Goal: Task Accomplishment & Management: Use online tool/utility

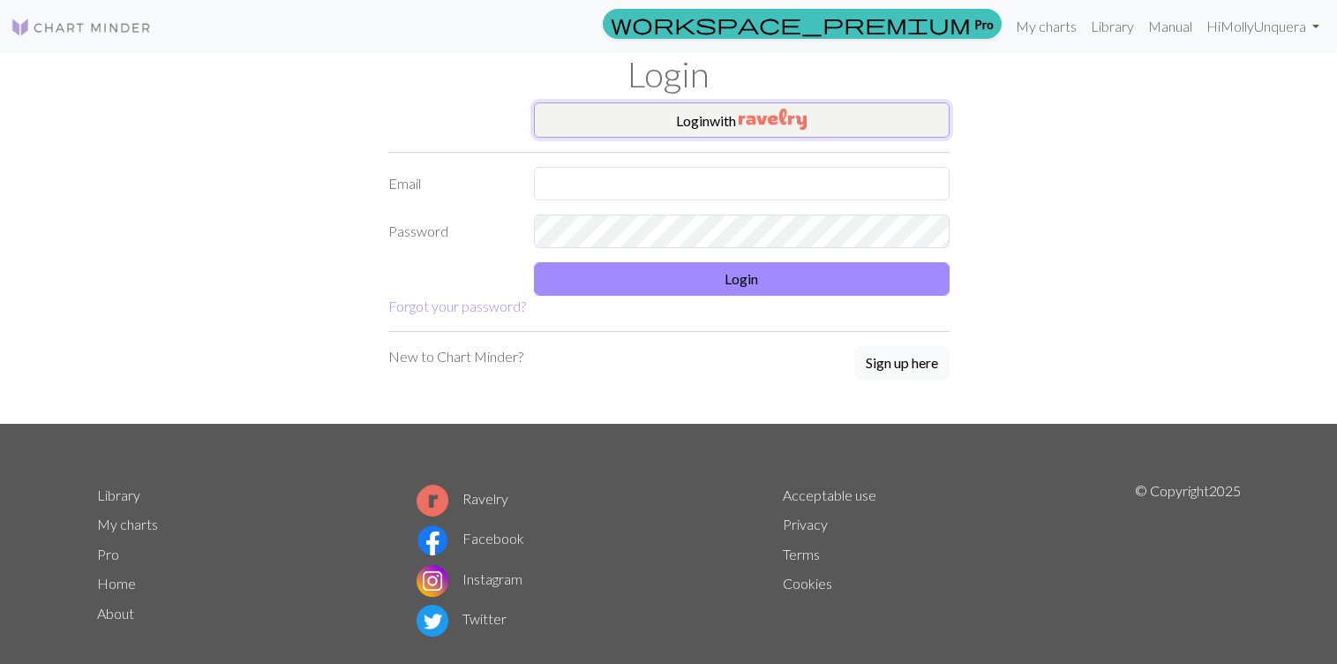
click at [603, 109] on button "Login with" at bounding box center [742, 119] width 416 height 35
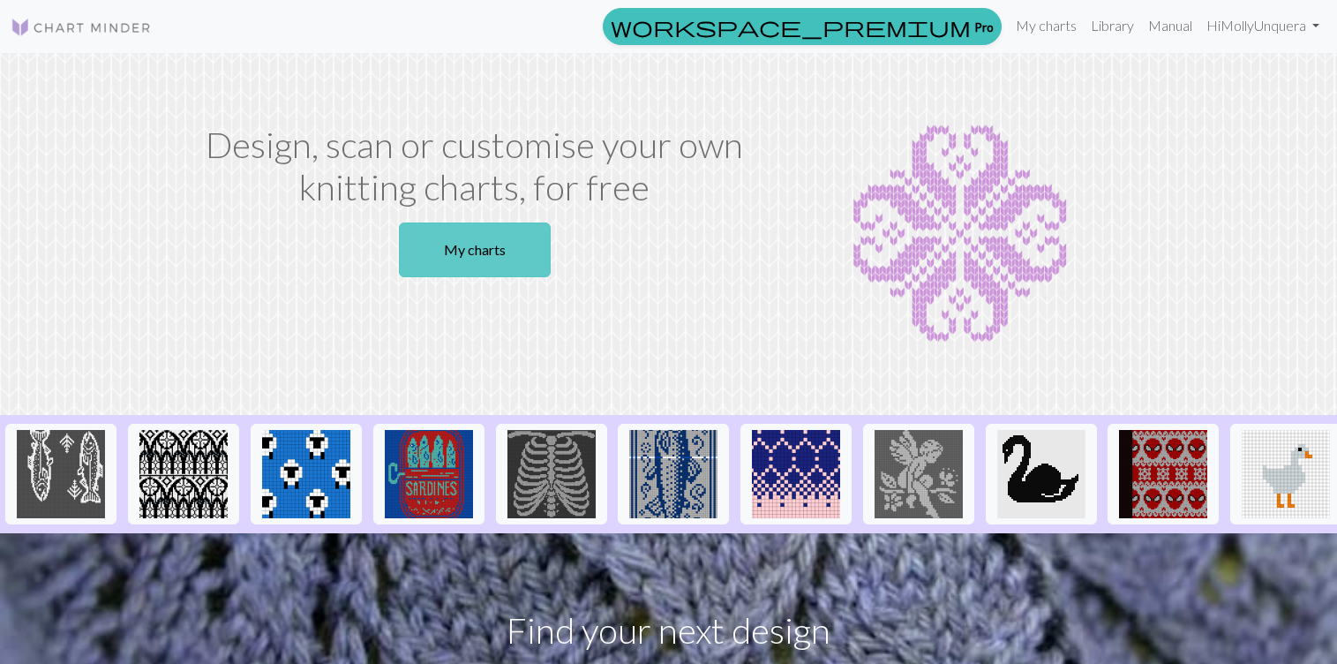
click at [477, 254] on link "My charts" at bounding box center [475, 249] width 152 height 55
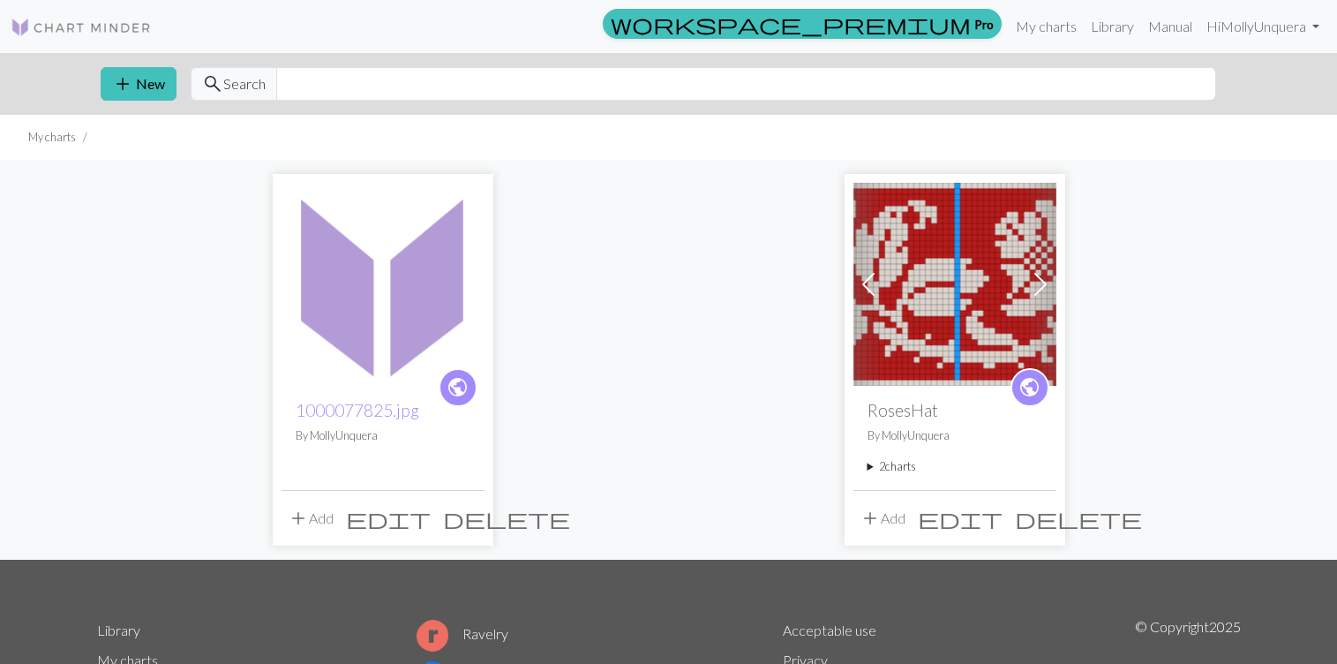
click at [394, 315] on img at bounding box center [383, 284] width 203 height 203
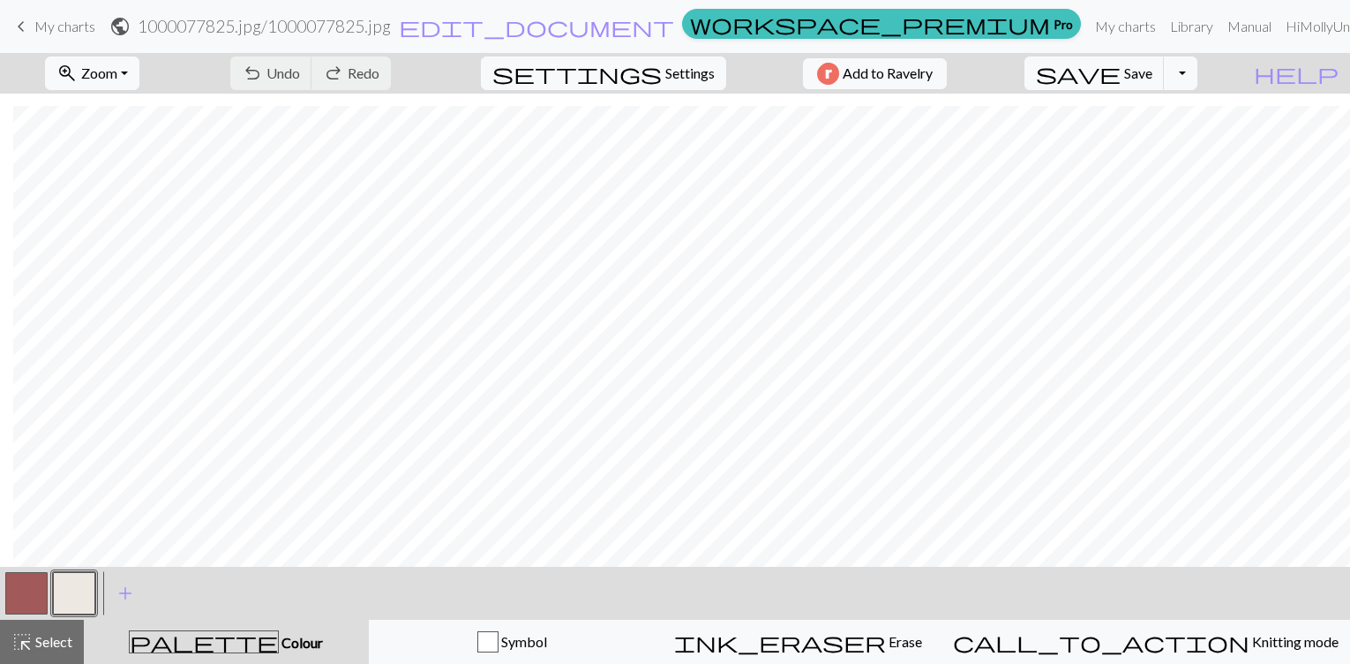
scroll to position [375, 1302]
click at [72, 592] on button "button" at bounding box center [74, 593] width 42 height 42
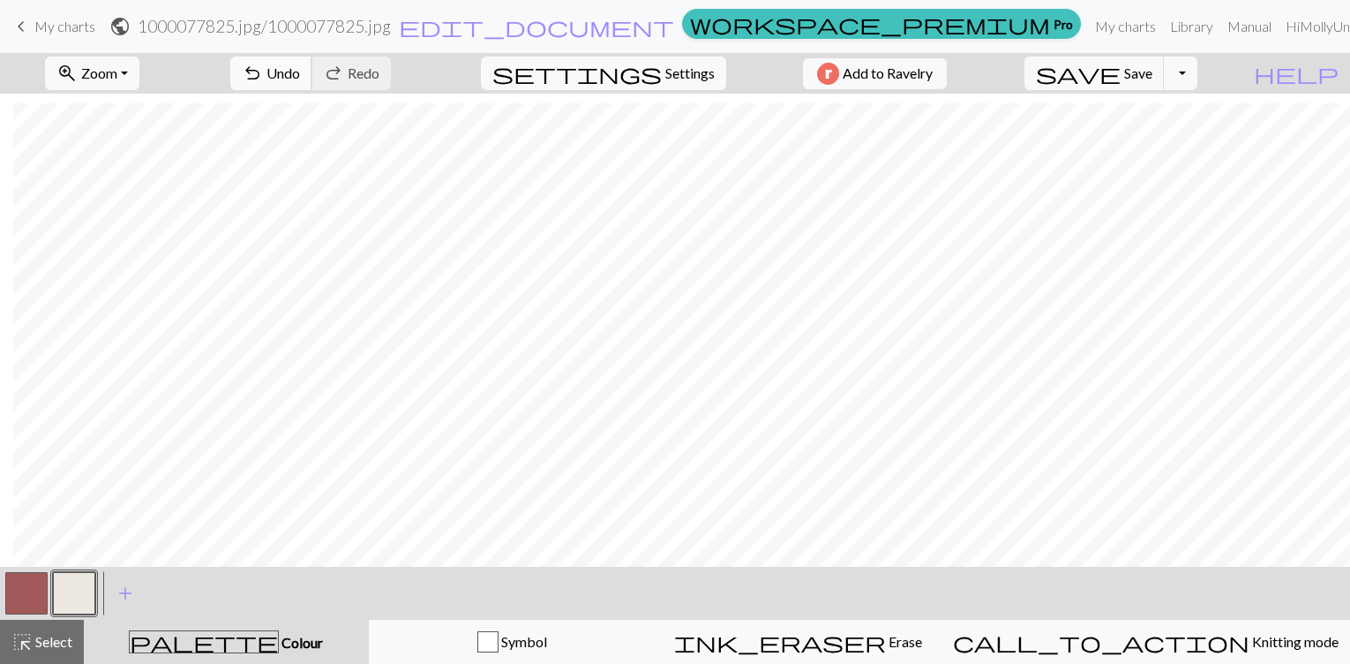
click at [263, 82] on span "undo" at bounding box center [252, 73] width 21 height 25
click at [139, 75] on button "zoom_in Zoom Zoom" at bounding box center [92, 73] width 94 height 34
click at [105, 176] on button "Fit height" at bounding box center [115, 168] width 139 height 28
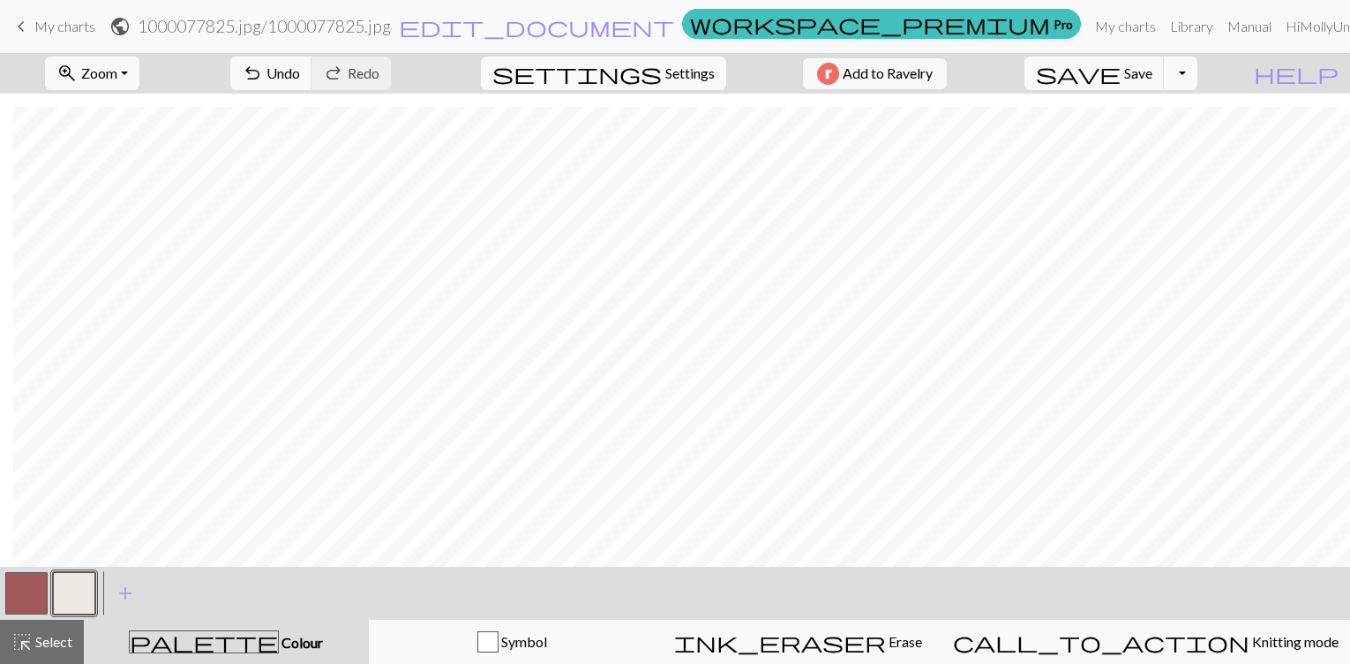
scroll to position [13, 68]
click at [26, 597] on button "button" at bounding box center [26, 593] width 42 height 42
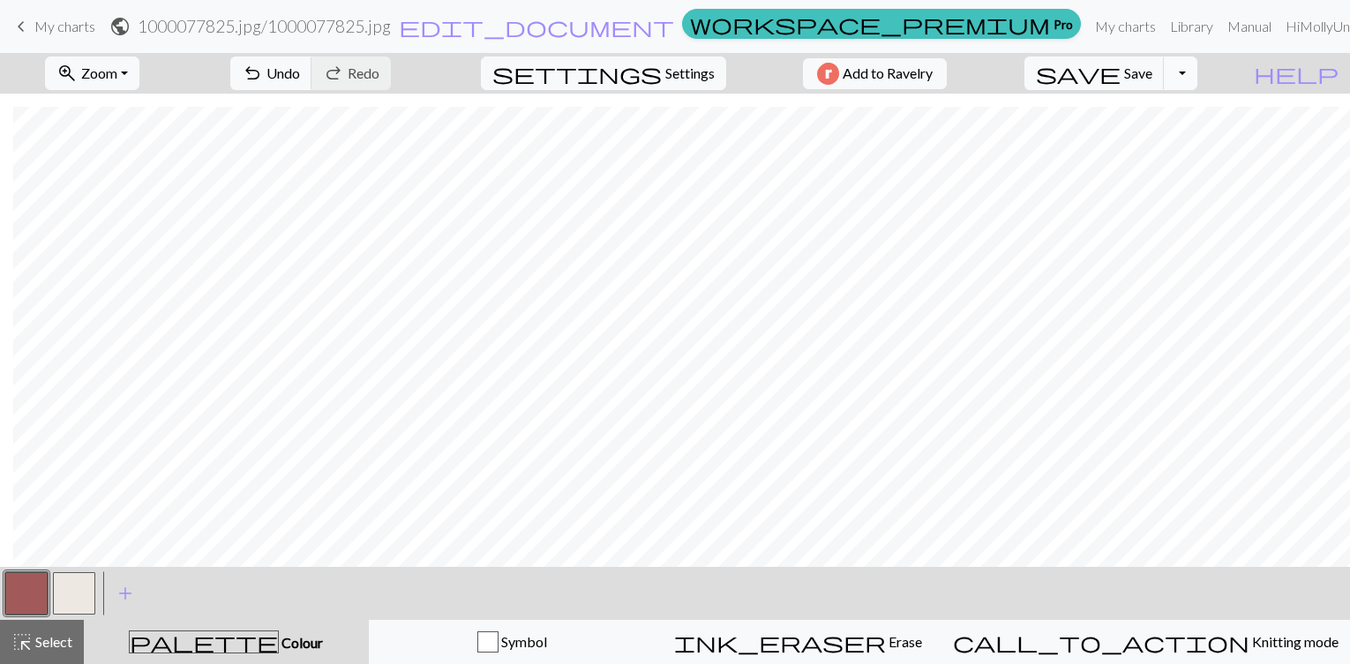
click at [1198, 67] on button "Toggle Dropdown" at bounding box center [1181, 73] width 34 height 34
click at [683, 66] on span "Settings" at bounding box center [689, 73] width 49 height 21
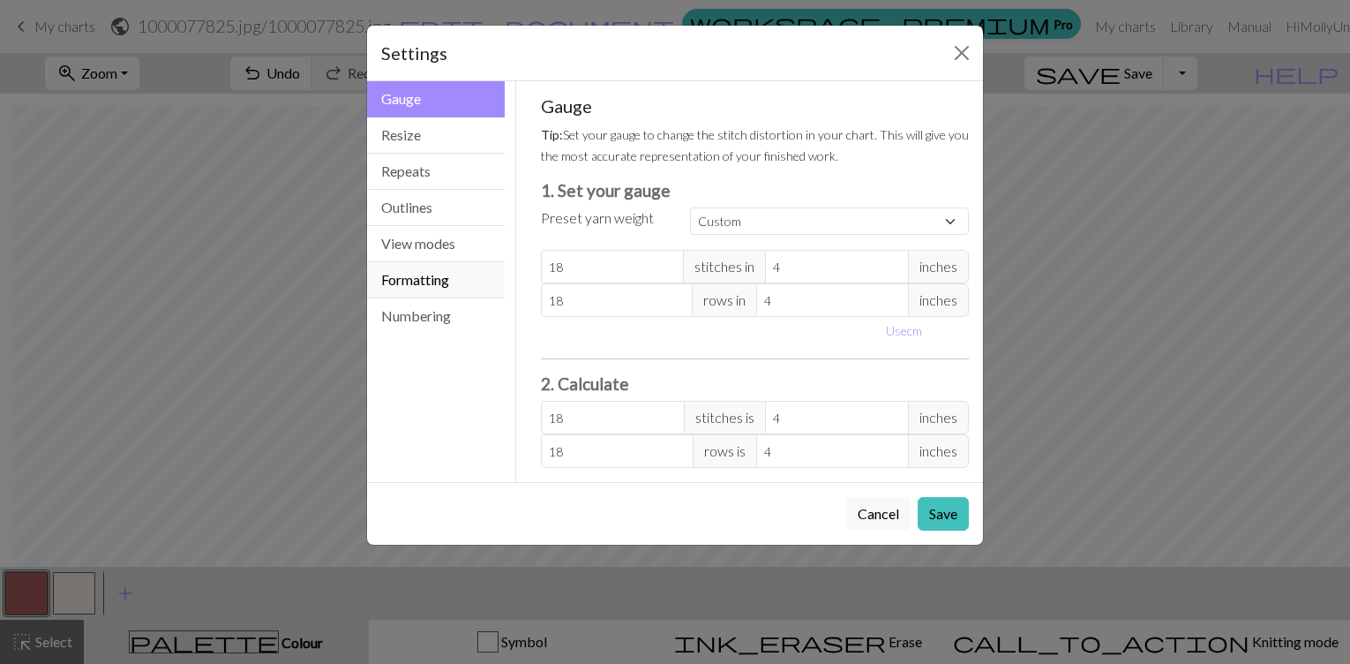
click at [470, 297] on button "Formatting" at bounding box center [436, 280] width 138 height 36
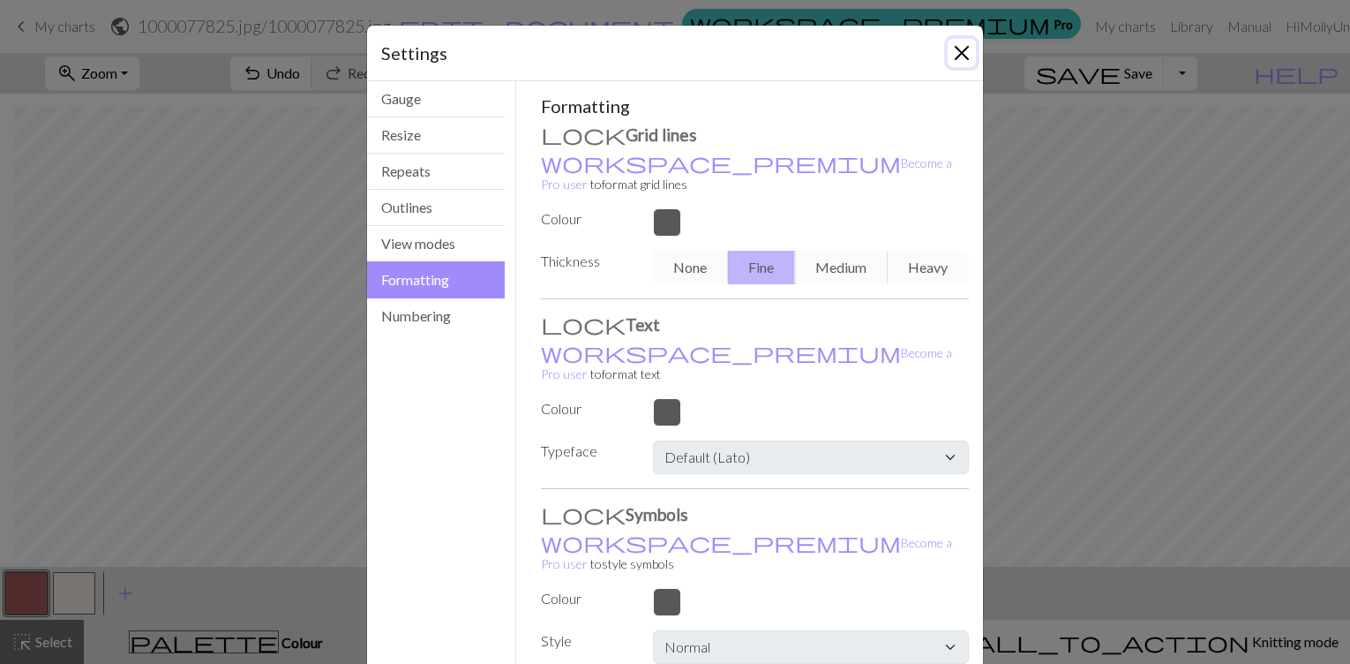
click at [957, 60] on button "Close" at bounding box center [962, 53] width 28 height 28
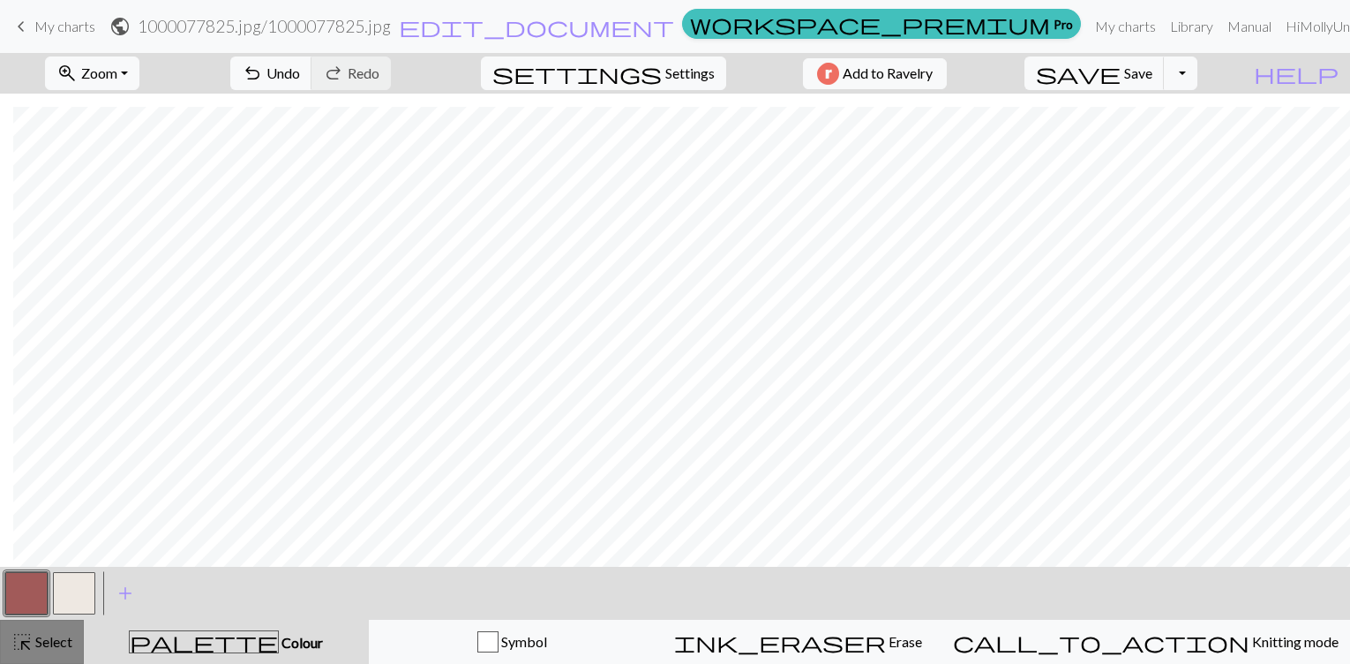
click at [14, 659] on button "highlight_alt Select Select" at bounding box center [42, 642] width 84 height 44
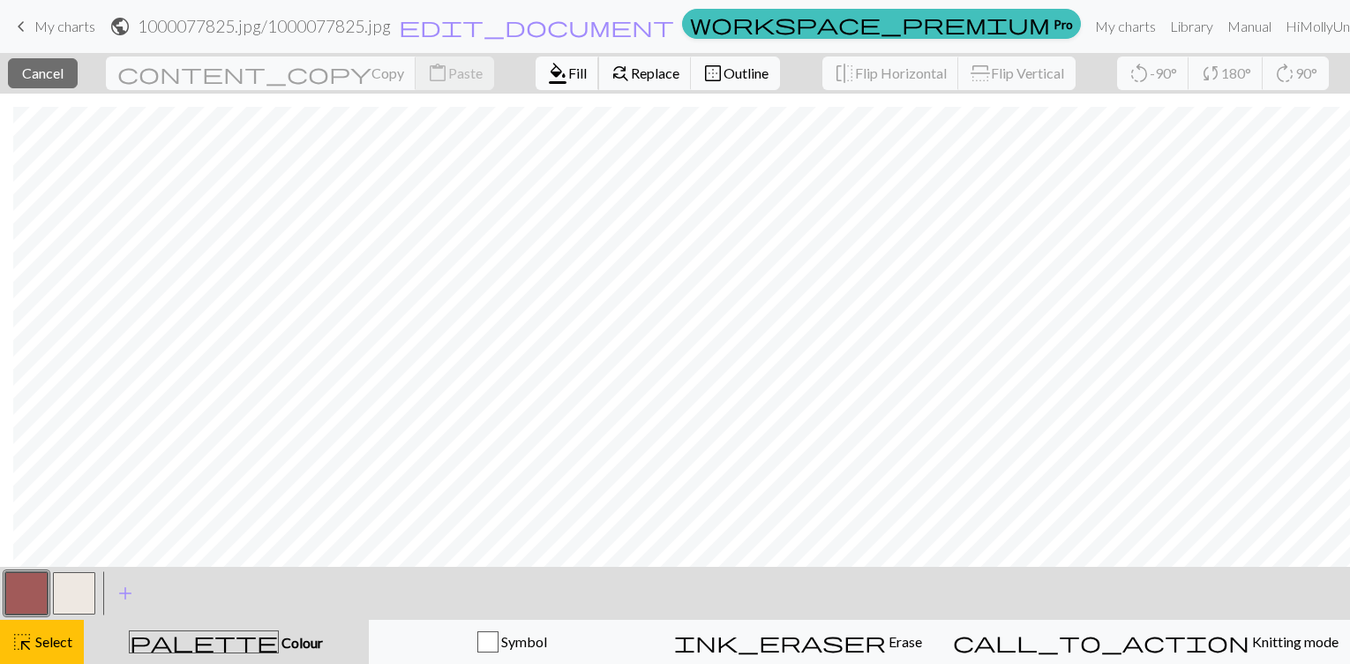
click at [568, 67] on span "Fill" at bounding box center [577, 72] width 19 height 17
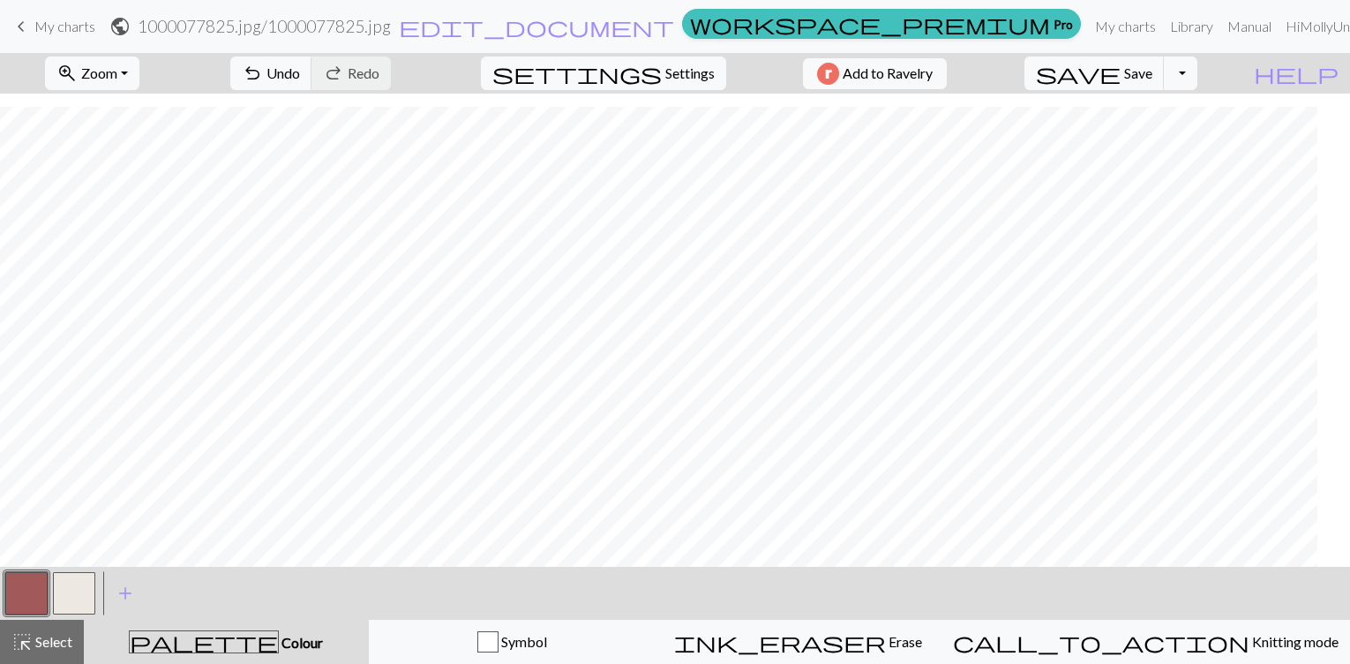
scroll to position [13, 0]
click at [22, 647] on span "highlight_alt" at bounding box center [21, 641] width 21 height 25
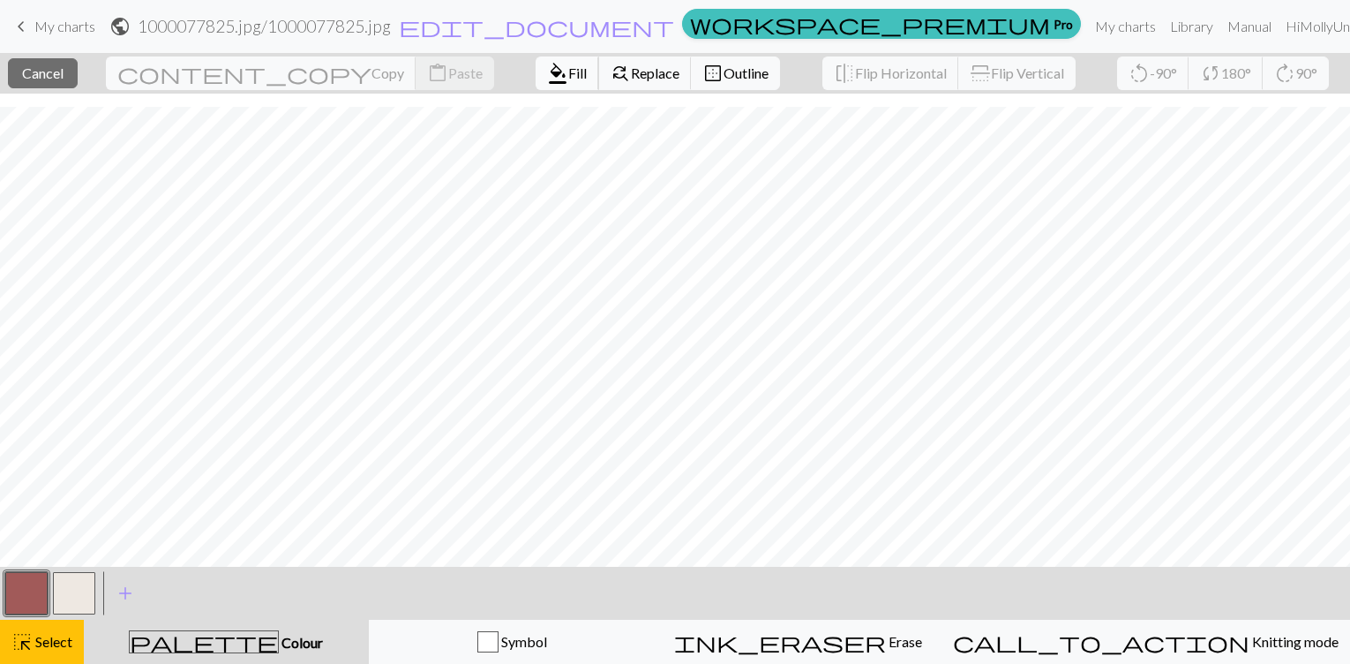
click at [547, 83] on span "format_color_fill" at bounding box center [557, 73] width 21 height 25
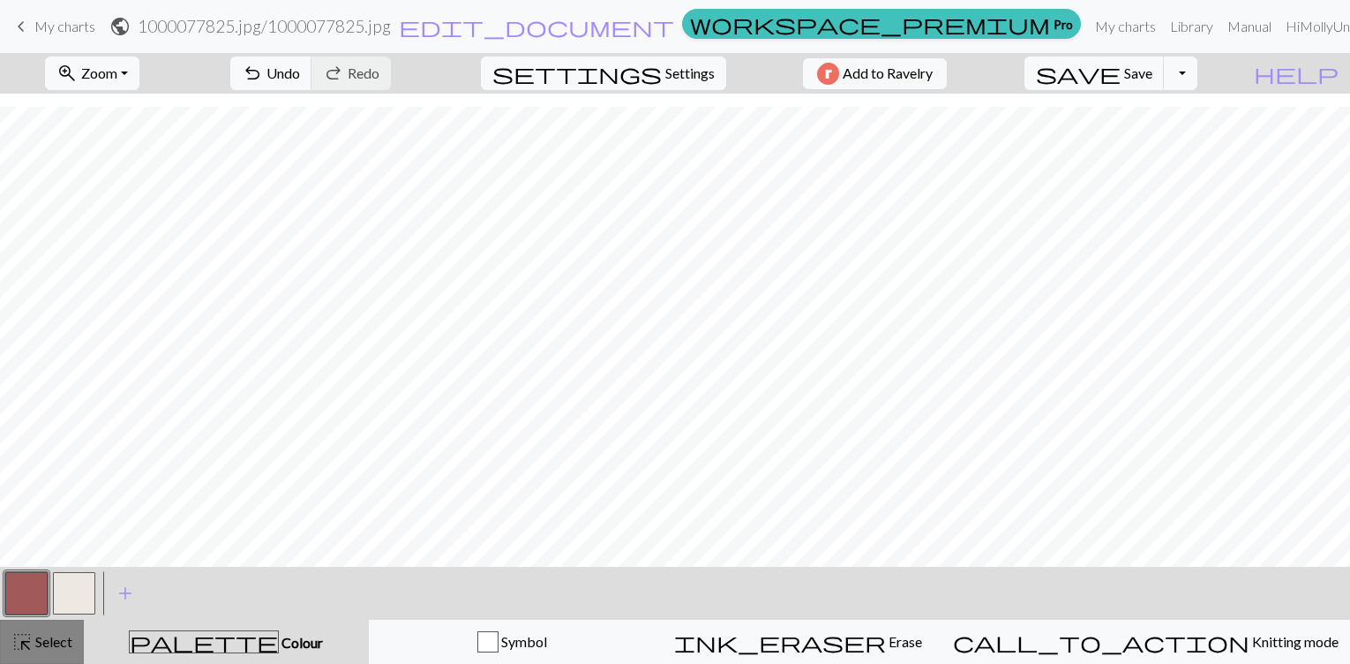
click at [39, 650] on div "highlight_alt Select Select" at bounding box center [41, 641] width 61 height 21
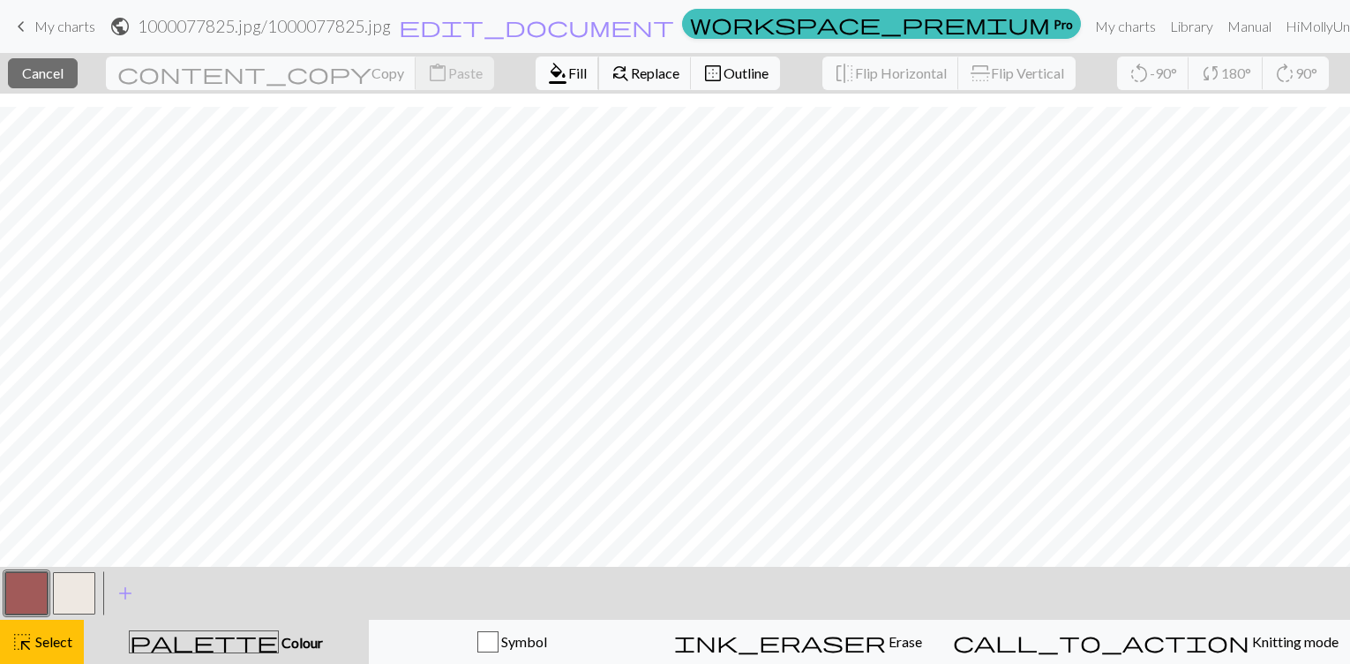
click at [547, 73] on span "format_color_fill" at bounding box center [557, 73] width 21 height 25
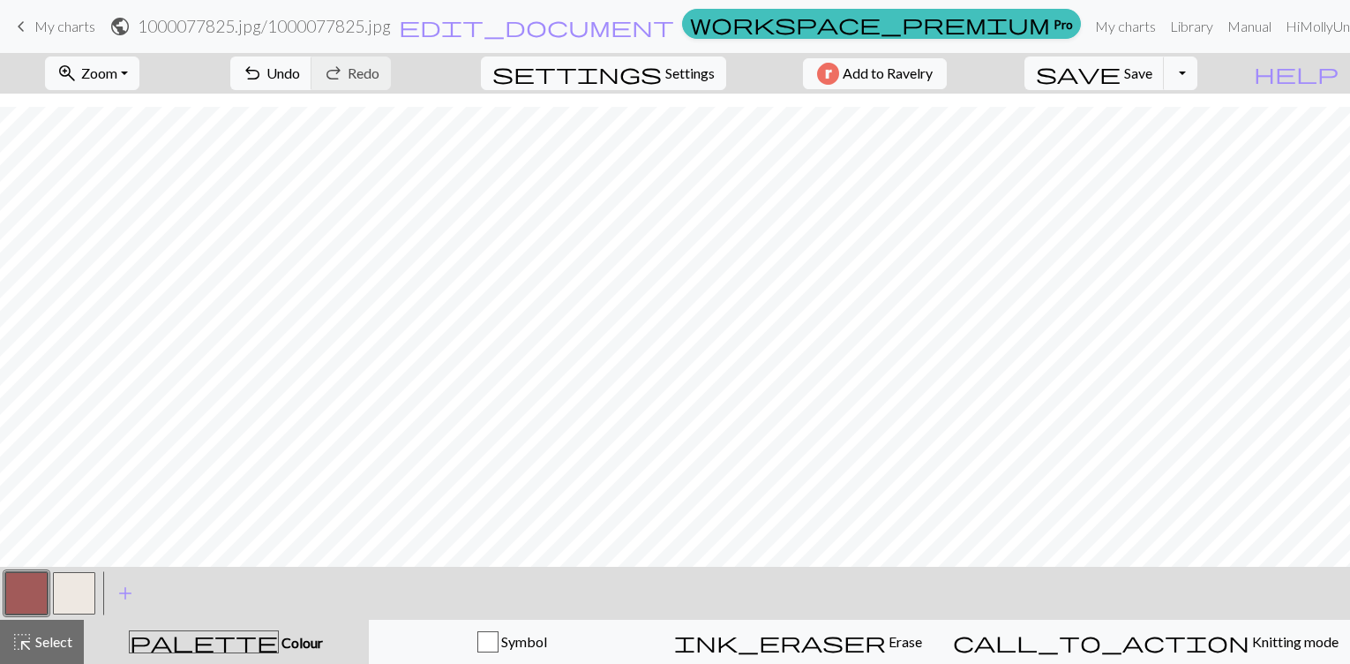
click at [71, 598] on button "button" at bounding box center [74, 593] width 42 height 42
click at [11, 597] on button "button" at bounding box center [26, 593] width 42 height 42
click at [38, 647] on span "Select" at bounding box center [53, 641] width 40 height 17
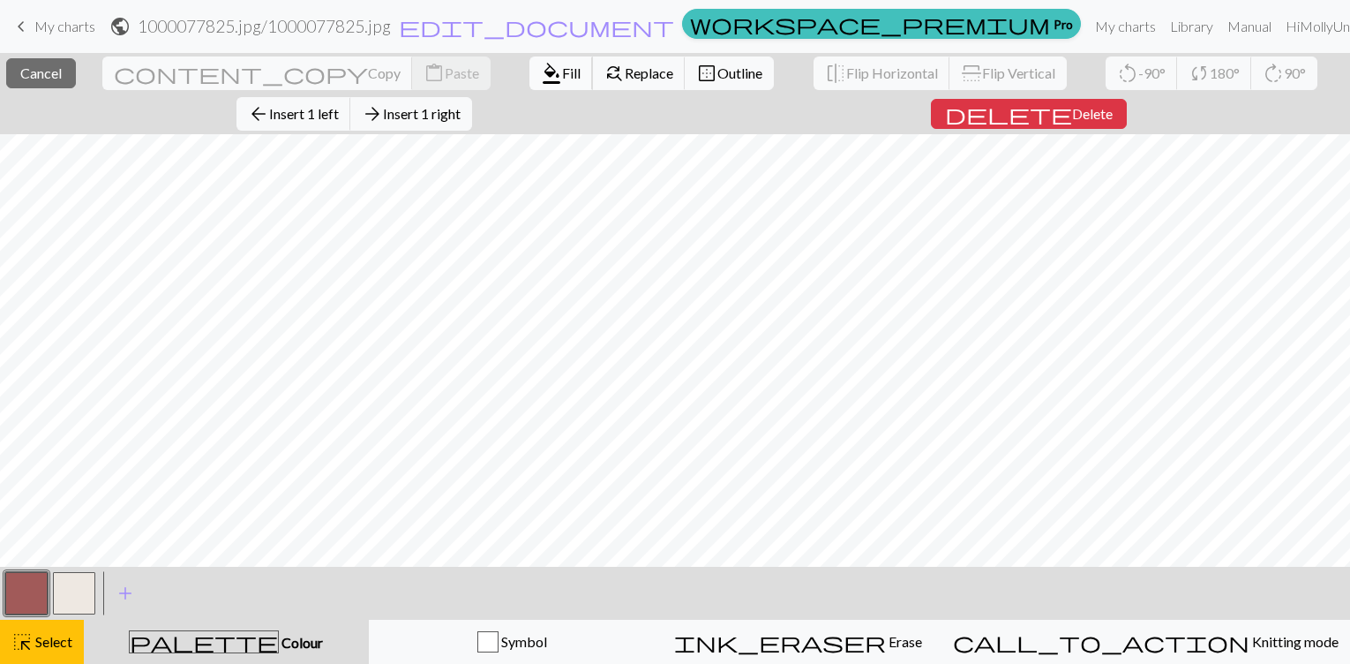
click at [530, 81] on button "format_color_fill Fill" at bounding box center [562, 73] width 64 height 34
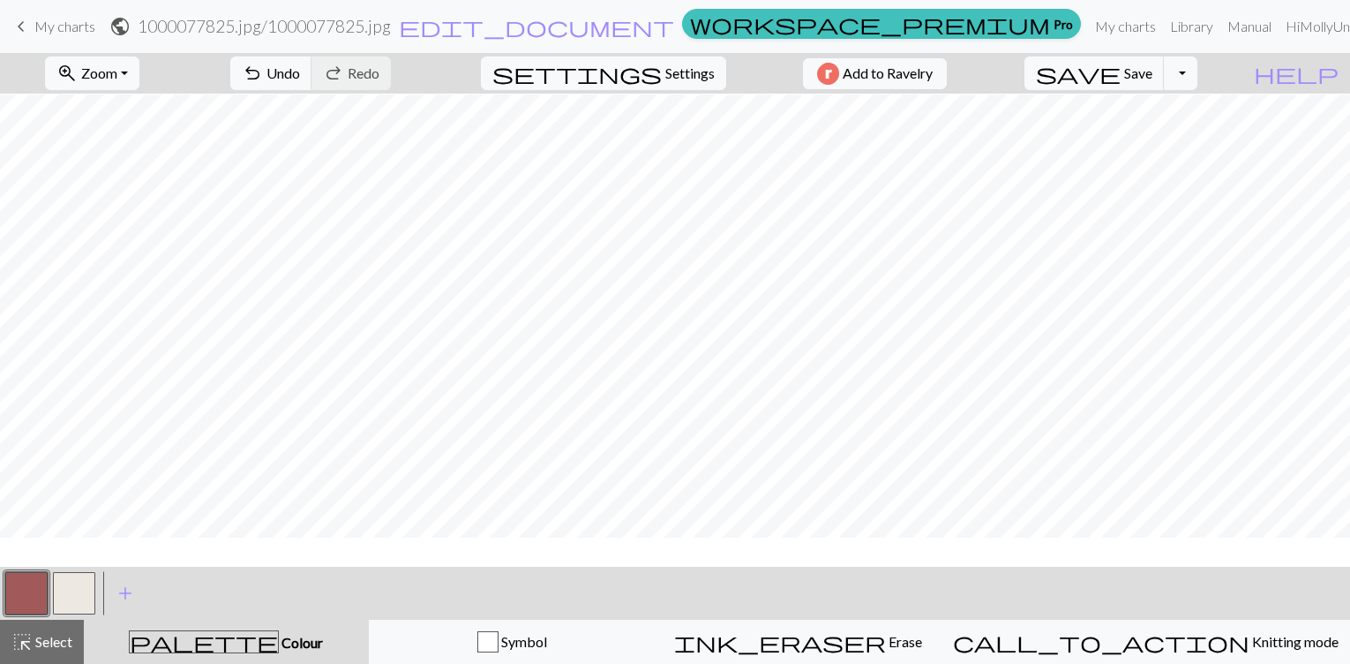
scroll to position [1, 0]
click at [83, 600] on button "button" at bounding box center [74, 593] width 42 height 42
click at [34, 645] on span "Select" at bounding box center [53, 641] width 40 height 17
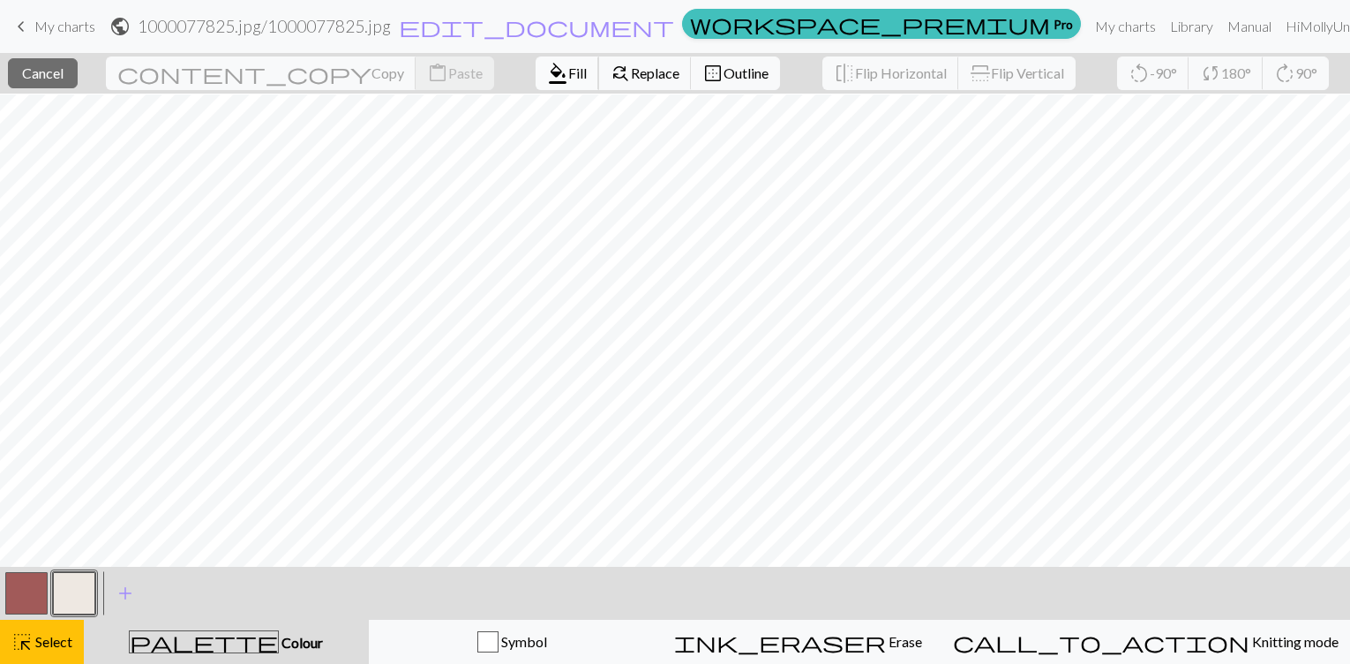
click at [568, 68] on span "Fill" at bounding box center [577, 72] width 19 height 17
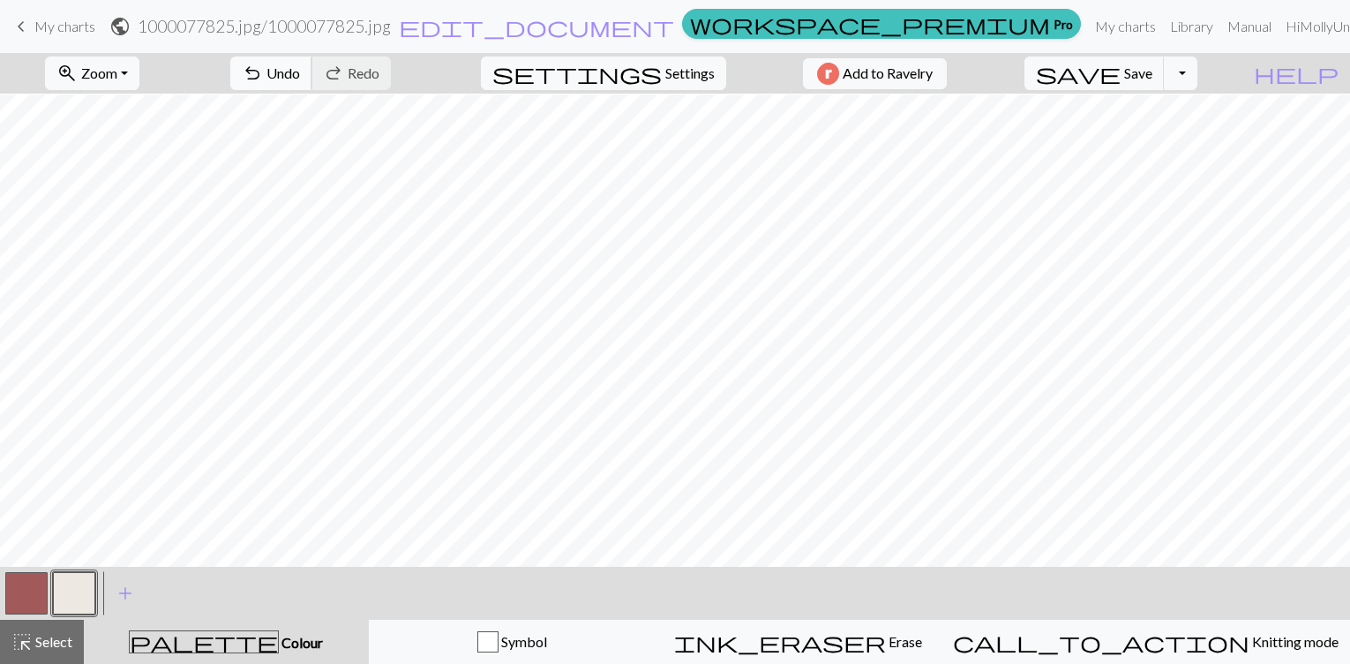
click at [312, 70] on button "undo Undo Undo" at bounding box center [271, 73] width 82 height 34
click at [19, 593] on button "button" at bounding box center [26, 593] width 42 height 42
click at [20, 641] on span "highlight_alt" at bounding box center [21, 641] width 21 height 25
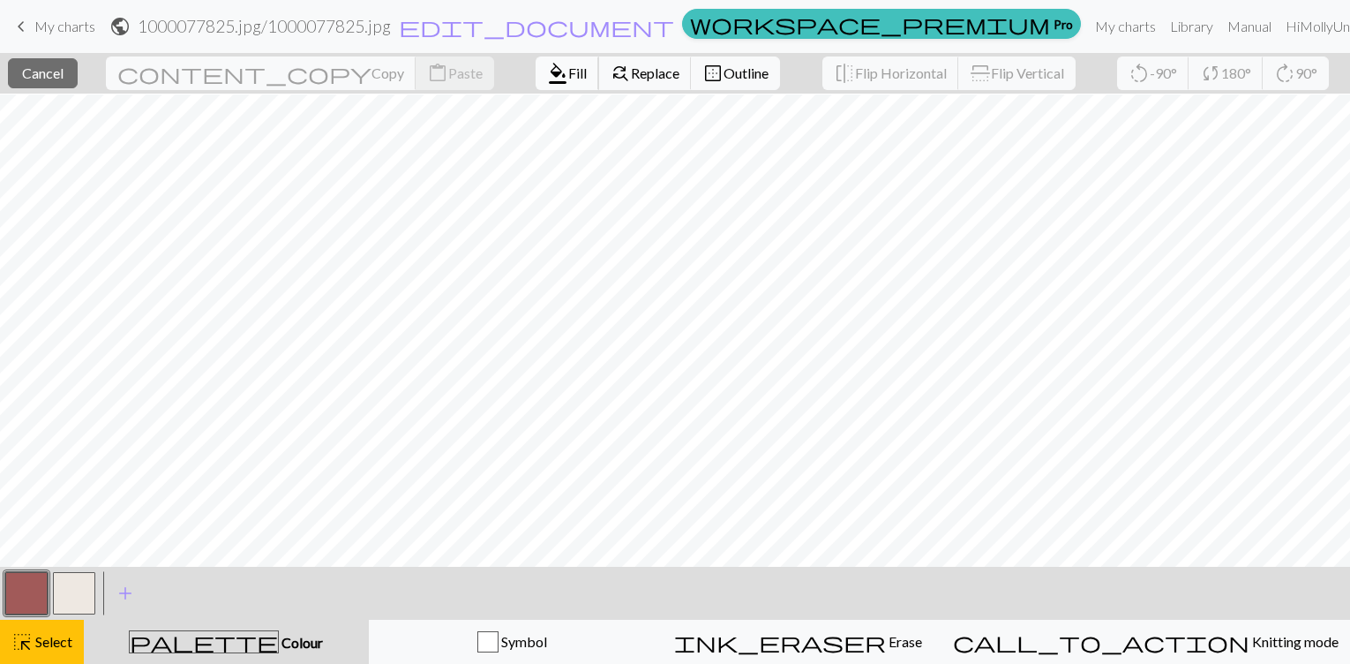
click at [568, 68] on span "Fill" at bounding box center [577, 72] width 19 height 17
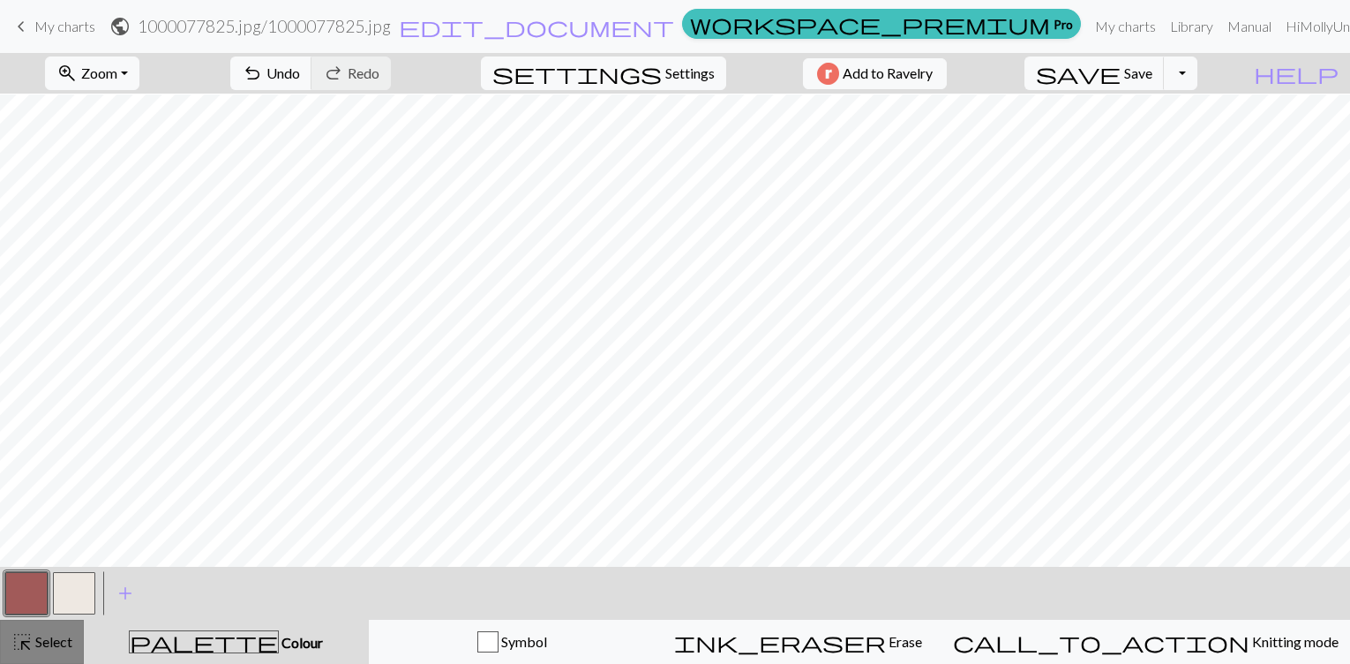
click at [31, 653] on span "highlight_alt" at bounding box center [21, 641] width 21 height 25
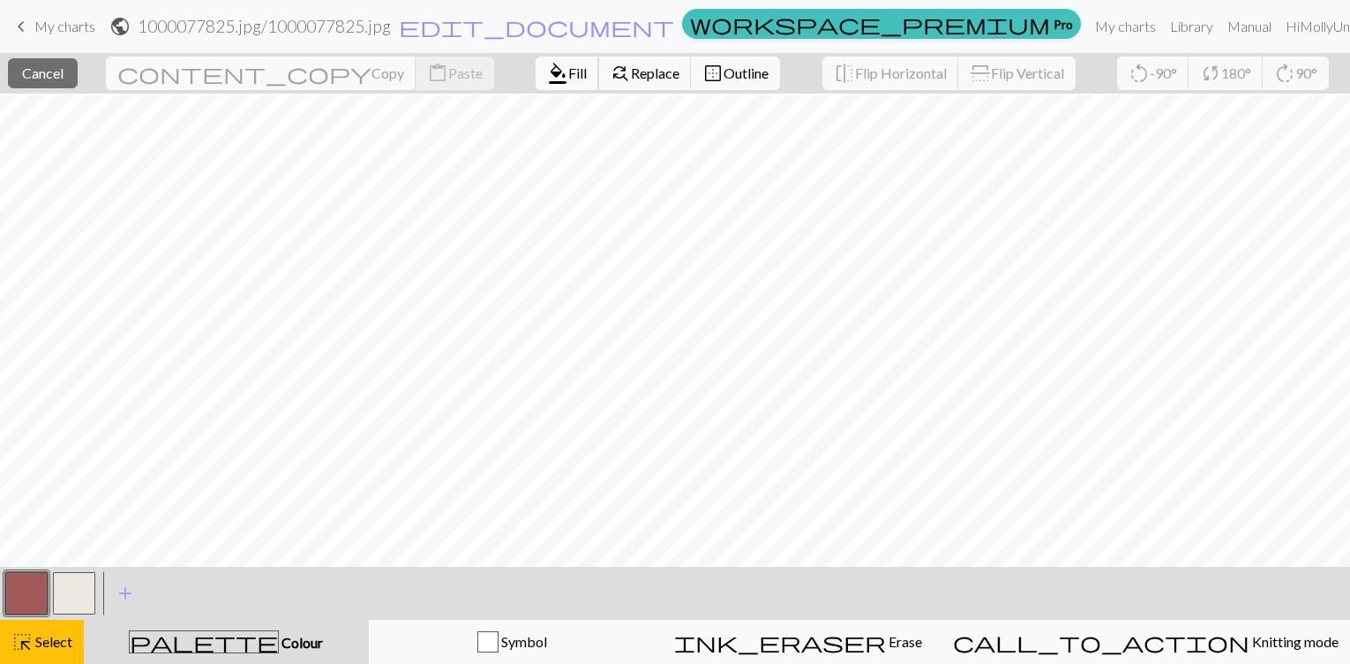
click at [568, 77] on span "Fill" at bounding box center [577, 72] width 19 height 17
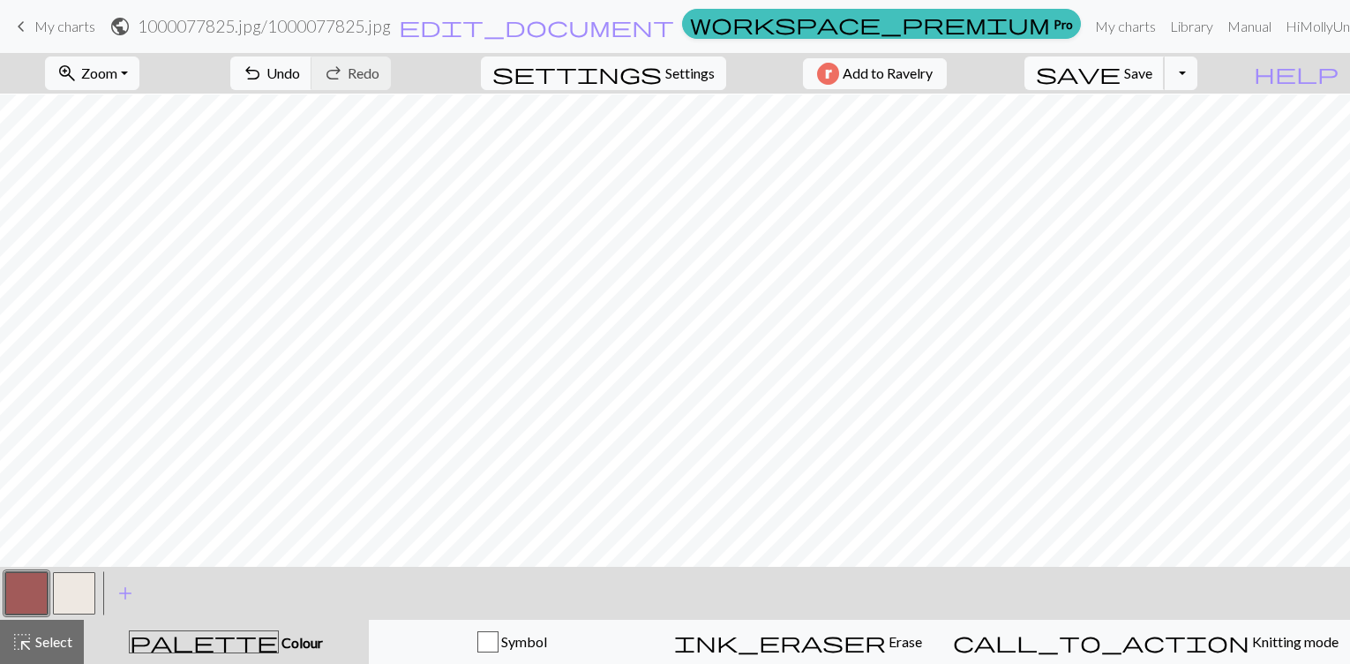
click at [1121, 71] on span "save" at bounding box center [1078, 73] width 85 height 25
click at [32, 651] on span "highlight_alt" at bounding box center [21, 641] width 21 height 25
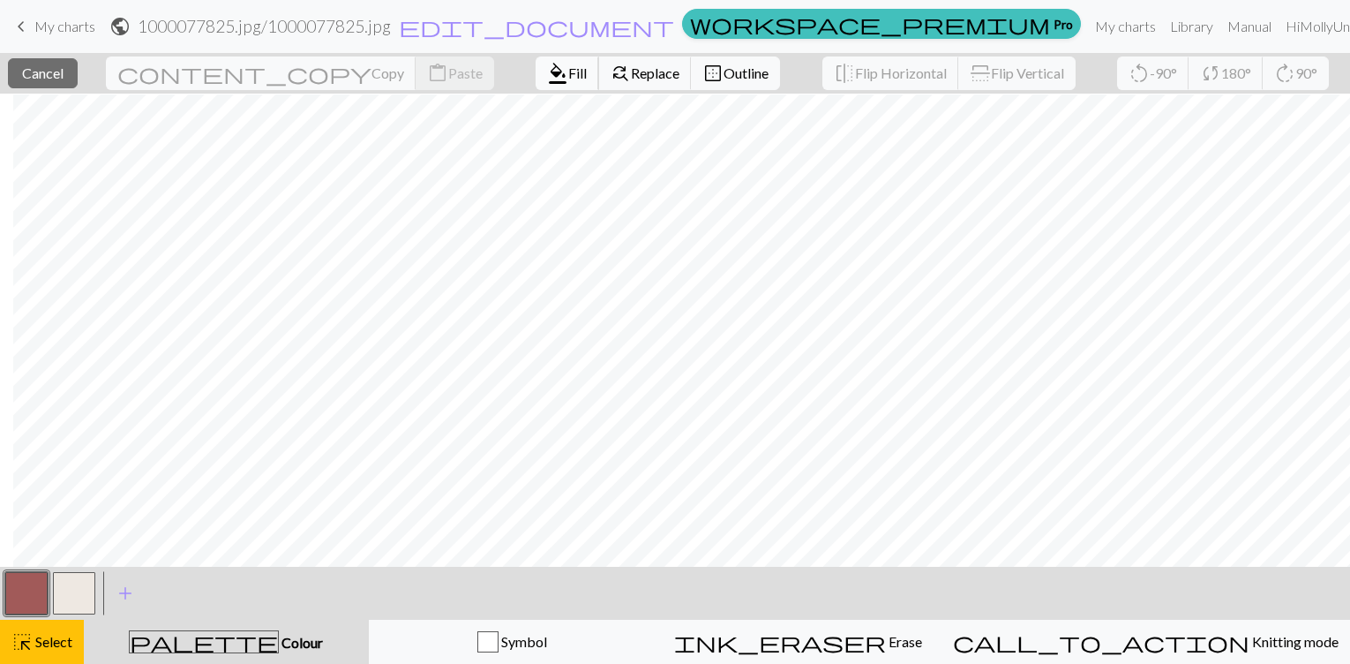
click at [568, 66] on span "Fill" at bounding box center [577, 72] width 19 height 17
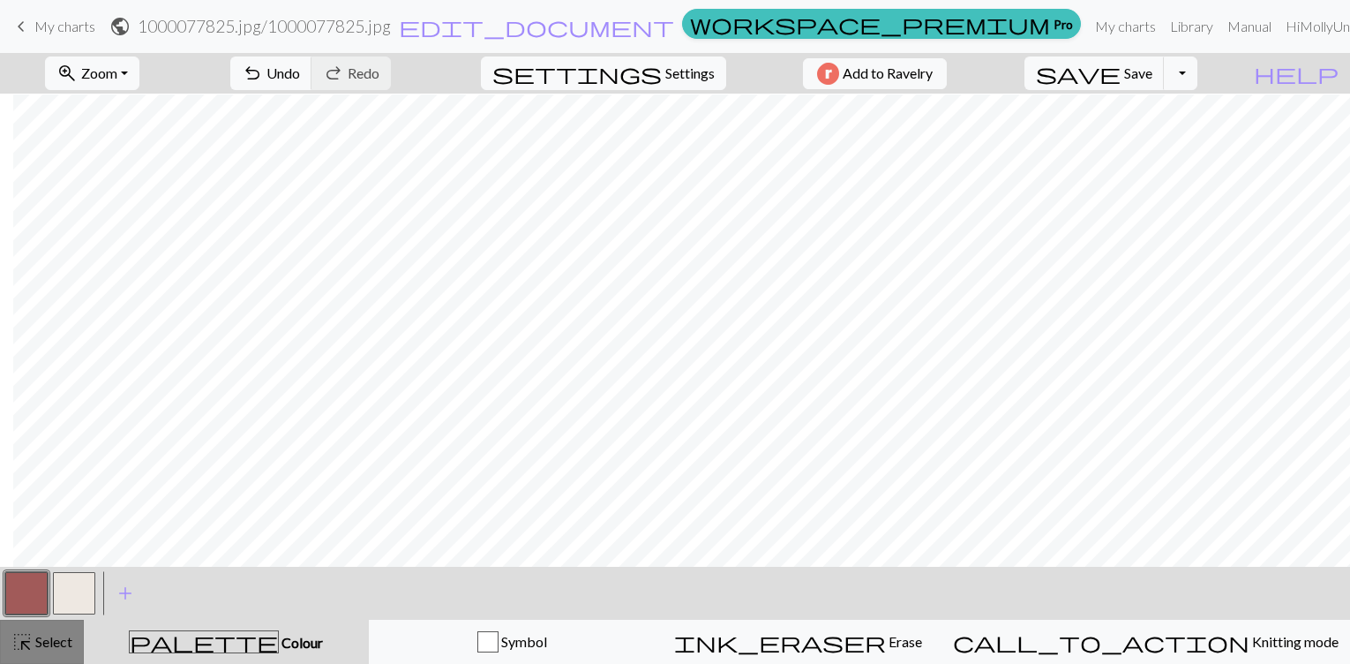
click at [49, 635] on span "Select" at bounding box center [53, 641] width 40 height 17
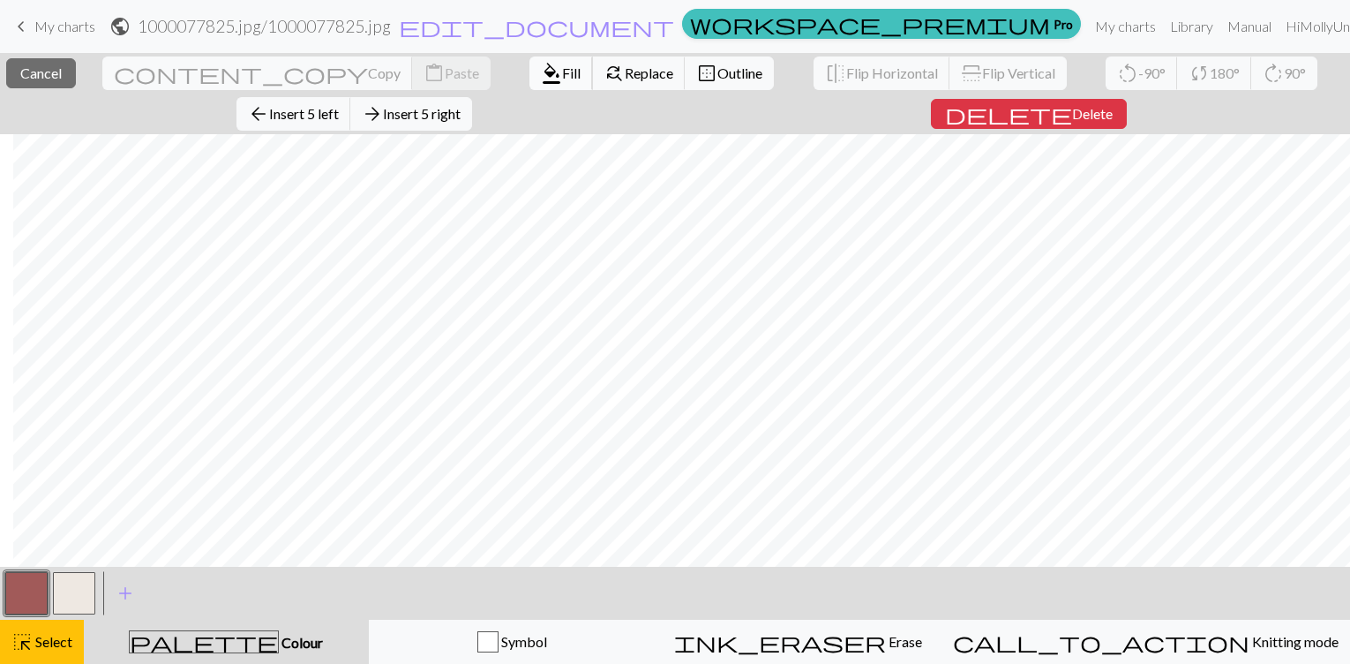
click at [562, 73] on span "Fill" at bounding box center [571, 72] width 19 height 17
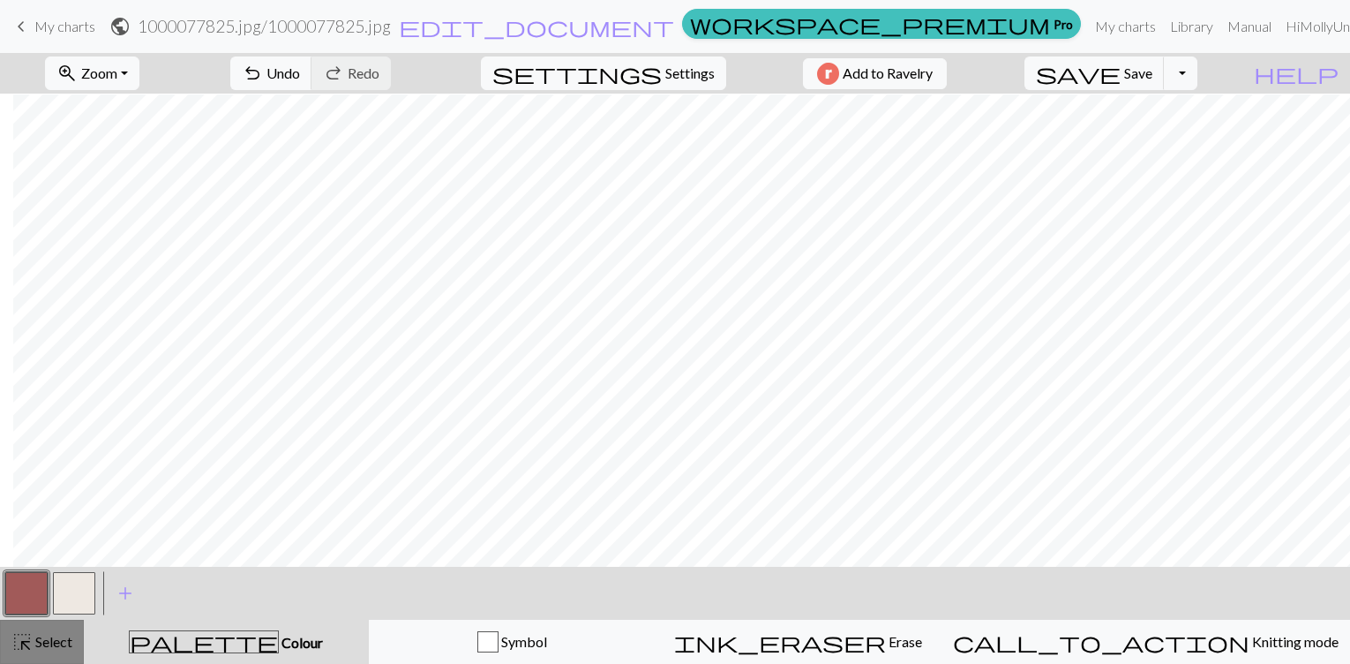
click at [42, 640] on span "Select" at bounding box center [53, 641] width 40 height 17
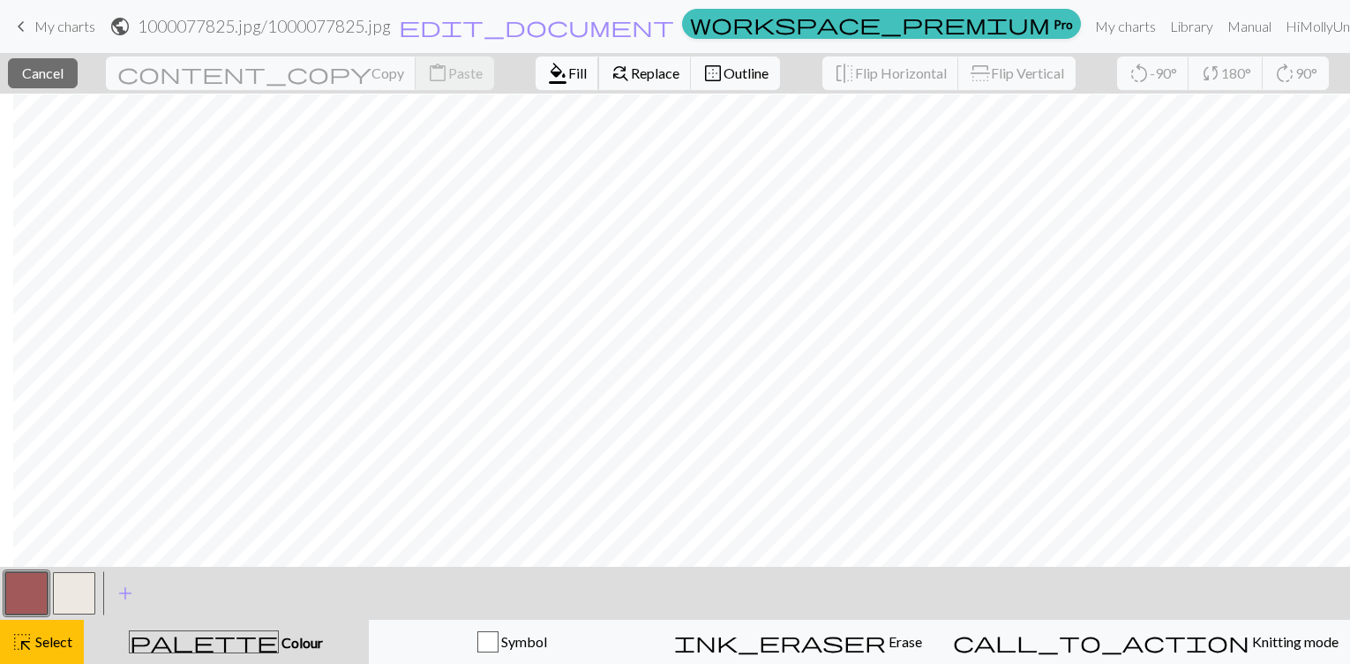
click at [568, 70] on span "Fill" at bounding box center [577, 72] width 19 height 17
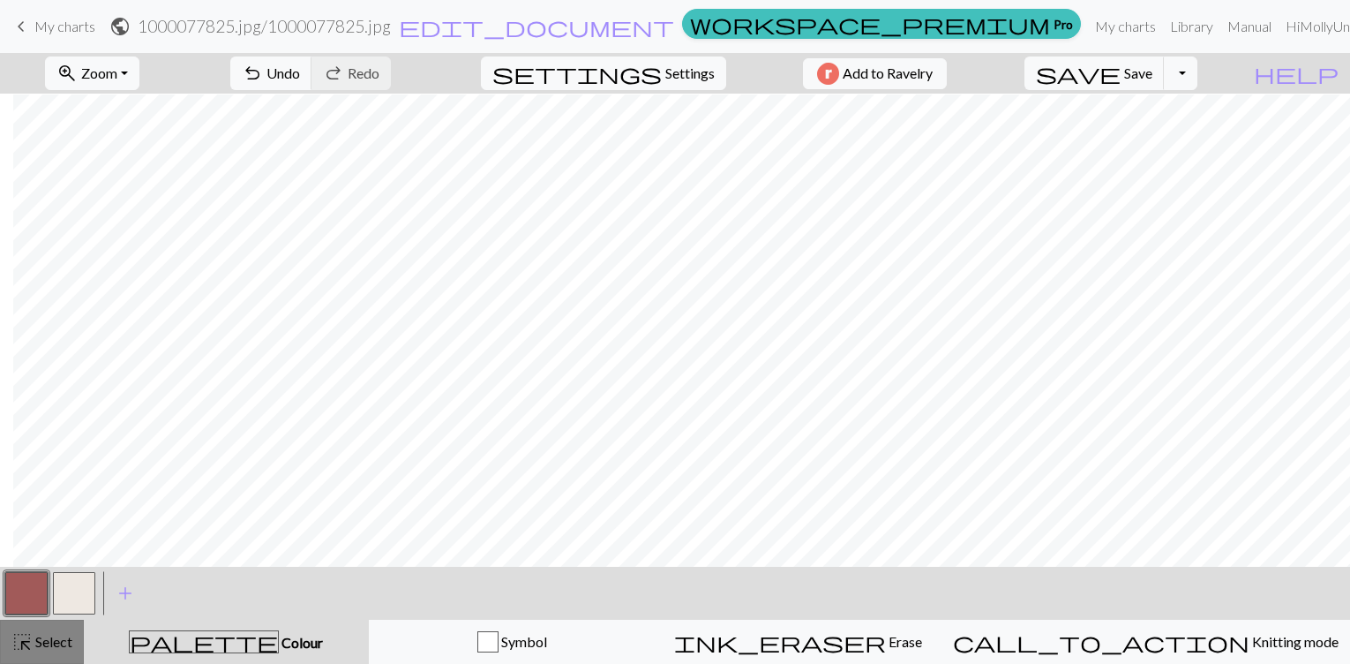
click at [40, 650] on div "highlight_alt Select Select" at bounding box center [41, 641] width 61 height 21
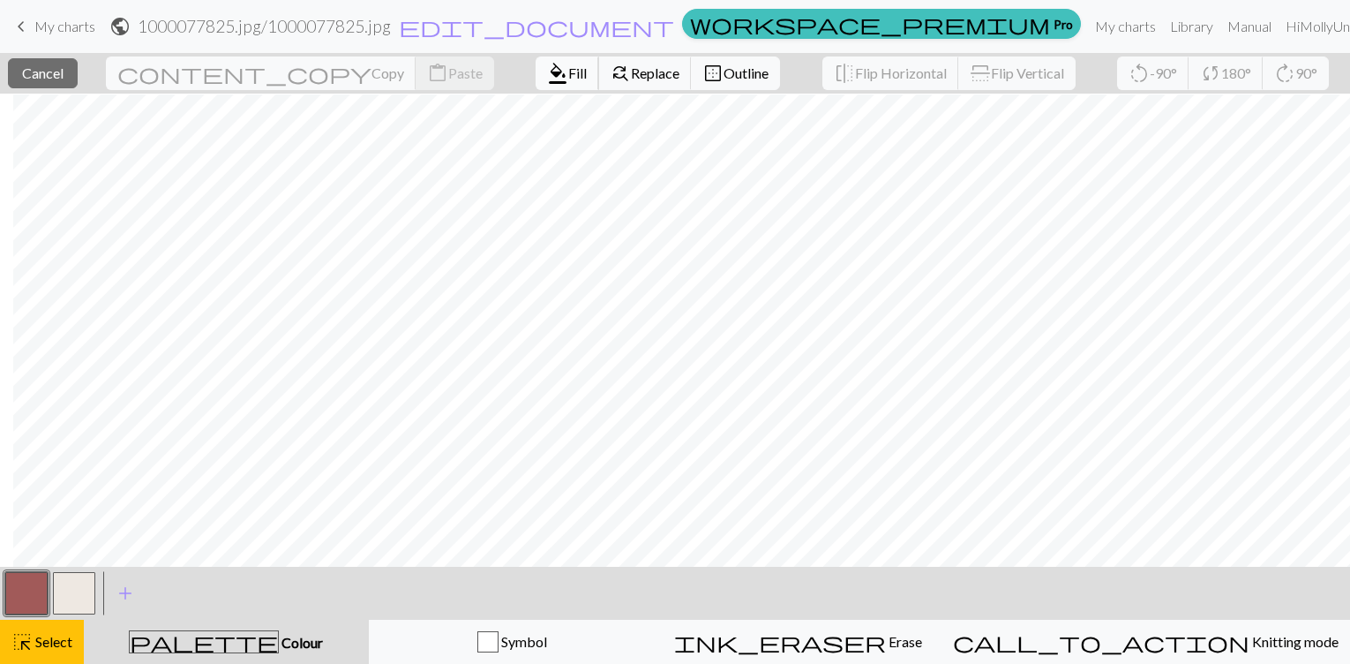
click at [536, 84] on button "format_color_fill Fill" at bounding box center [568, 73] width 64 height 34
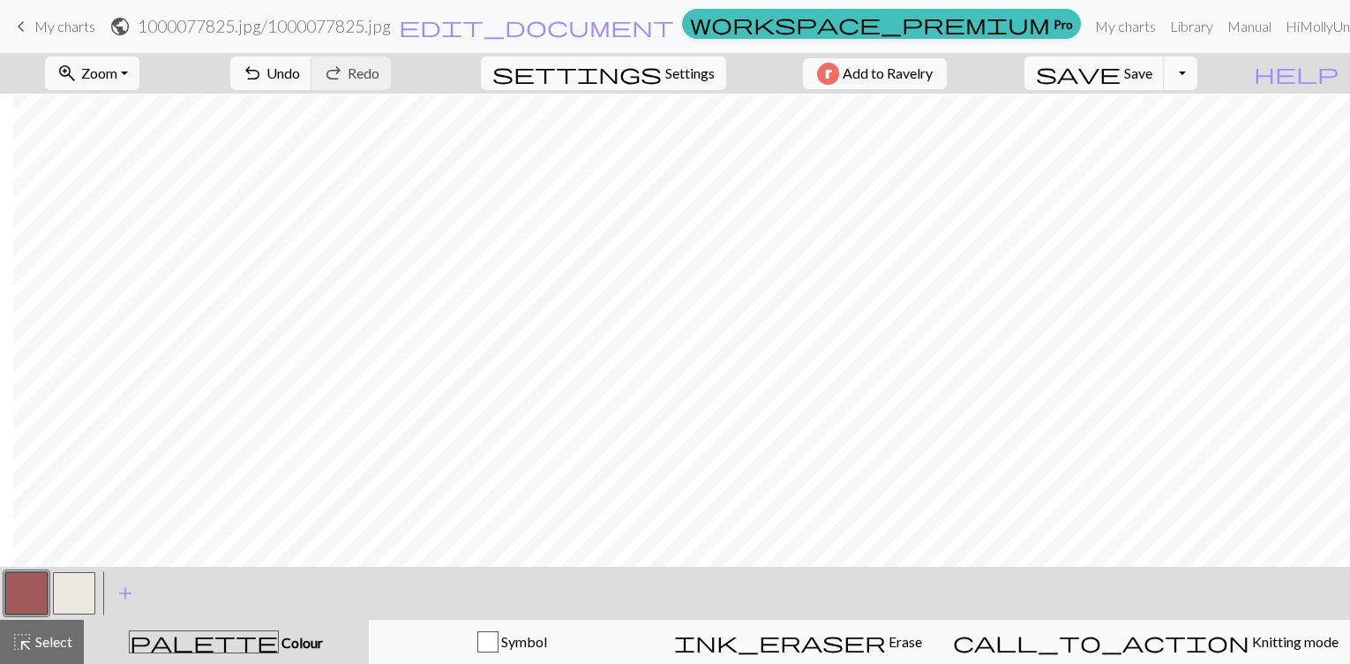
click at [66, 595] on button "button" at bounding box center [74, 593] width 42 height 42
click at [58, 635] on span "Select" at bounding box center [53, 641] width 40 height 17
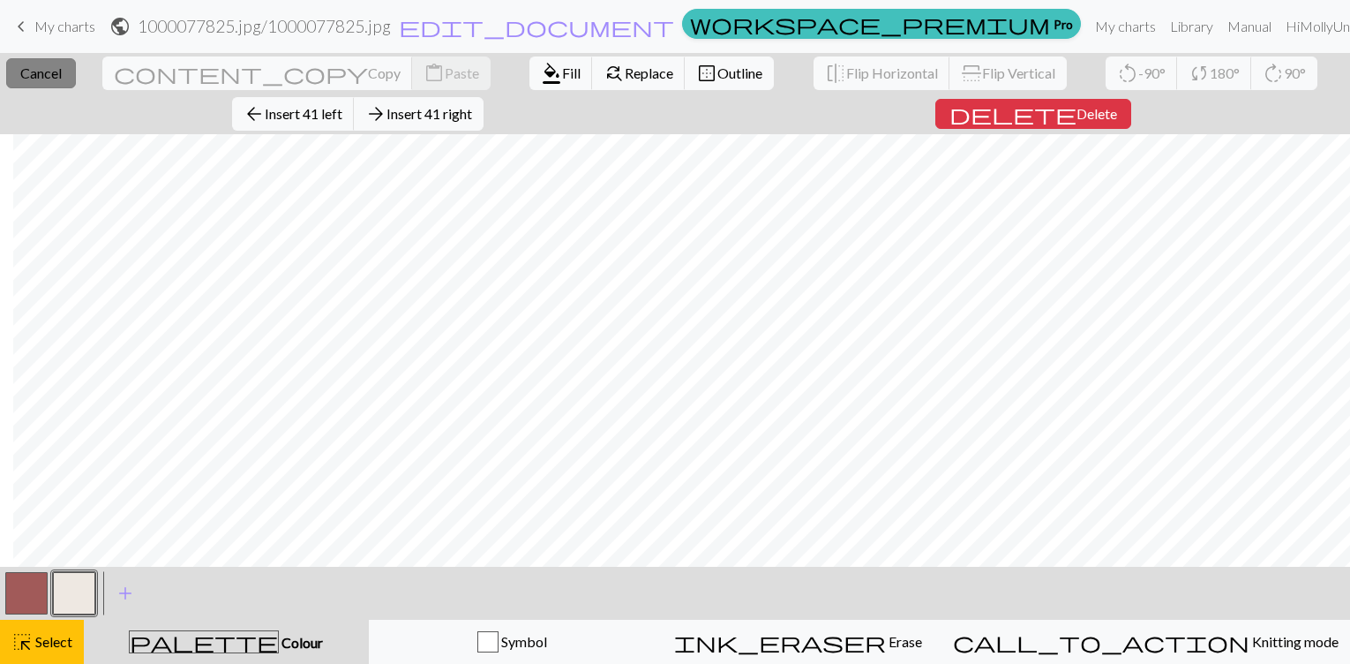
click at [48, 73] on span "Cancel" at bounding box center [40, 72] width 41 height 17
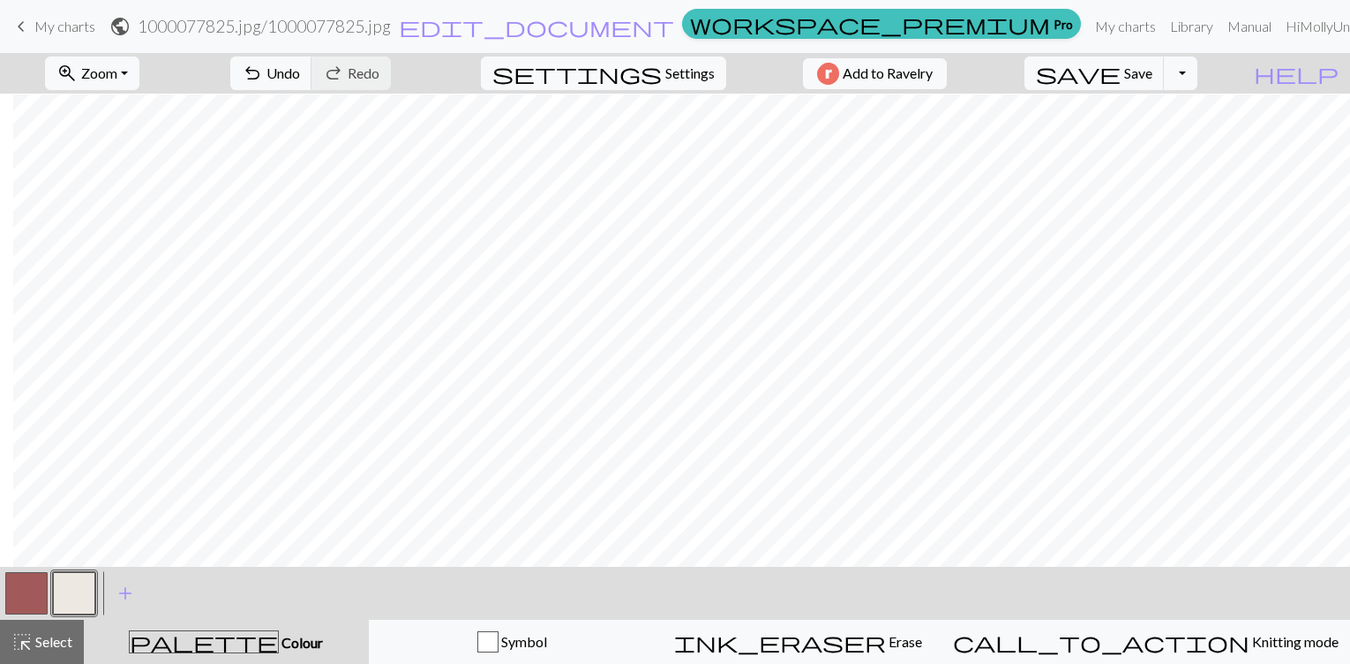
click at [77, 593] on button "button" at bounding box center [74, 593] width 42 height 42
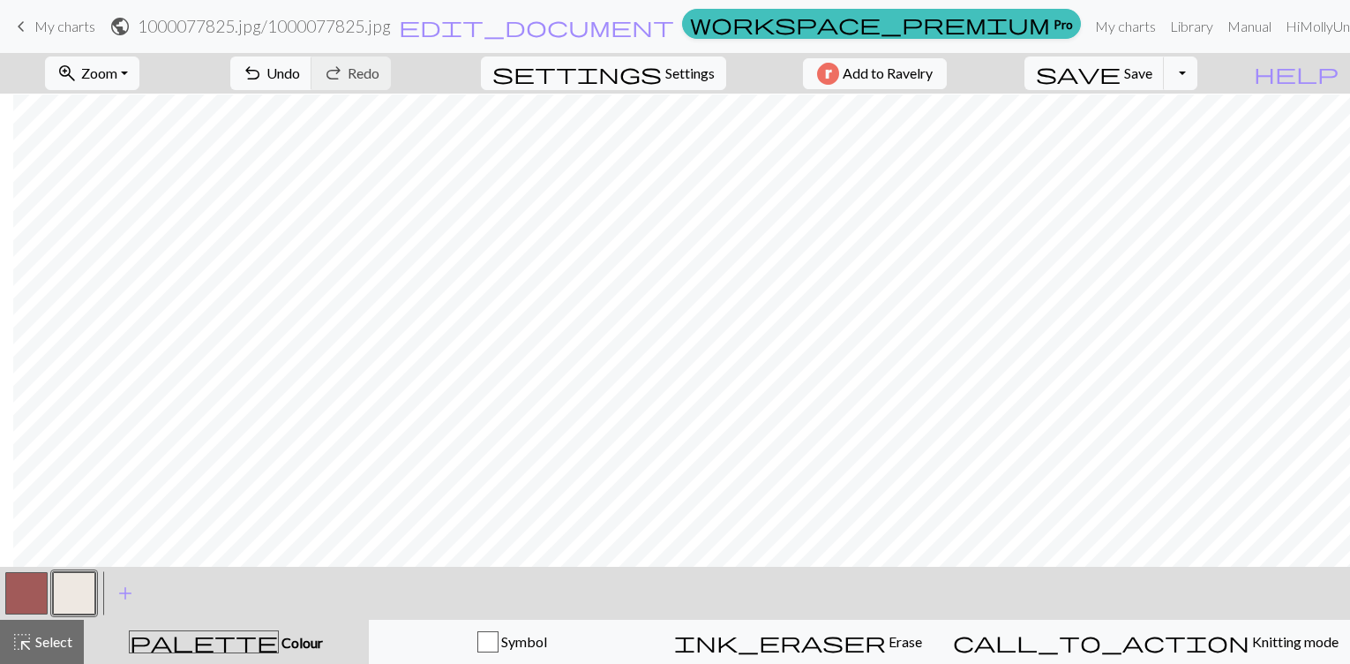
click at [66, 592] on button "button" at bounding box center [74, 593] width 42 height 42
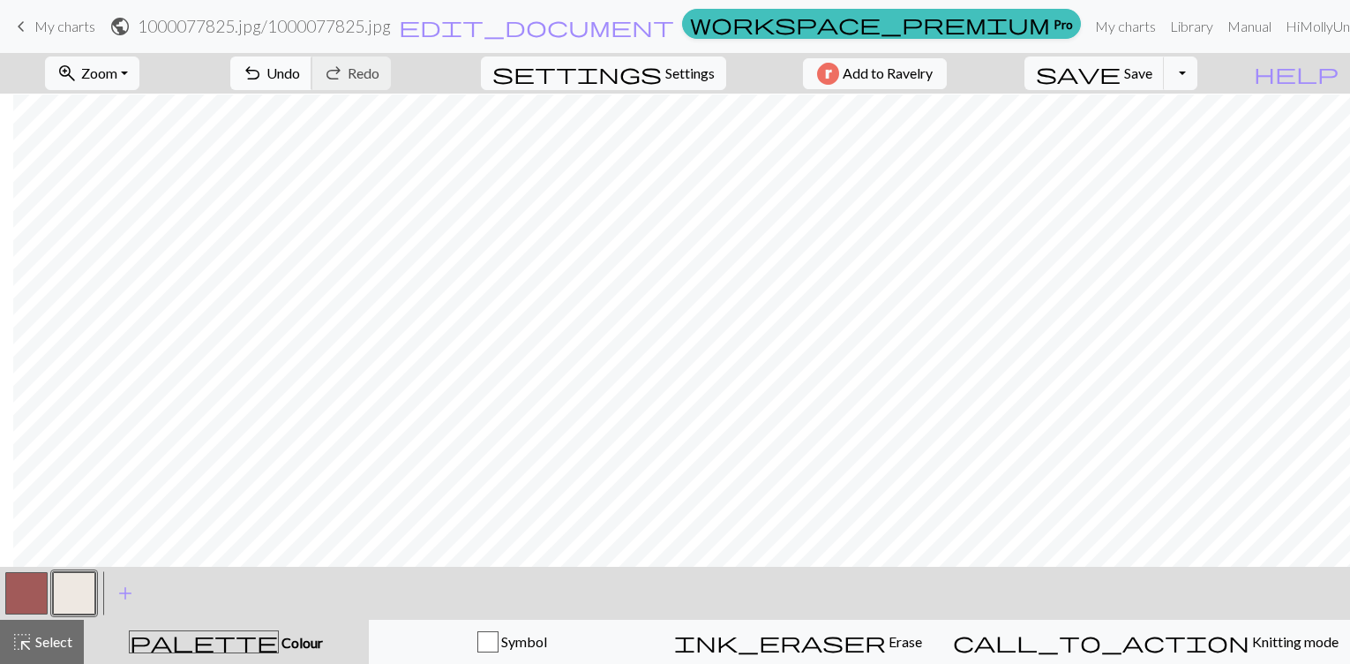
click at [263, 78] on span "undo" at bounding box center [252, 73] width 21 height 25
click at [25, 590] on button "button" at bounding box center [26, 593] width 42 height 42
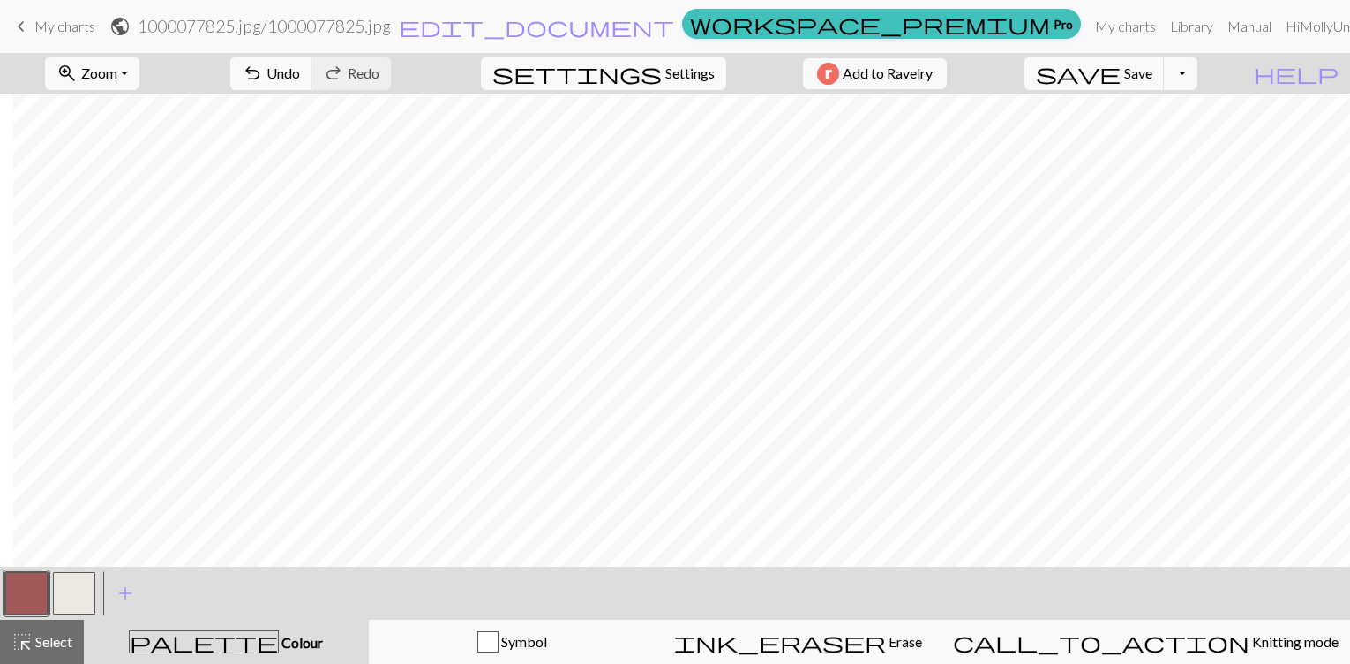
click at [60, 597] on button "button" at bounding box center [74, 593] width 42 height 42
click at [125, 62] on button "zoom_in Zoom Zoom" at bounding box center [92, 73] width 94 height 34
click at [112, 80] on span "Zoom" at bounding box center [99, 72] width 36 height 17
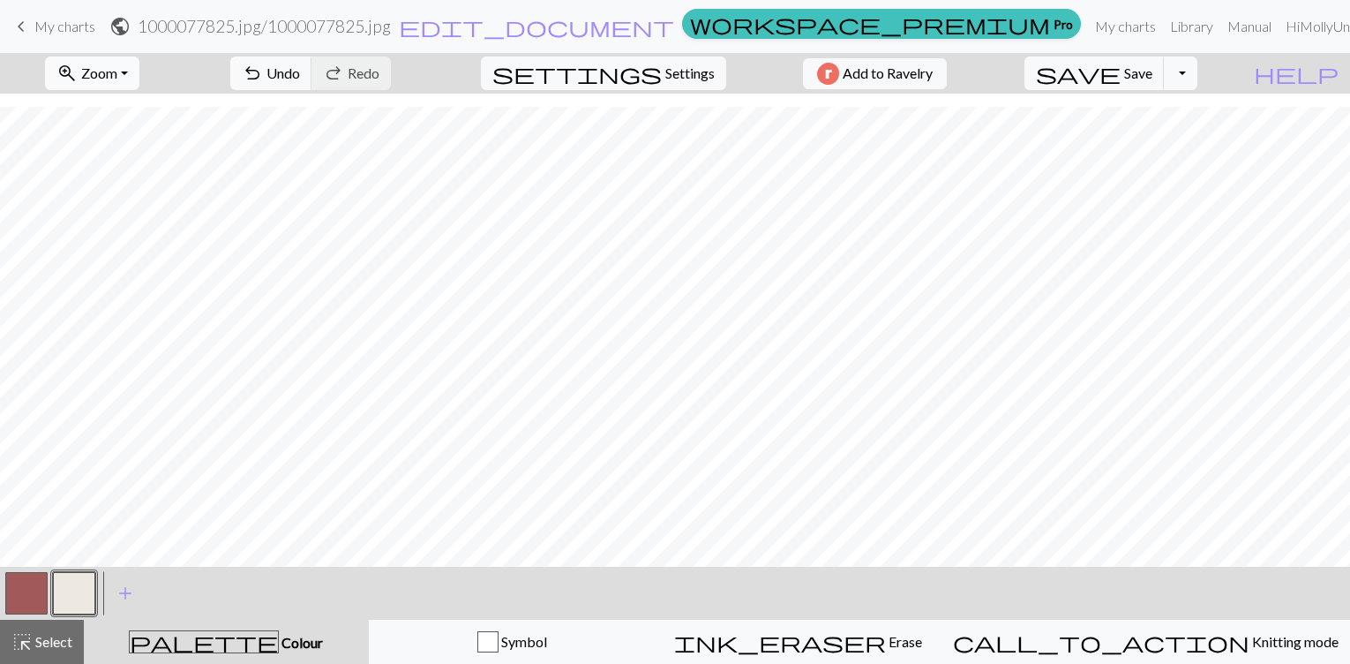
click at [117, 74] on span "Zoom" at bounding box center [99, 72] width 36 height 17
click at [93, 198] on button "50%" at bounding box center [115, 212] width 139 height 28
click at [139, 72] on button "zoom_in Zoom Zoom" at bounding box center [92, 73] width 94 height 34
click at [101, 298] on button "200%" at bounding box center [115, 296] width 139 height 28
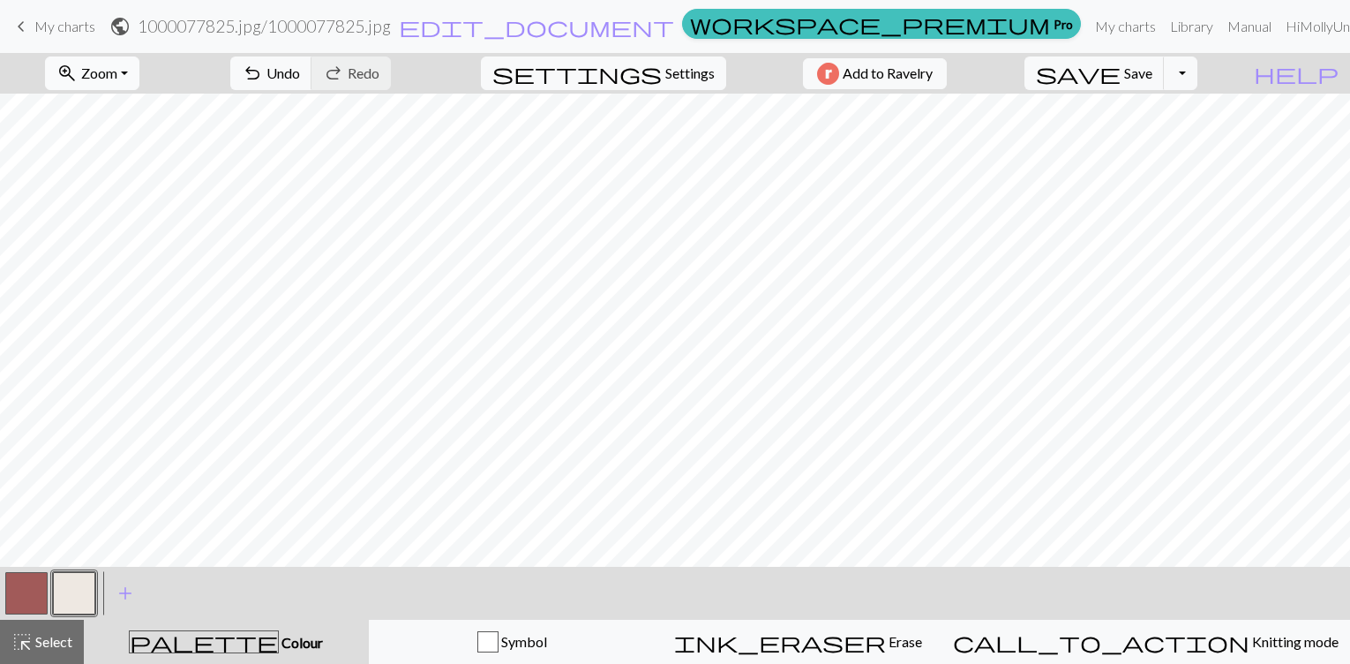
click at [117, 79] on span "Zoom" at bounding box center [99, 72] width 36 height 17
click at [118, 252] on button "100%" at bounding box center [115, 240] width 139 height 28
click at [136, 608] on button "add Add a colour" at bounding box center [125, 593] width 44 height 44
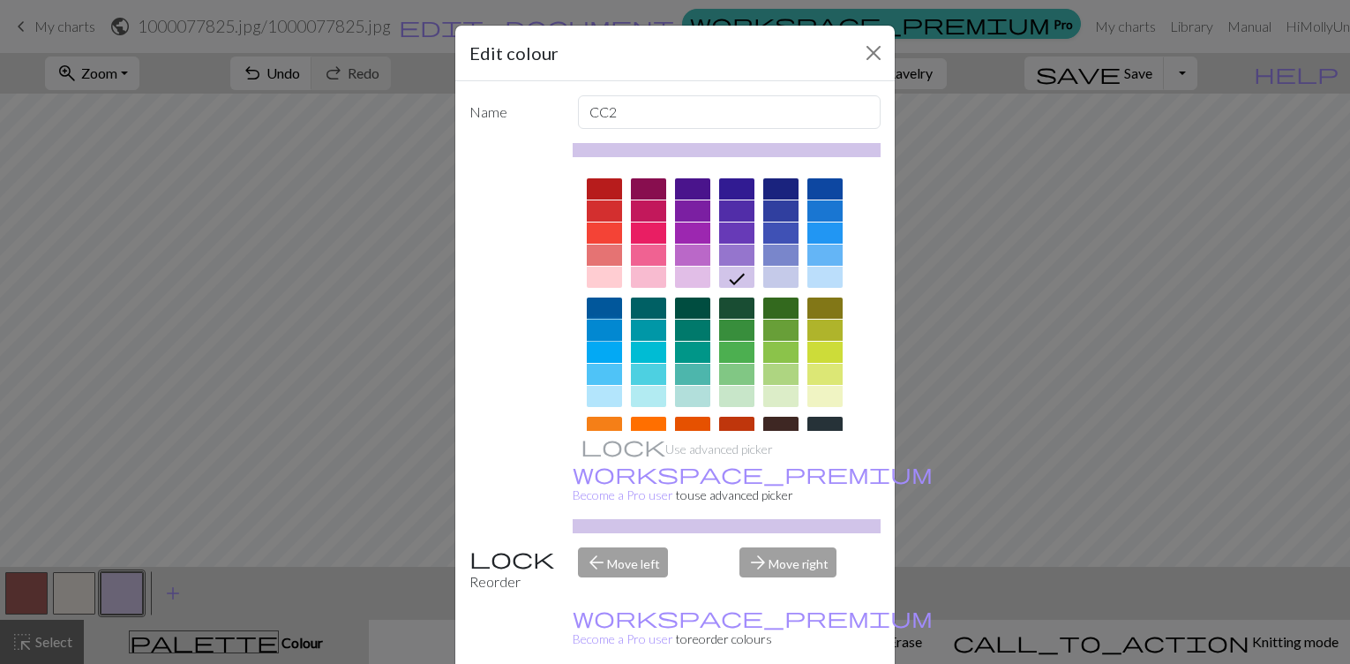
click at [596, 336] on div at bounding box center [604, 329] width 35 height 21
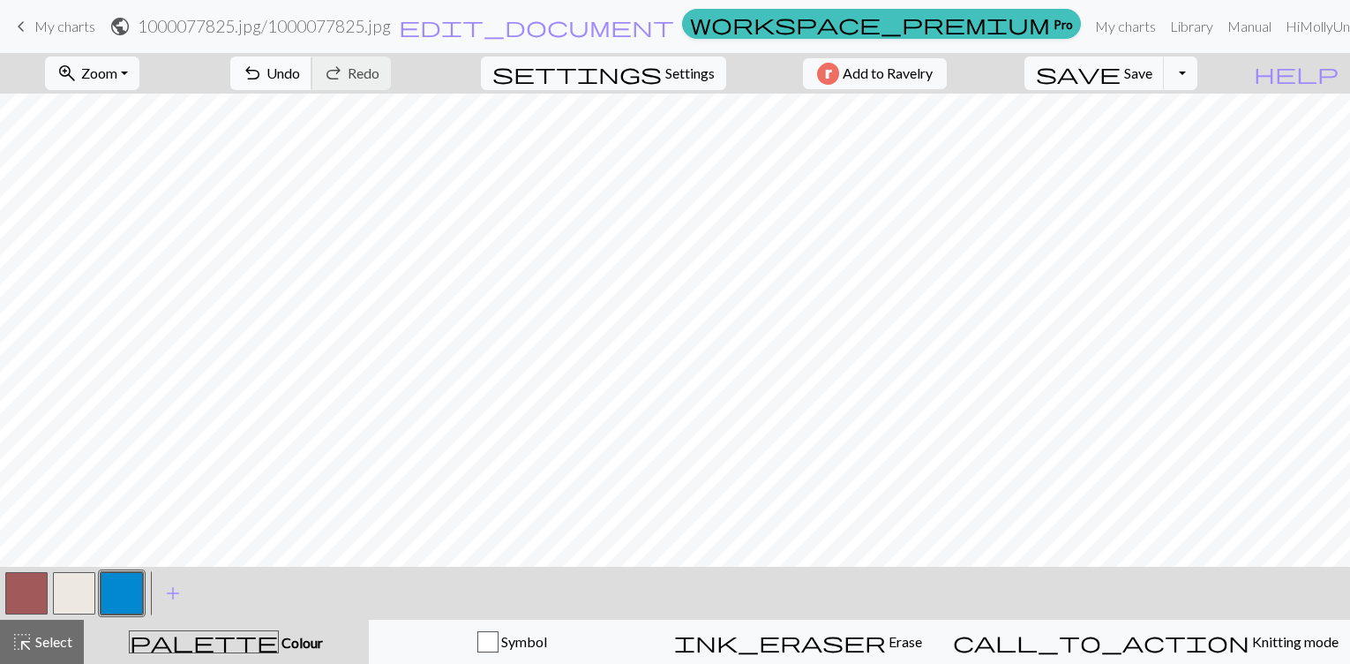
click at [300, 66] on span "Undo" at bounding box center [284, 72] width 34 height 17
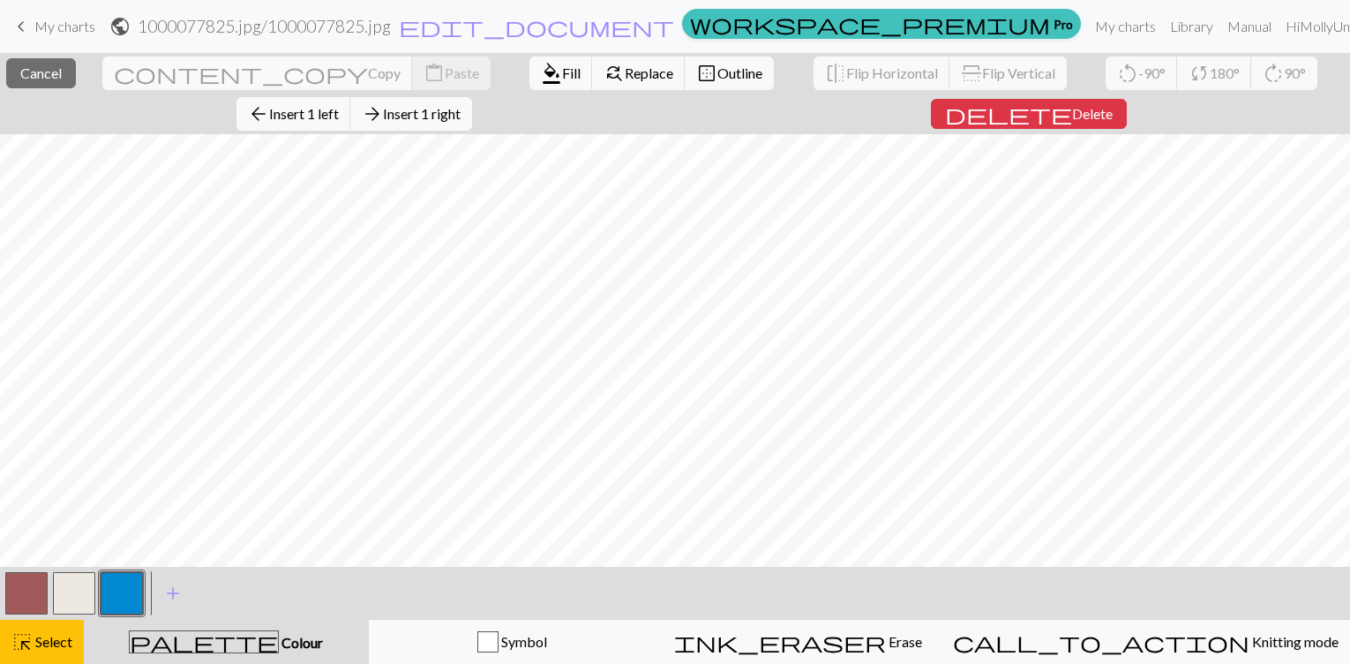
click at [422, 123] on div "close Cancel content_copy Copy content_paste Paste format_color_fill Fill find_…" at bounding box center [675, 93] width 1350 height 81
click at [53, 80] on span "Cancel" at bounding box center [40, 72] width 41 height 17
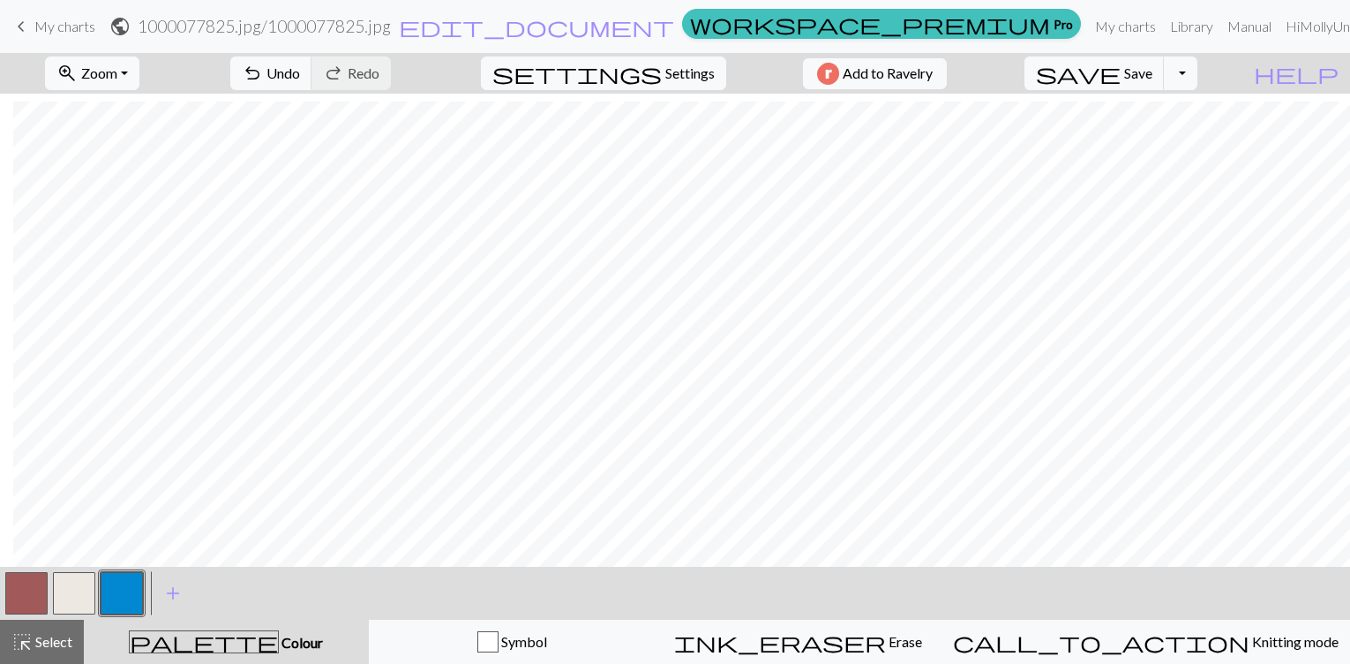
scroll to position [43, 1302]
click at [56, 646] on span "Select" at bounding box center [53, 641] width 40 height 17
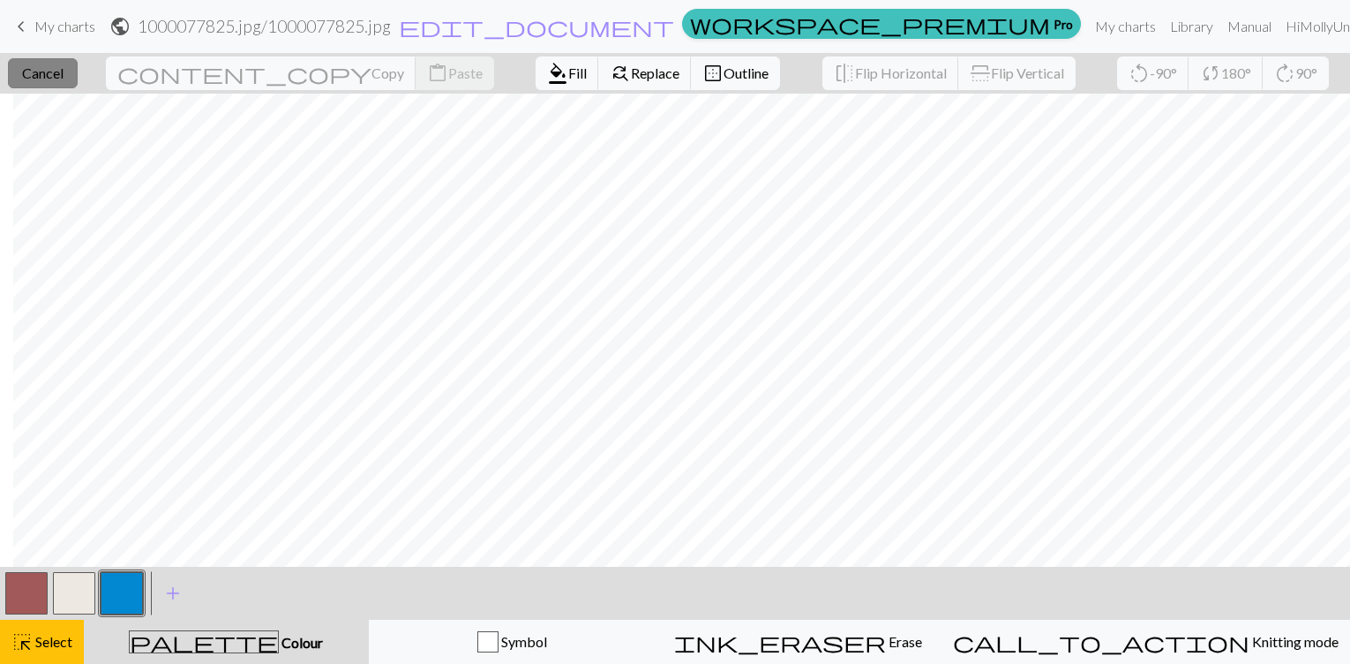
click at [41, 80] on span "Cancel" at bounding box center [42, 72] width 41 height 17
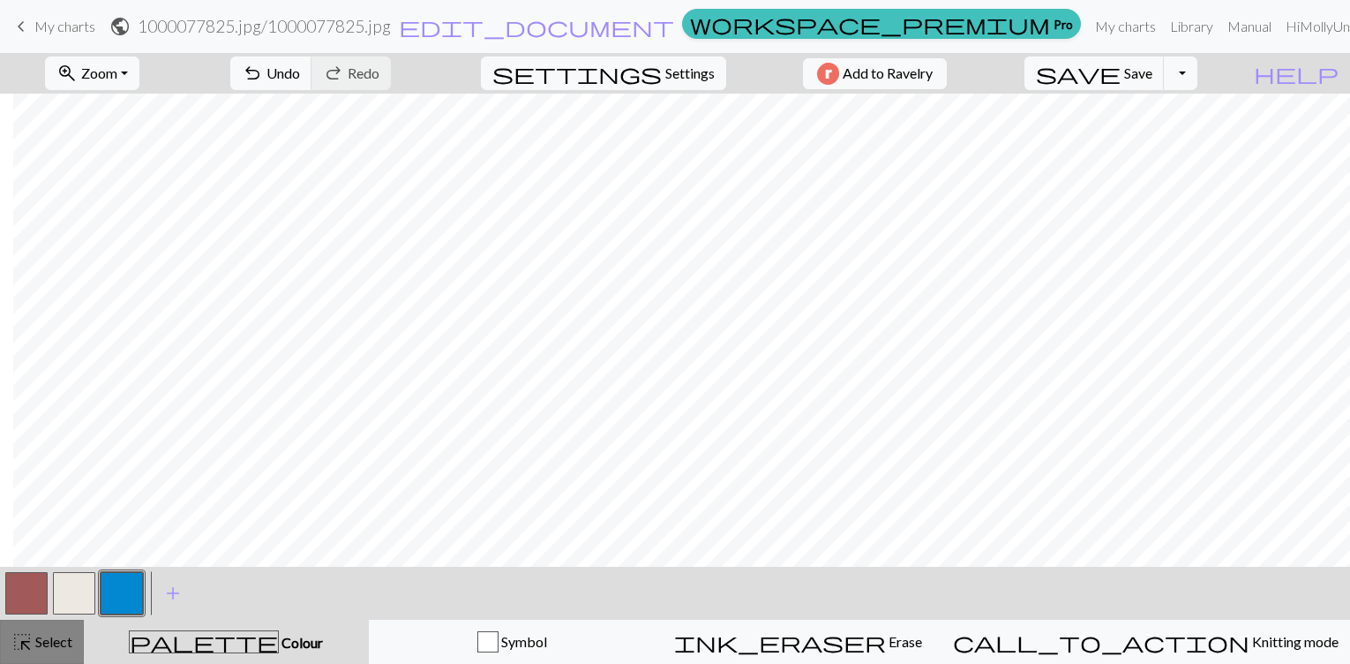
click at [39, 644] on span "Select" at bounding box center [53, 641] width 40 height 17
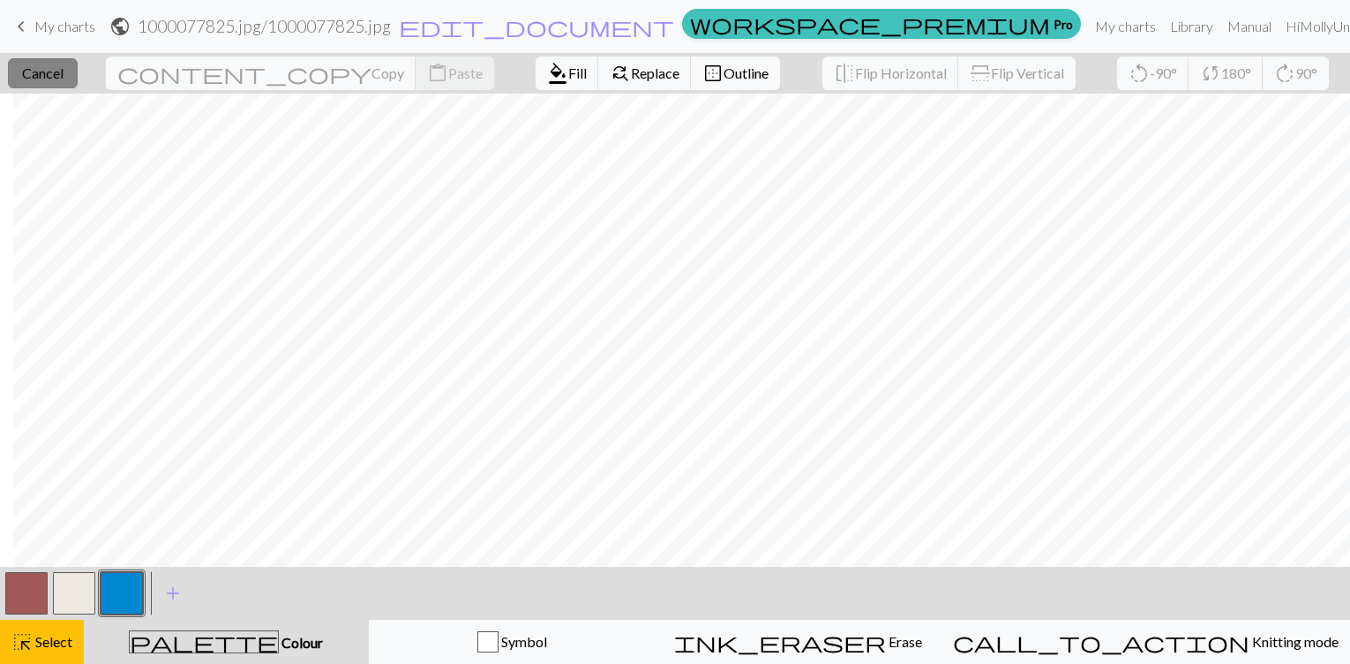
click at [50, 68] on span "Cancel" at bounding box center [42, 72] width 41 height 17
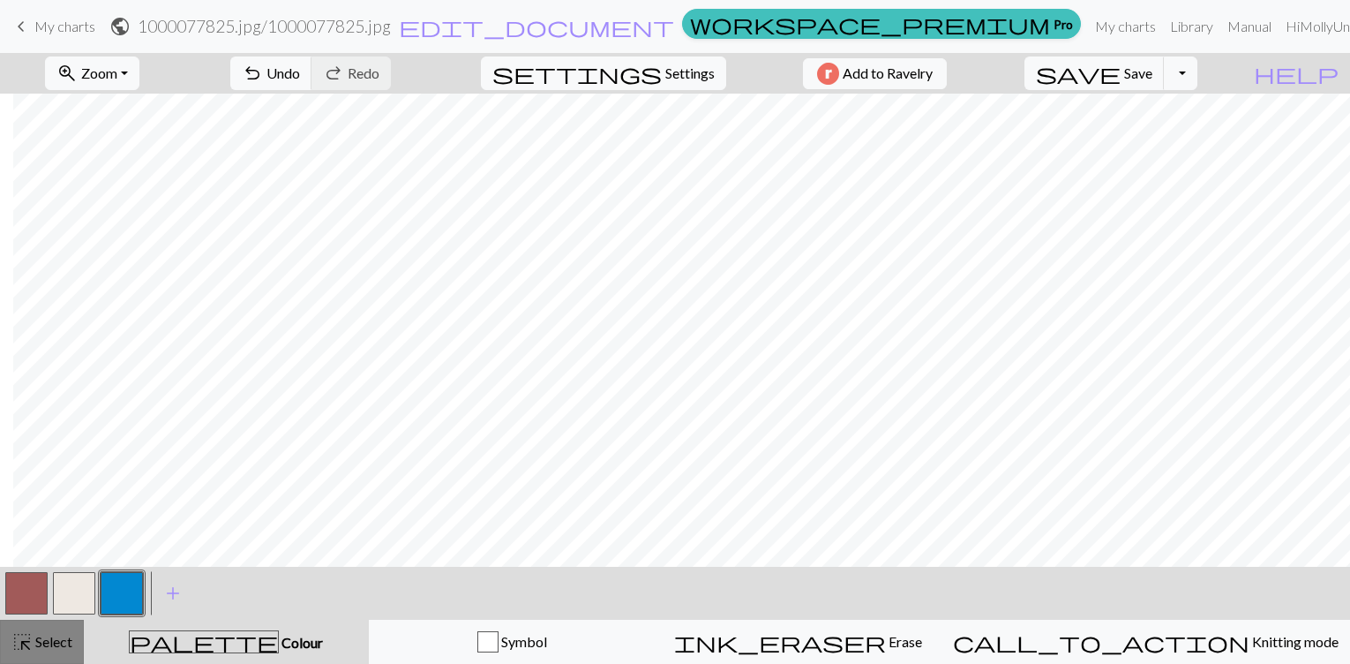
click at [36, 633] on span "Select" at bounding box center [53, 641] width 40 height 17
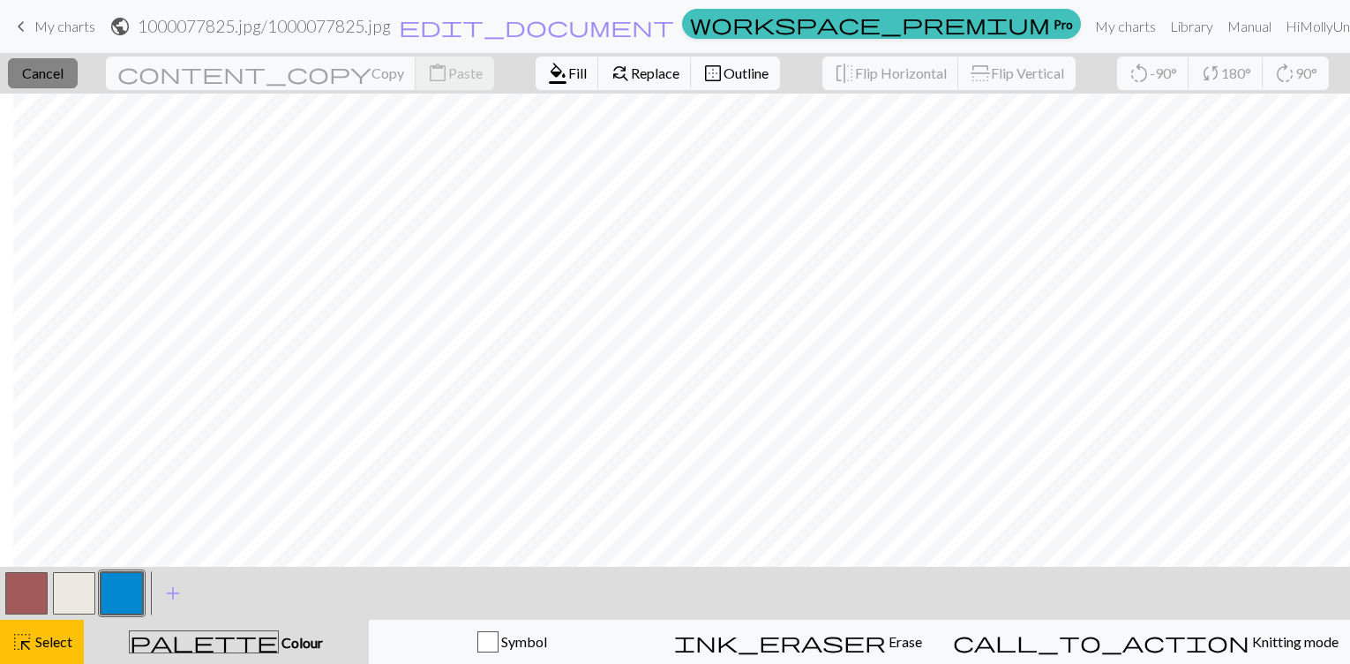
click at [52, 77] on span "Cancel" at bounding box center [42, 72] width 41 height 17
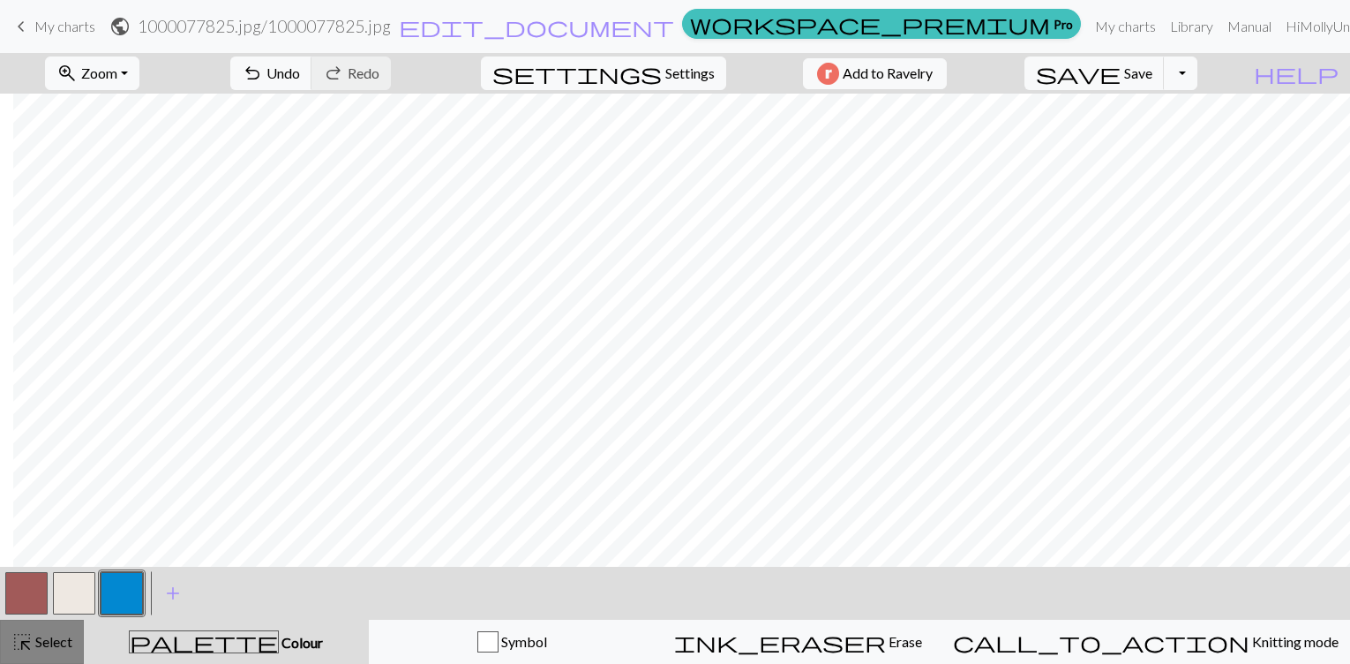
click at [41, 641] on span "Select" at bounding box center [53, 641] width 40 height 17
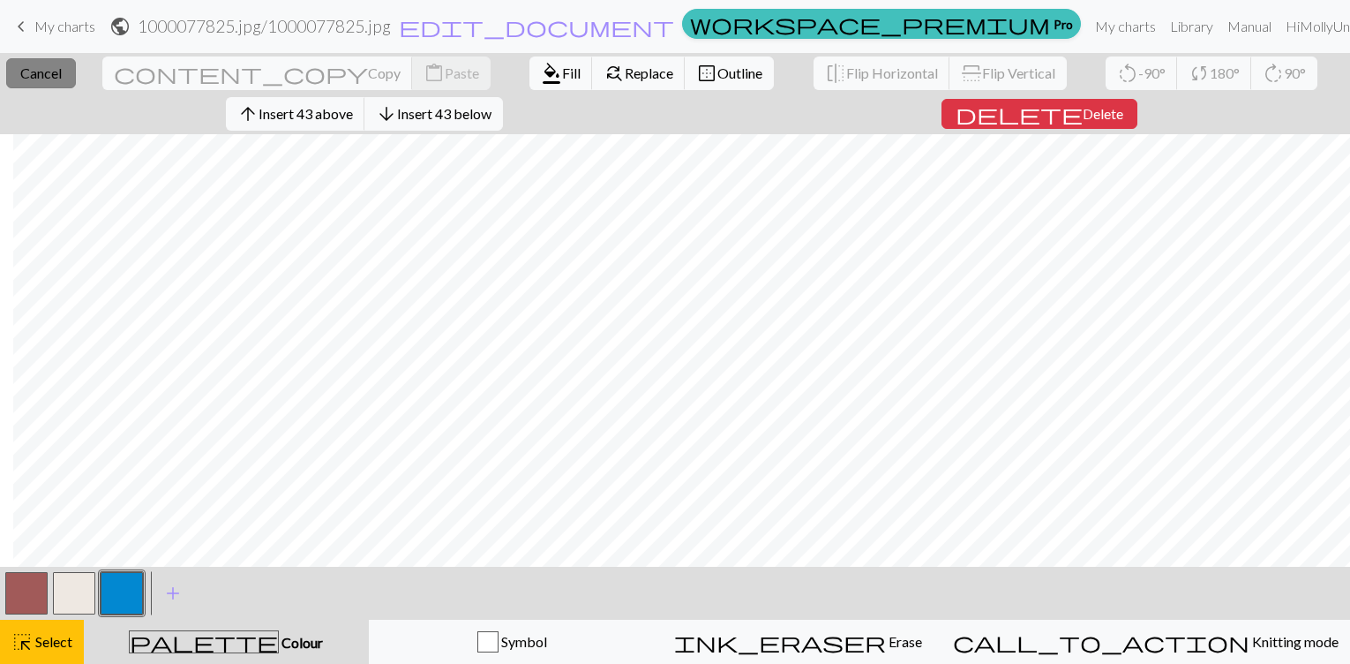
click at [42, 63] on button "close Cancel" at bounding box center [41, 73] width 70 height 30
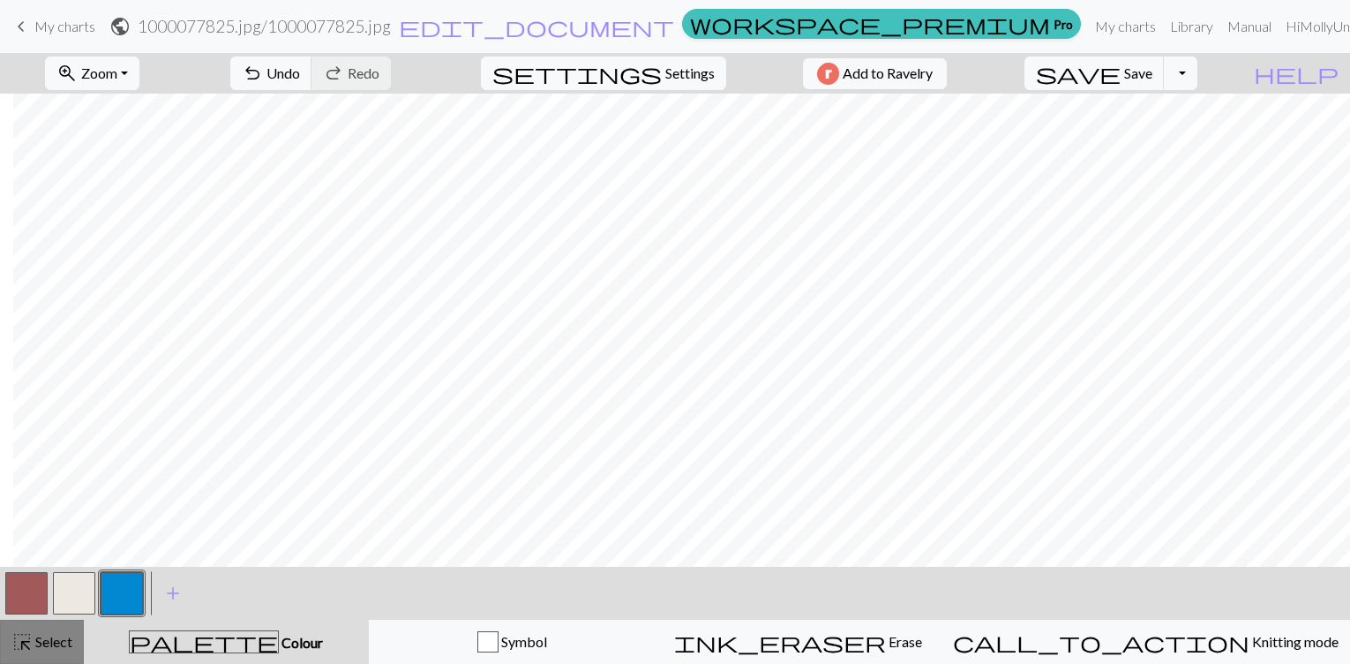
click at [39, 627] on button "highlight_alt Select Select" at bounding box center [42, 642] width 84 height 44
click at [300, 71] on span "Undo" at bounding box center [284, 72] width 34 height 17
click at [62, 644] on span "Select" at bounding box center [53, 641] width 40 height 17
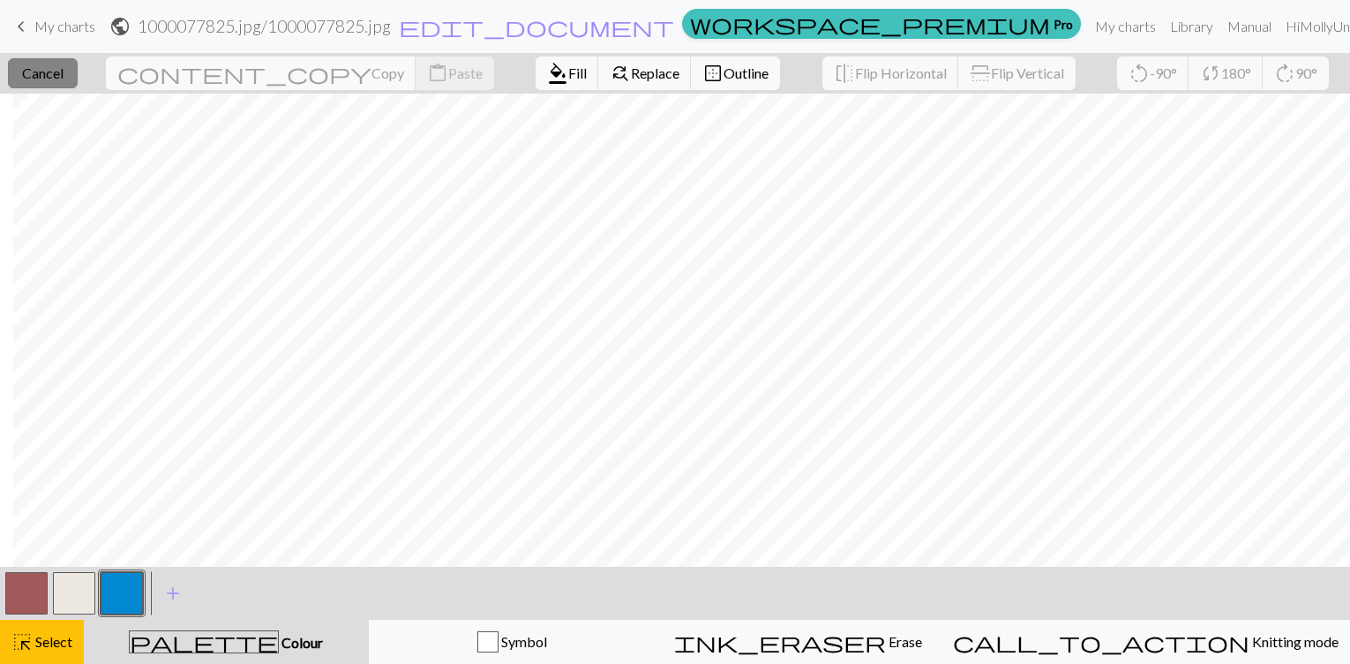
click at [55, 70] on span "Cancel" at bounding box center [42, 72] width 41 height 17
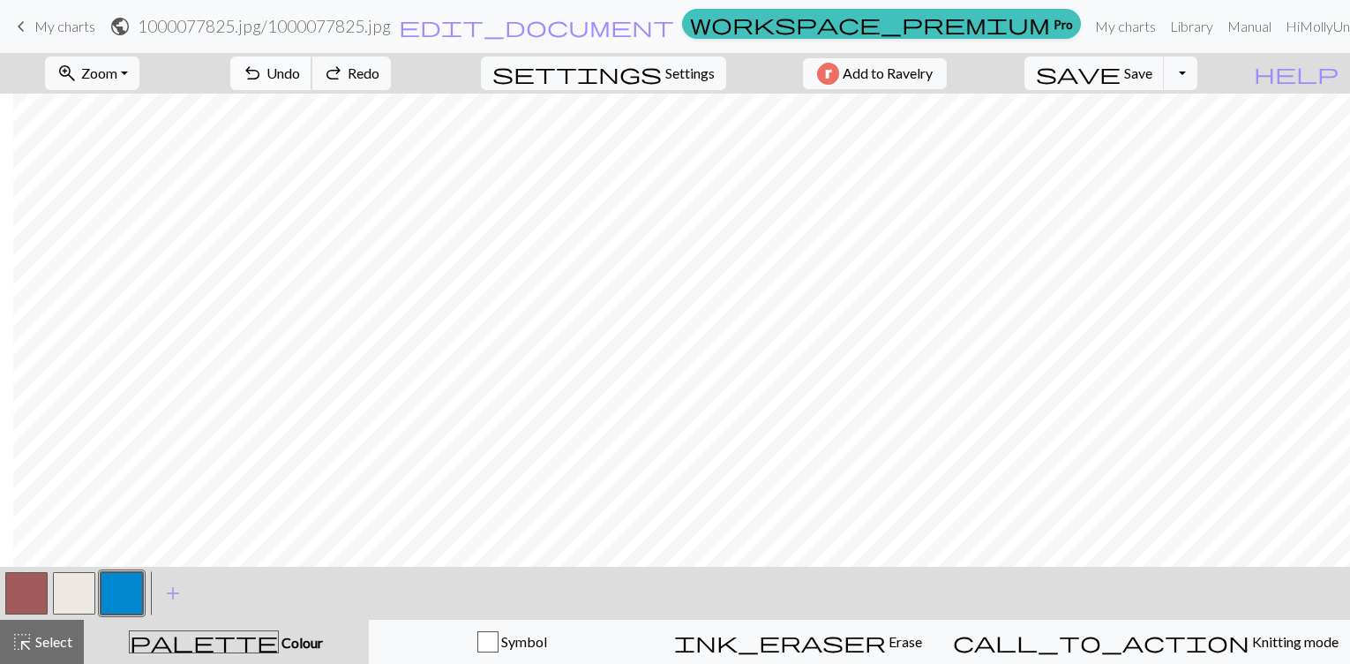
click at [263, 73] on span "undo" at bounding box center [252, 73] width 21 height 25
click at [379, 71] on span "Redo" at bounding box center [364, 72] width 32 height 17
click at [70, 590] on button "button" at bounding box center [74, 593] width 42 height 42
click at [79, 600] on button "button" at bounding box center [74, 593] width 42 height 42
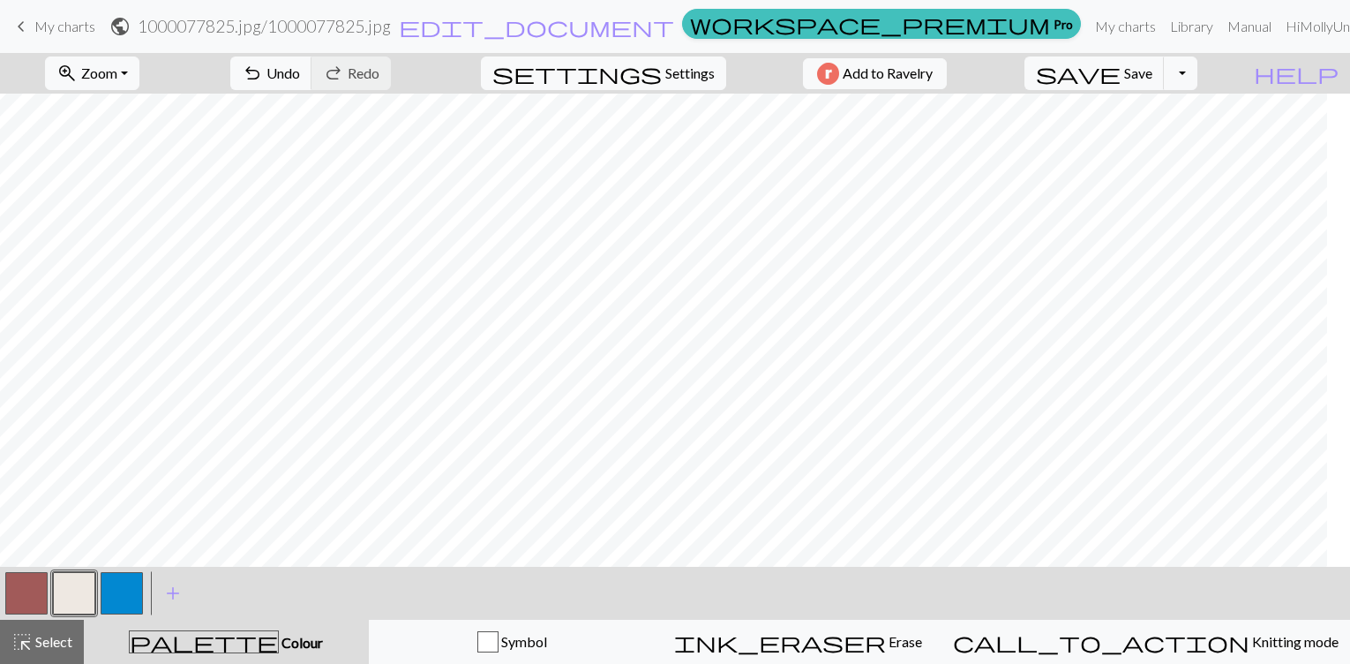
scroll to position [353, 34]
click at [23, 588] on button "button" at bounding box center [26, 593] width 42 height 42
click at [67, 602] on button "button" at bounding box center [74, 593] width 42 height 42
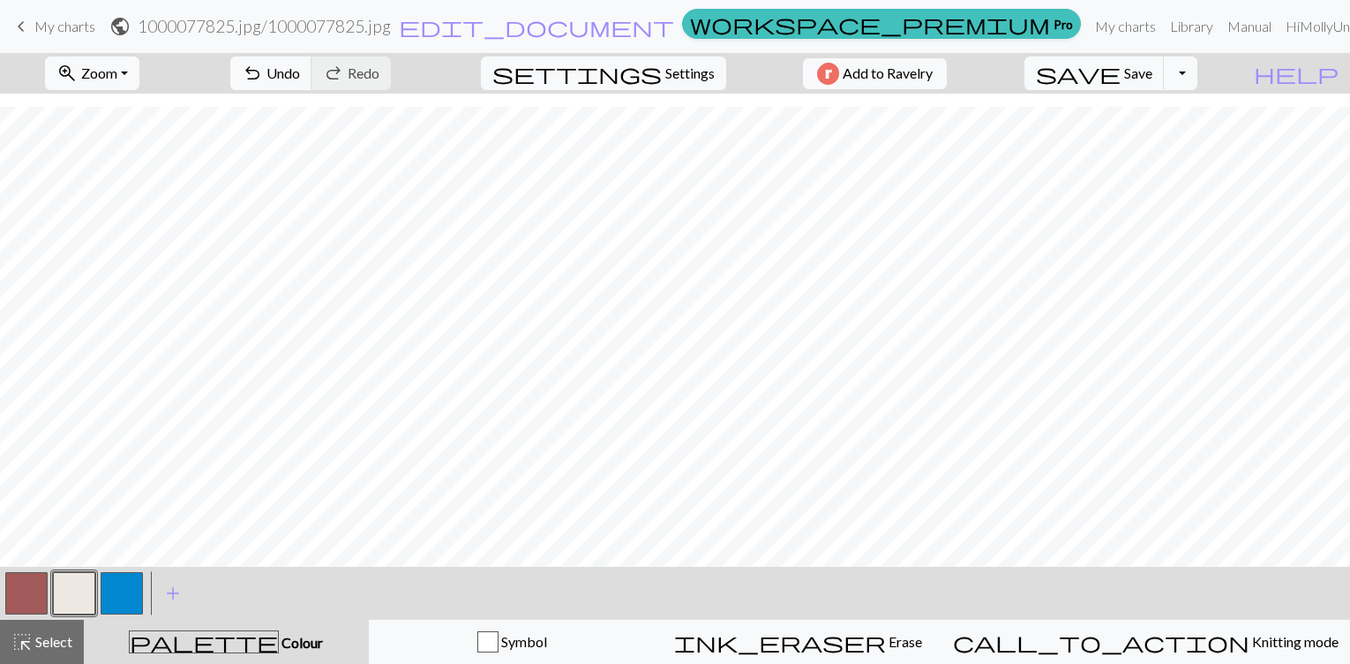
click at [30, 585] on button "button" at bounding box center [26, 593] width 42 height 42
click at [25, 588] on button "button" at bounding box center [26, 593] width 42 height 42
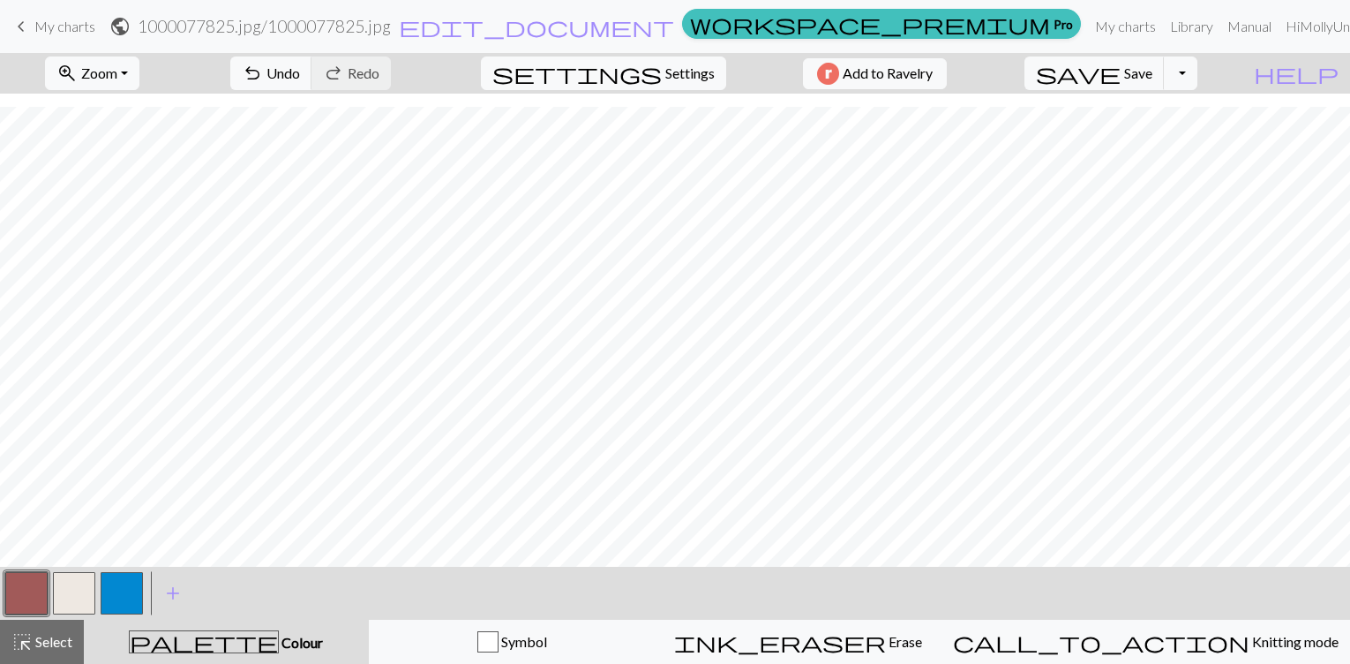
click at [68, 585] on button "button" at bounding box center [74, 593] width 42 height 42
click at [263, 84] on span "undo" at bounding box center [252, 73] width 21 height 25
click at [24, 585] on button "button" at bounding box center [26, 593] width 42 height 42
click at [78, 575] on button "button" at bounding box center [74, 593] width 42 height 42
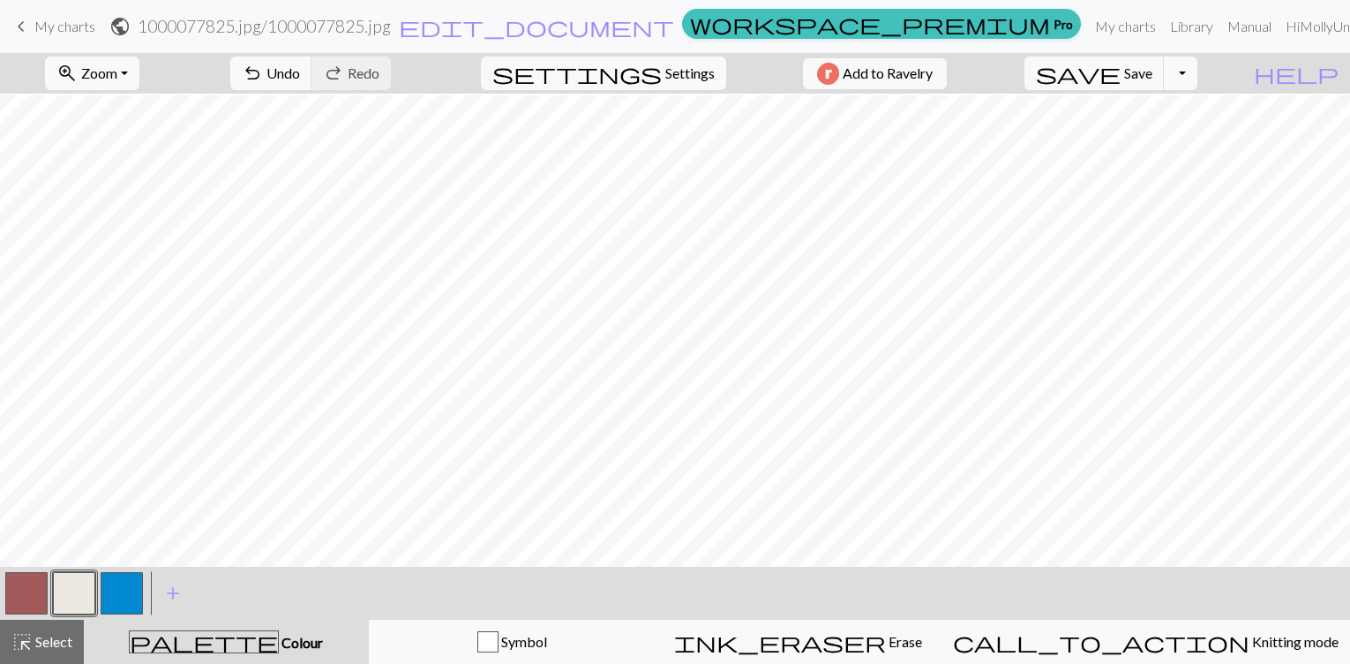
scroll to position [271, 0]
click at [127, 64] on button "zoom_in Zoom Zoom" at bounding box center [92, 73] width 94 height 34
click at [106, 169] on button "Fit height" at bounding box center [115, 168] width 139 height 28
click at [263, 71] on span "undo" at bounding box center [252, 73] width 21 height 25
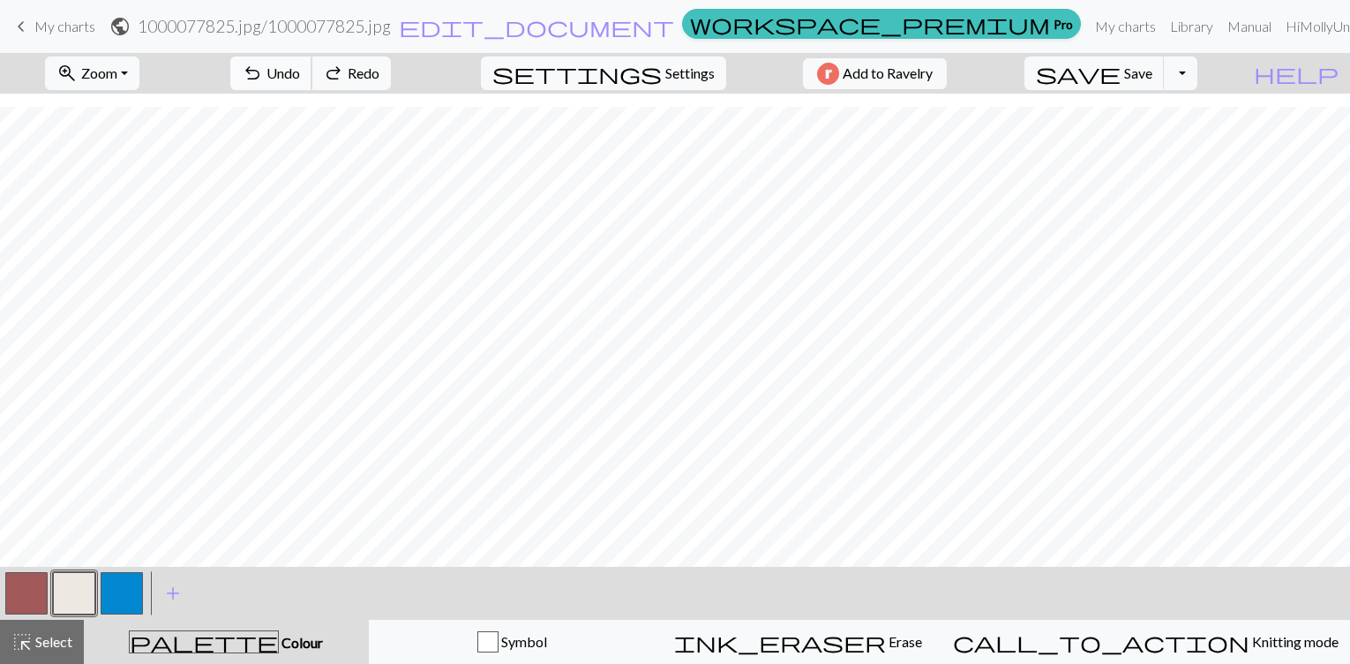
click at [263, 71] on span "undo" at bounding box center [252, 73] width 21 height 25
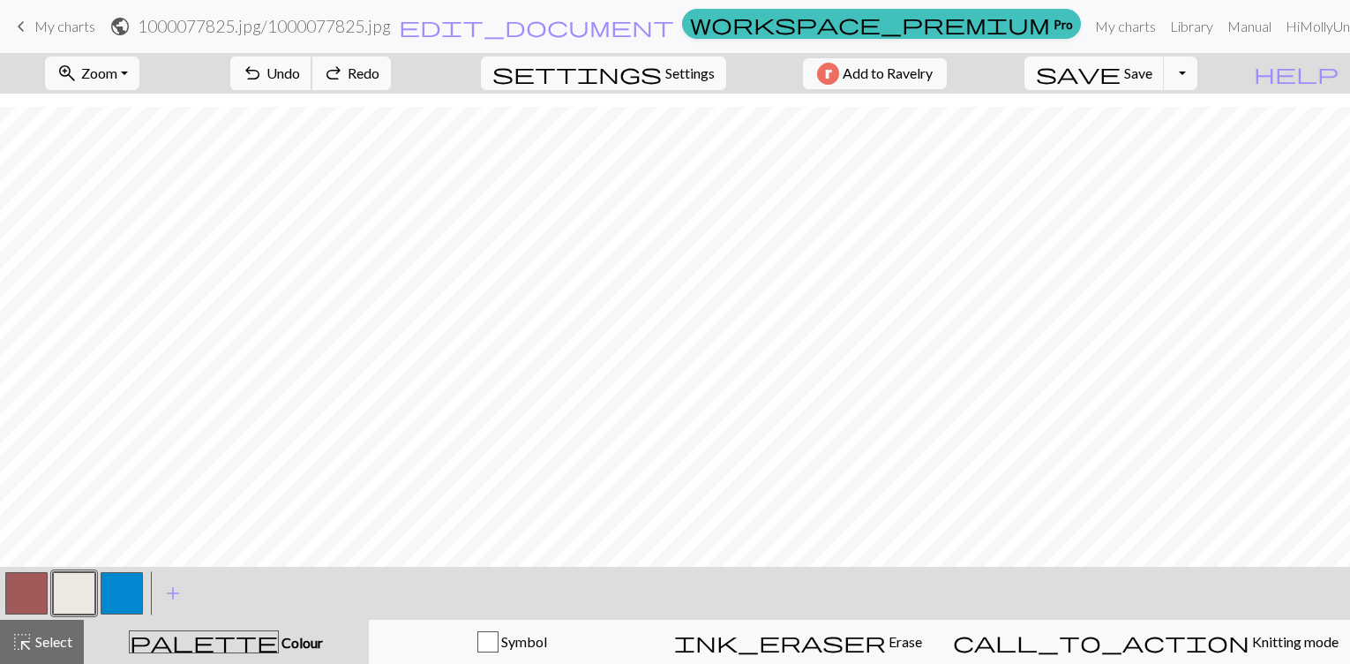
click at [263, 71] on span "undo" at bounding box center [252, 73] width 21 height 25
click at [111, 584] on button "button" at bounding box center [122, 593] width 42 height 42
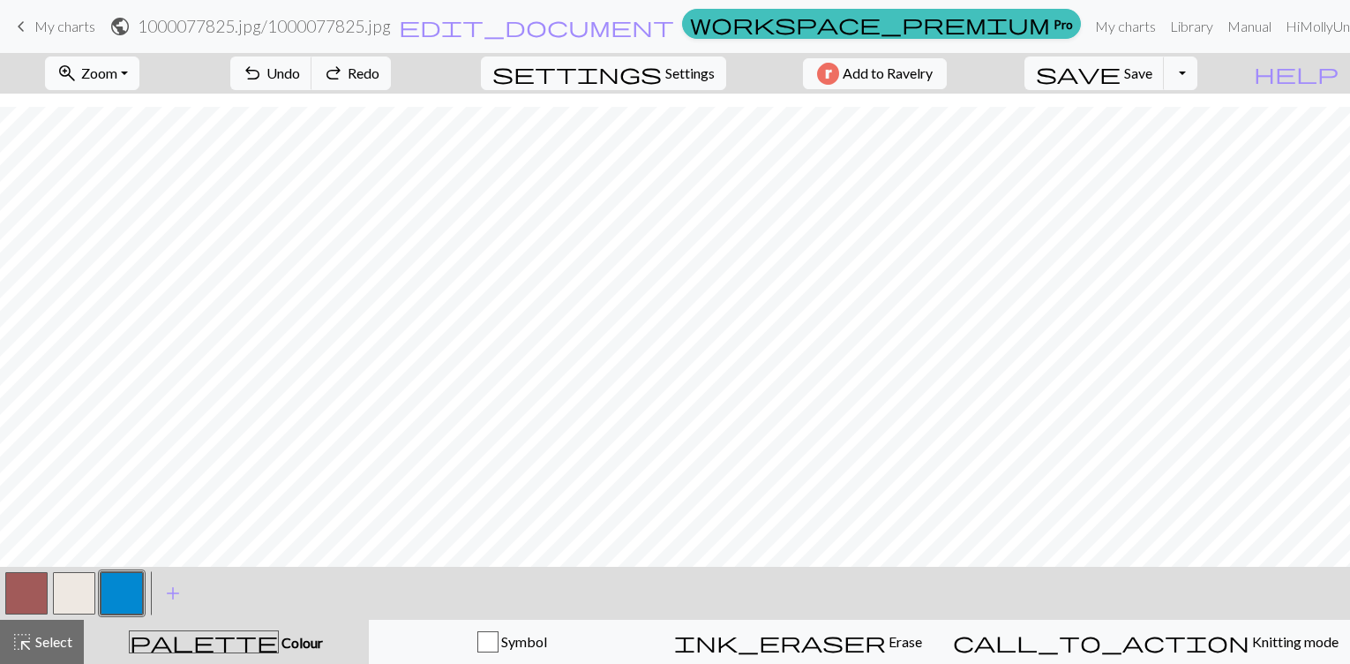
click at [117, 75] on span "Zoom" at bounding box center [99, 72] width 36 height 17
click at [103, 262] on button "150%" at bounding box center [115, 268] width 139 height 28
click at [138, 86] on button "zoom_in Zoom Zoom" at bounding box center [92, 73] width 94 height 34
click at [113, 250] on button "100%" at bounding box center [115, 240] width 139 height 28
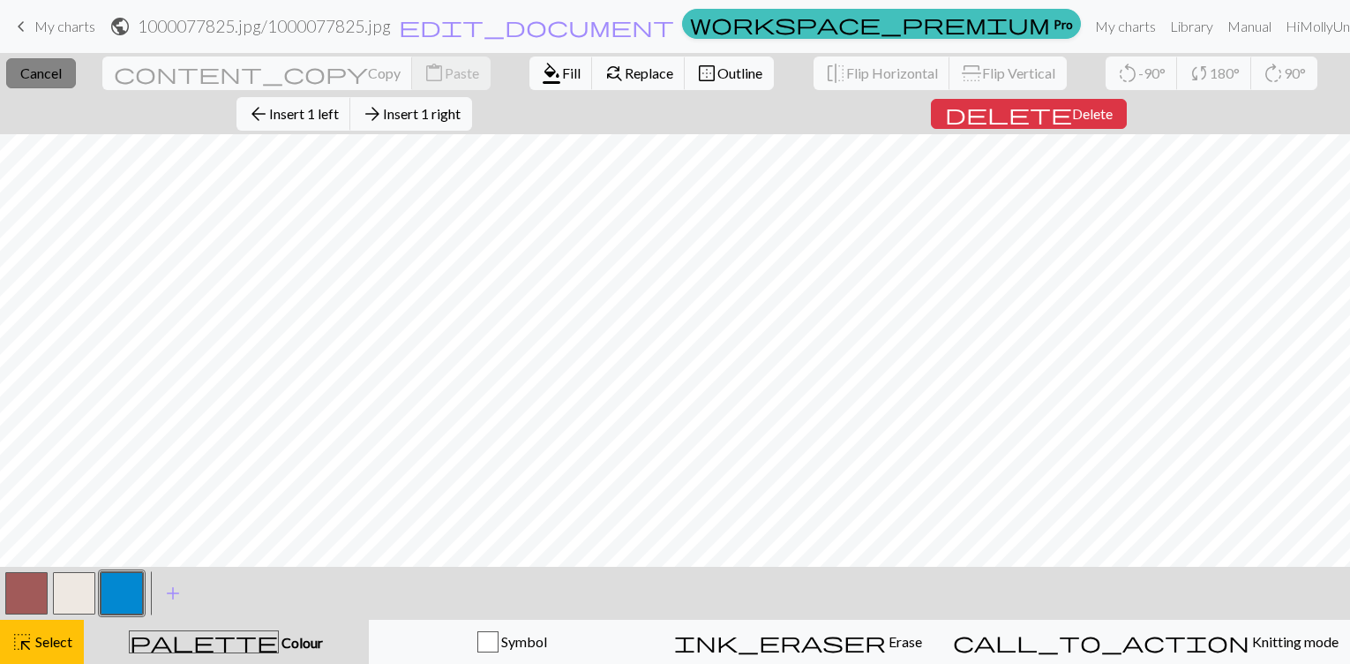
click at [23, 73] on span "Cancel" at bounding box center [40, 72] width 41 height 17
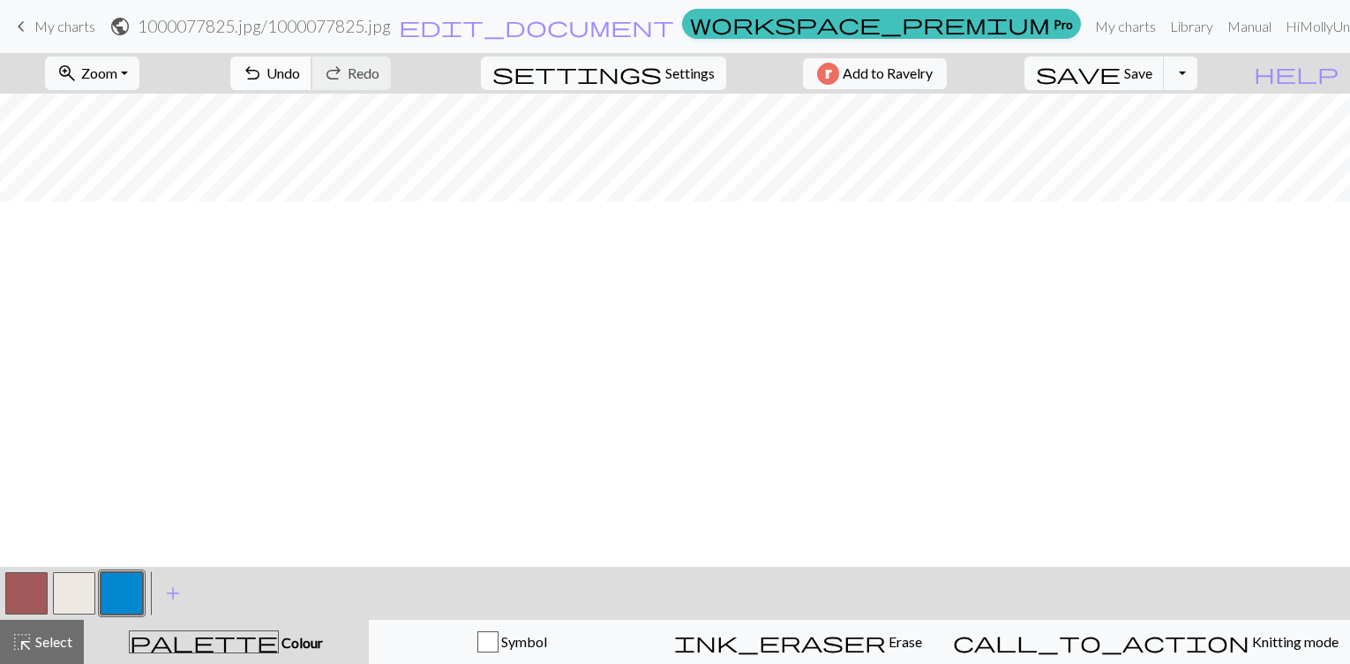
scroll to position [0, 0]
click at [26, 579] on button "button" at bounding box center [26, 593] width 42 height 42
click at [127, 593] on button "button" at bounding box center [122, 593] width 42 height 42
click at [19, 589] on button "button" at bounding box center [26, 593] width 42 height 42
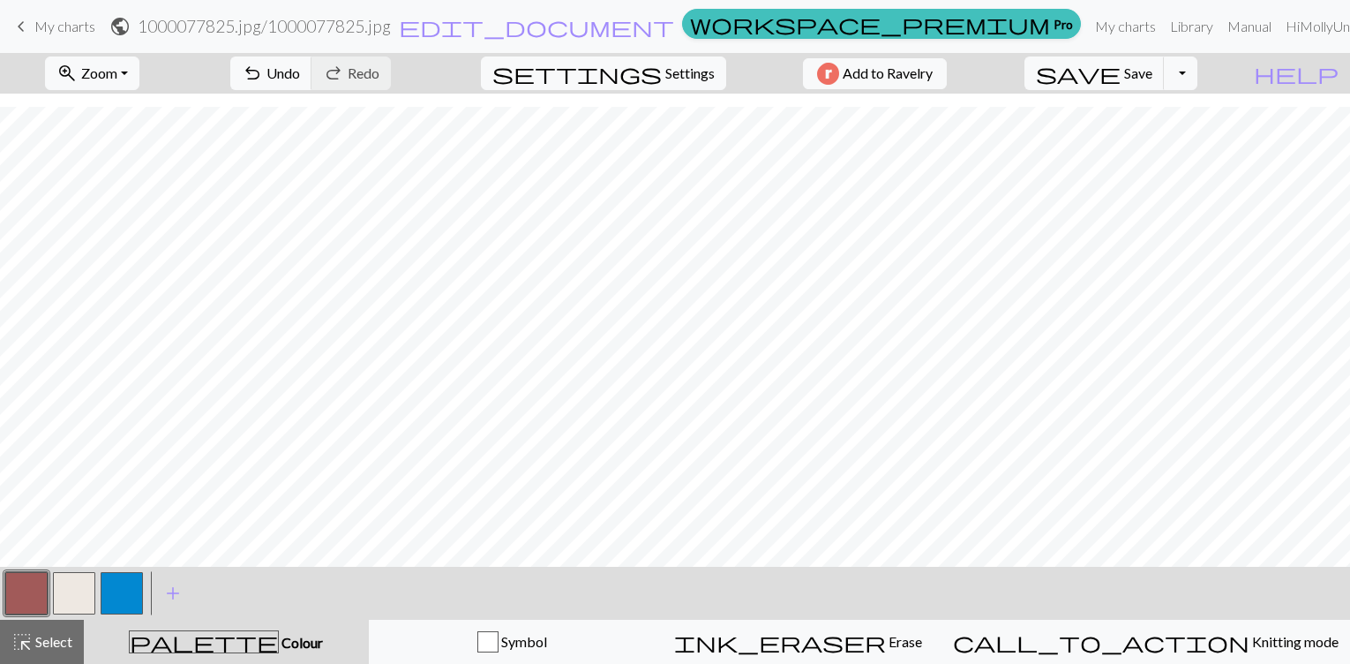
click at [68, 590] on button "button" at bounding box center [74, 593] width 42 height 42
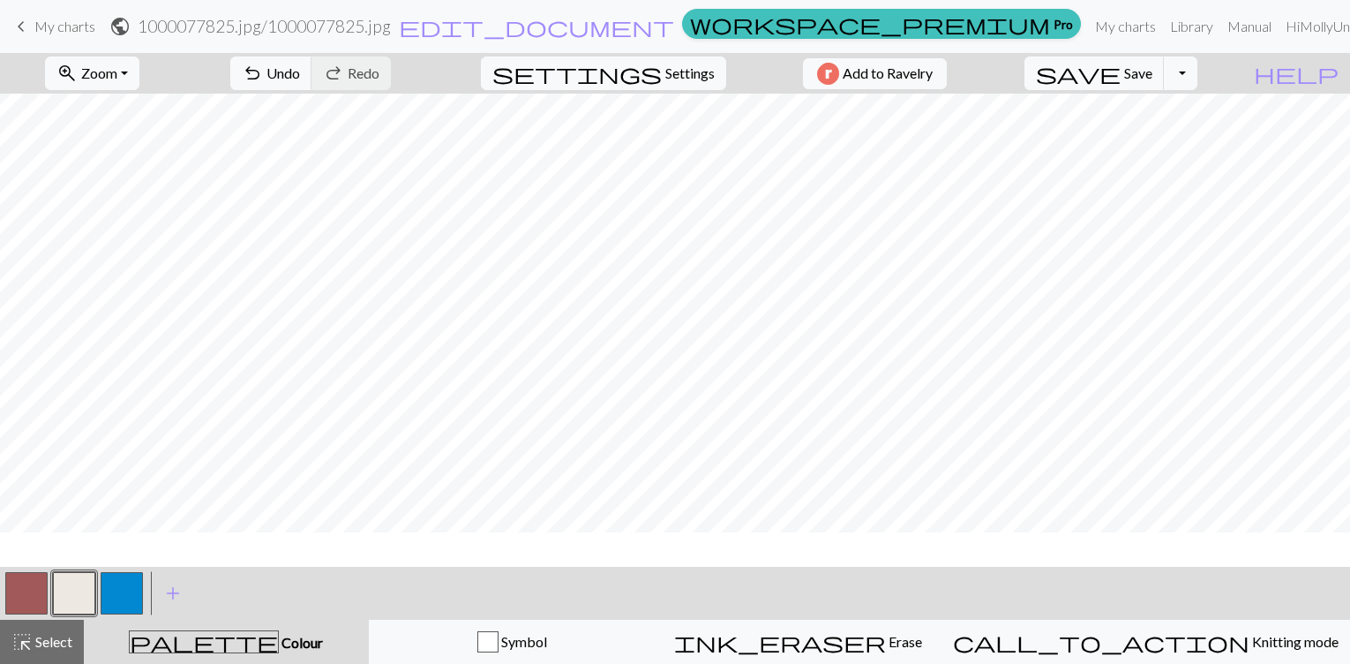
scroll to position [331, 0]
click at [117, 77] on span "Zoom" at bounding box center [99, 72] width 36 height 17
click at [112, 213] on button "50%" at bounding box center [115, 212] width 139 height 28
click at [1153, 80] on span "Save" at bounding box center [1138, 72] width 28 height 17
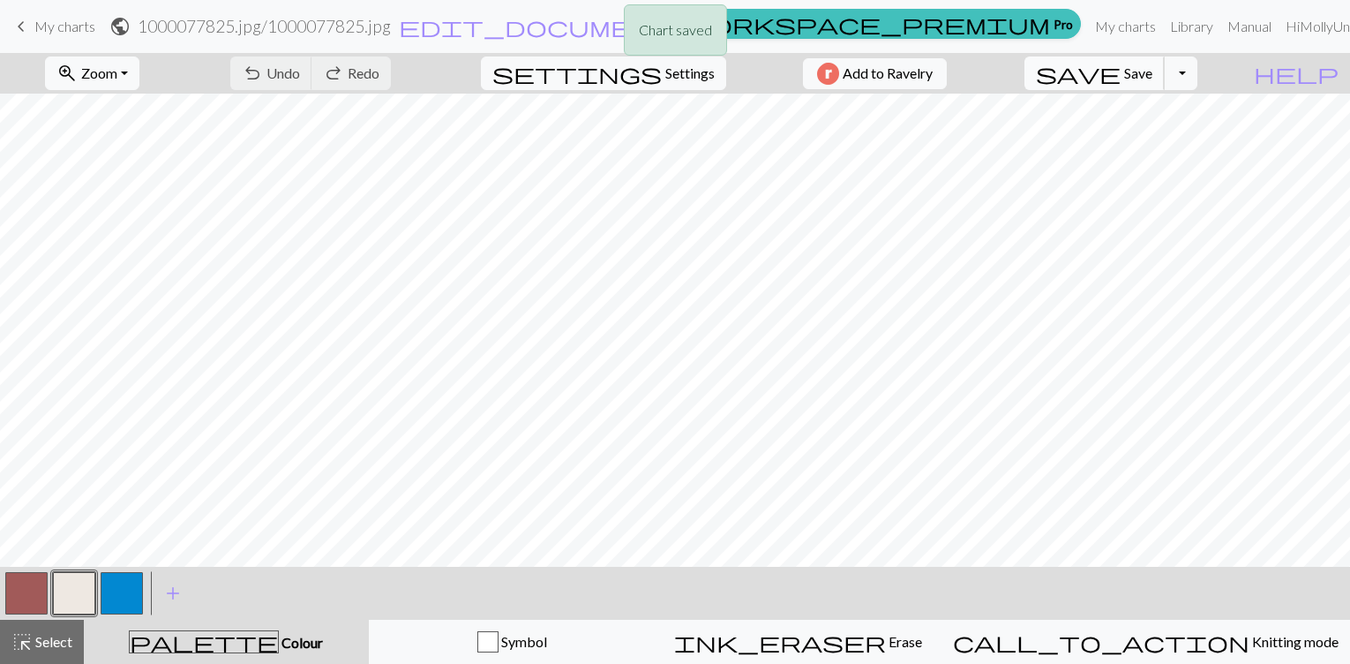
click at [1153, 80] on span "Save" at bounding box center [1138, 72] width 28 height 17
click at [117, 70] on span "Zoom" at bounding box center [99, 72] width 36 height 17
click at [97, 245] on button "100%" at bounding box center [115, 240] width 139 height 28
click at [300, 79] on span "Undo" at bounding box center [284, 72] width 34 height 17
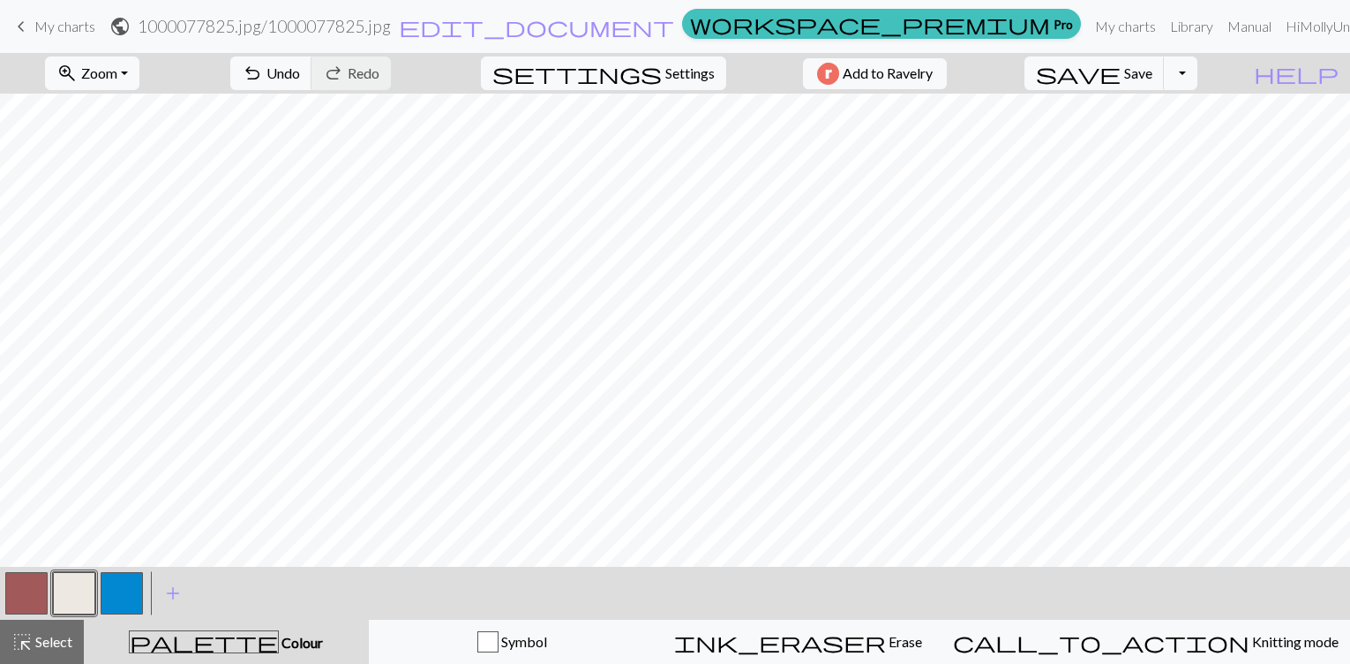
click at [39, 606] on button "button" at bounding box center [26, 593] width 42 height 42
click at [53, 585] on button "button" at bounding box center [74, 593] width 42 height 42
click at [41, 583] on button "button" at bounding box center [26, 593] width 42 height 42
click at [82, 590] on button "button" at bounding box center [74, 593] width 42 height 42
click at [300, 73] on span "Undo" at bounding box center [284, 72] width 34 height 17
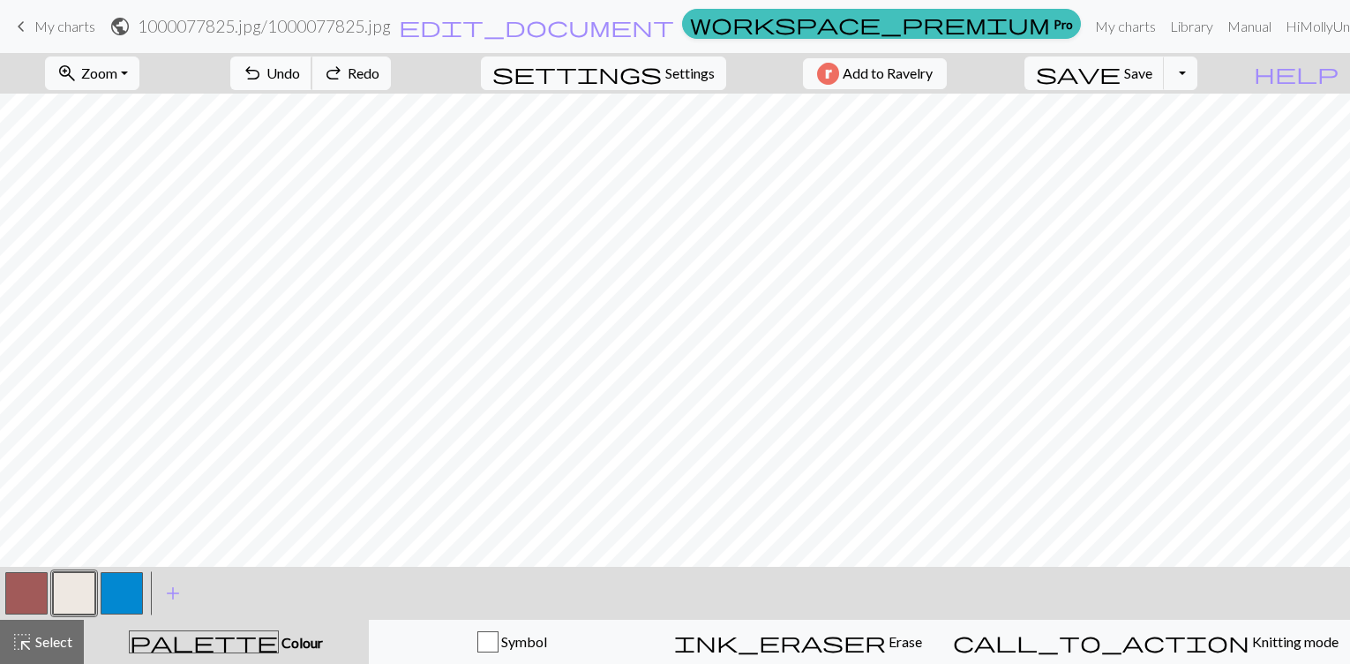
click at [300, 73] on span "Undo" at bounding box center [284, 72] width 34 height 17
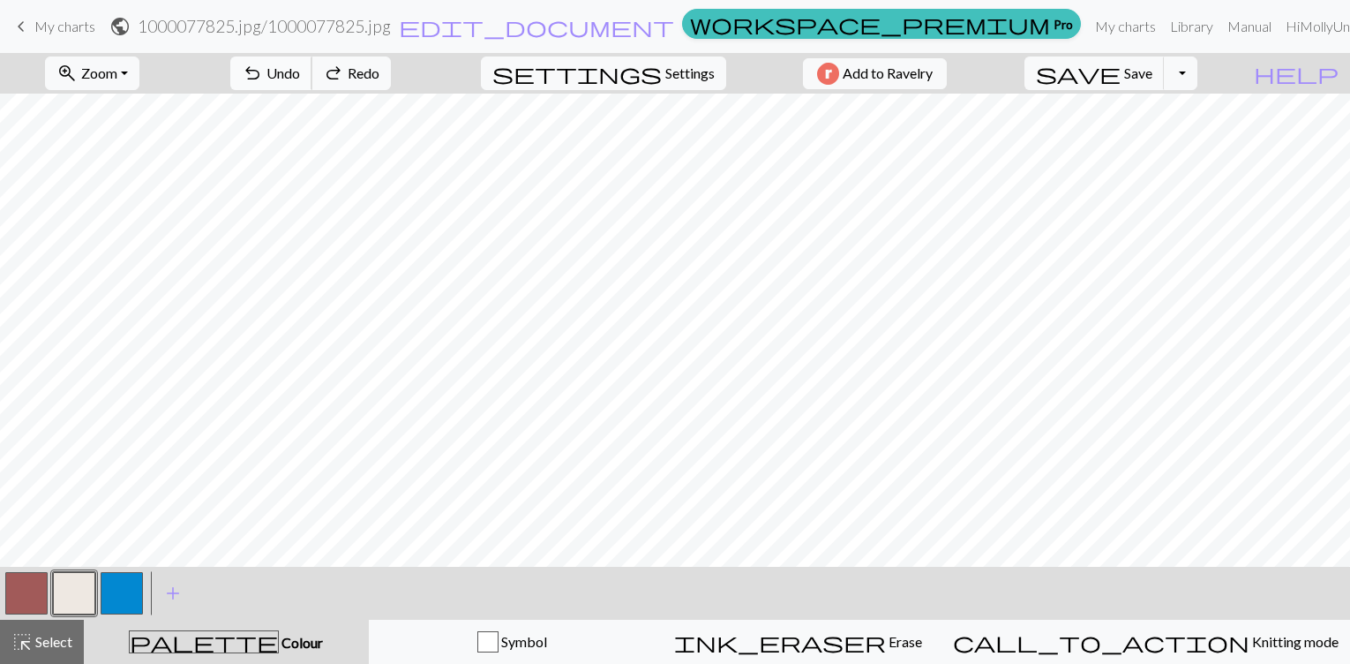
click at [300, 73] on span "Undo" at bounding box center [284, 72] width 34 height 17
click at [40, 597] on button "button" at bounding box center [26, 593] width 42 height 42
click at [77, 597] on button "button" at bounding box center [74, 593] width 42 height 42
click at [19, 587] on button "button" at bounding box center [26, 593] width 42 height 42
click at [61, 587] on button "button" at bounding box center [74, 593] width 42 height 42
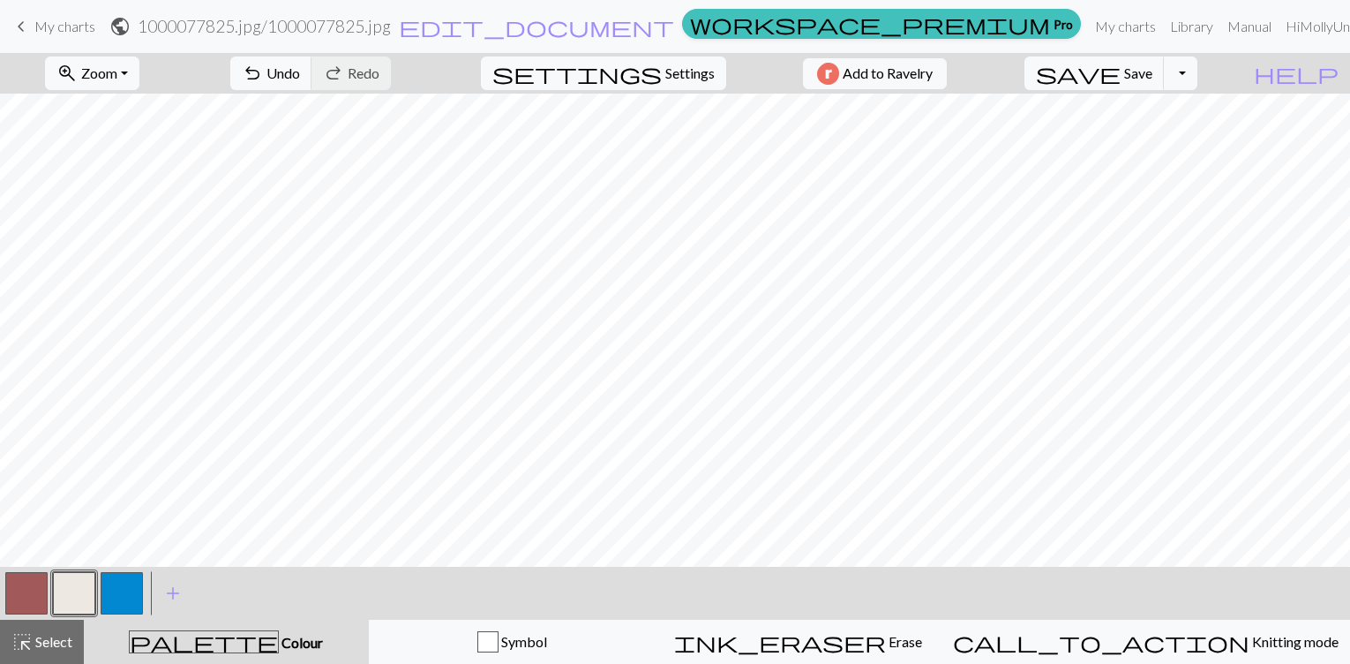
click at [27, 589] on button "button" at bounding box center [26, 593] width 42 height 42
click at [72, 590] on button "button" at bounding box center [74, 593] width 42 height 42
click at [300, 75] on span "Undo" at bounding box center [284, 72] width 34 height 17
click at [29, 603] on button "button" at bounding box center [26, 593] width 42 height 42
click at [75, 586] on button "button" at bounding box center [74, 593] width 42 height 42
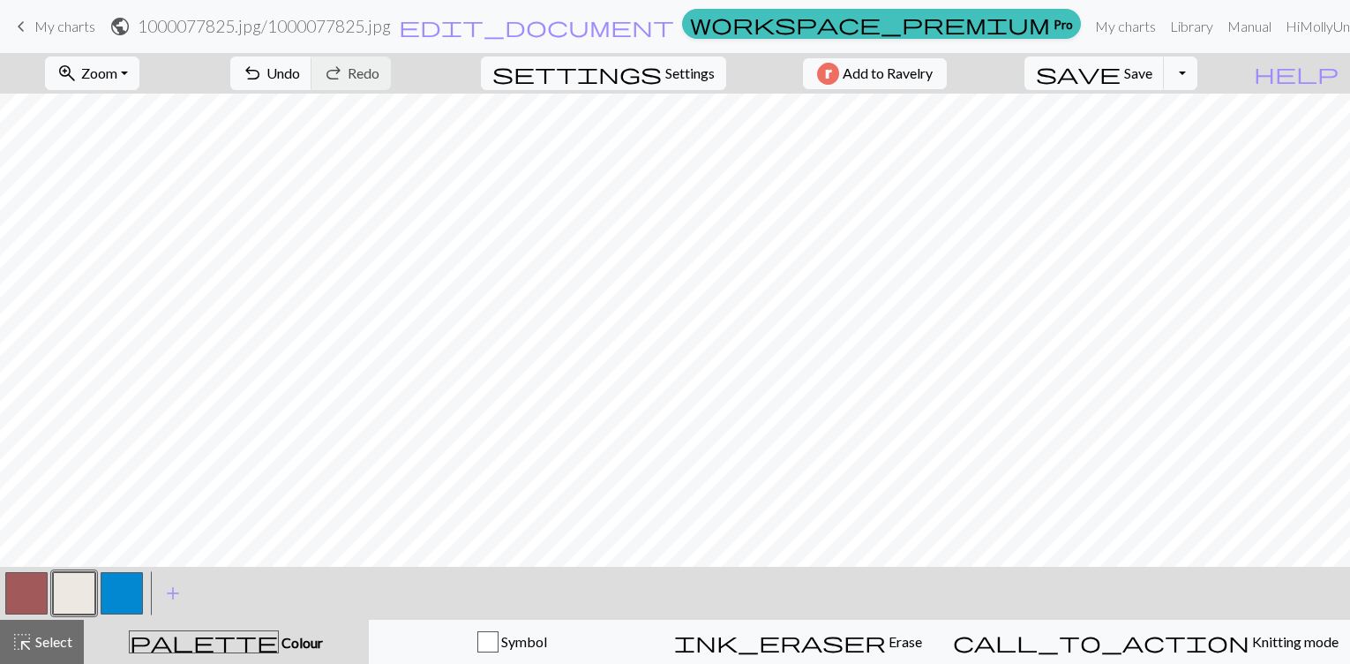
click at [16, 595] on button "button" at bounding box center [26, 593] width 42 height 42
click at [70, 598] on button "button" at bounding box center [74, 593] width 42 height 42
click at [300, 78] on span "Undo" at bounding box center [284, 72] width 34 height 17
click at [27, 597] on button "button" at bounding box center [26, 593] width 42 height 42
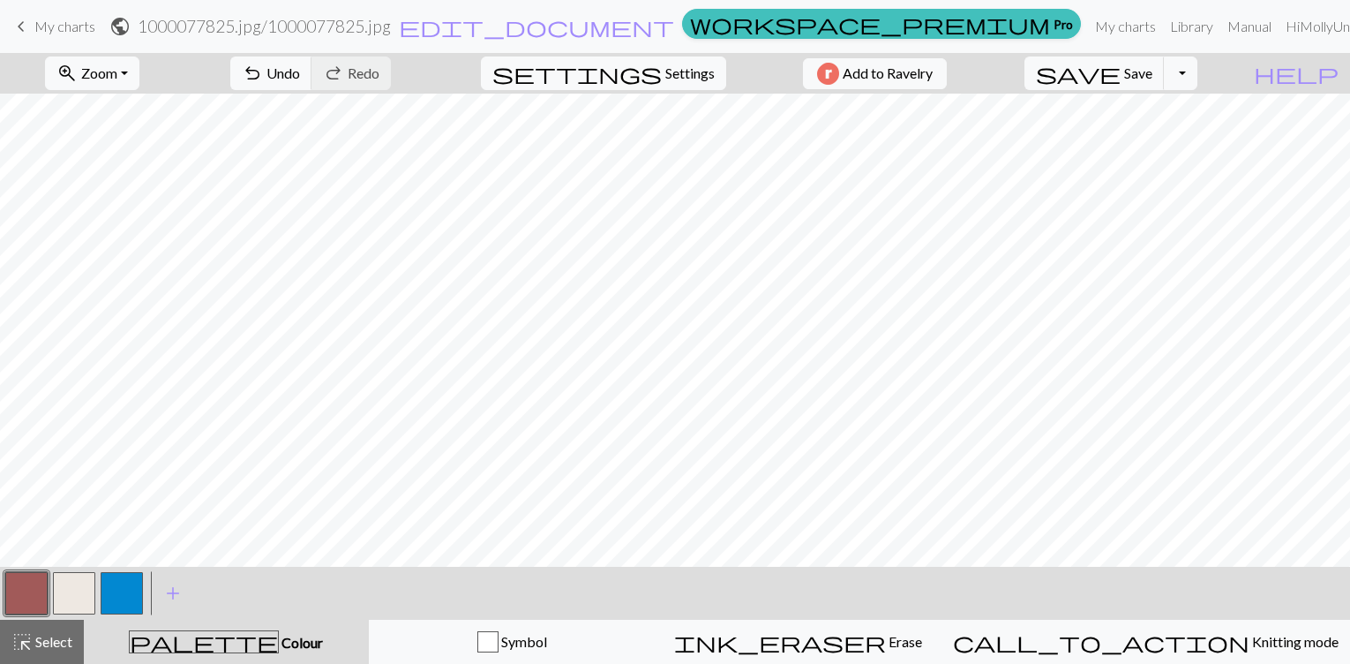
click at [79, 583] on button "button" at bounding box center [74, 593] width 42 height 42
click at [312, 64] on button "undo Undo Undo" at bounding box center [271, 73] width 82 height 34
click at [312, 83] on button "undo Undo Undo" at bounding box center [271, 73] width 82 height 34
click at [300, 79] on span "Undo" at bounding box center [284, 72] width 34 height 17
click at [34, 591] on button "button" at bounding box center [26, 593] width 42 height 42
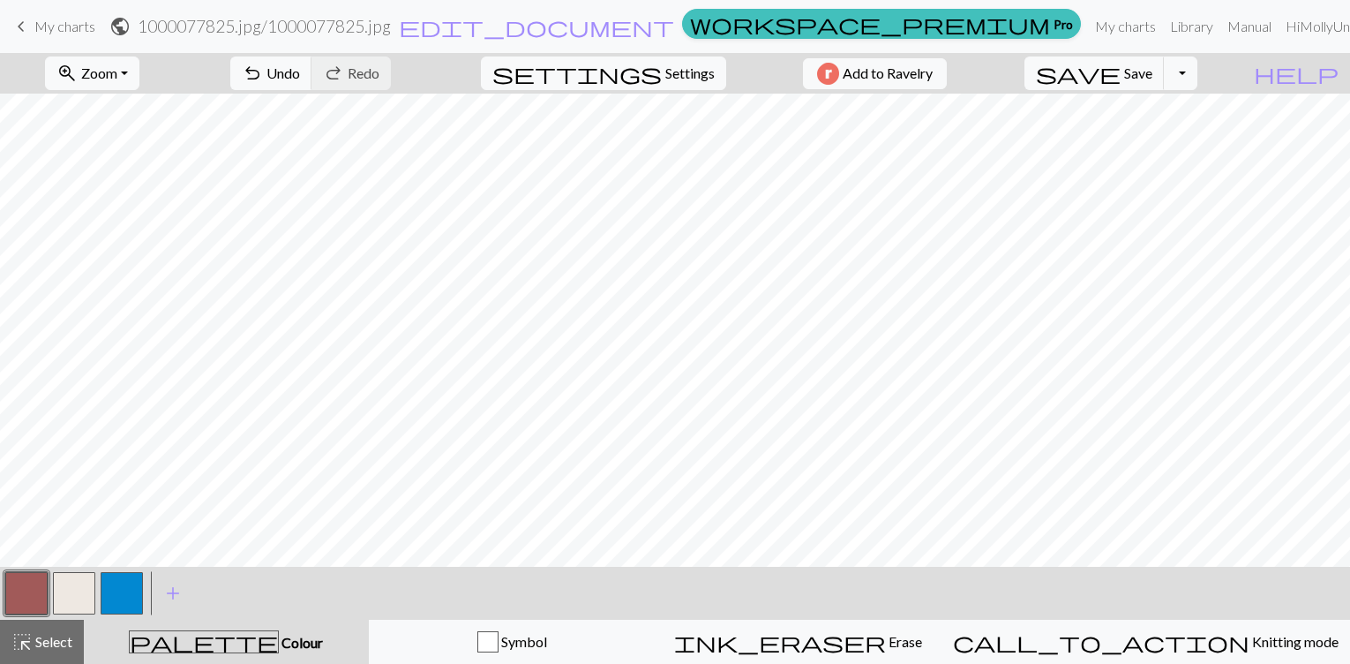
click at [79, 595] on button "button" at bounding box center [74, 593] width 42 height 42
click at [41, 600] on button "button" at bounding box center [26, 593] width 42 height 42
click at [116, 76] on span "Zoom" at bounding box center [99, 72] width 36 height 17
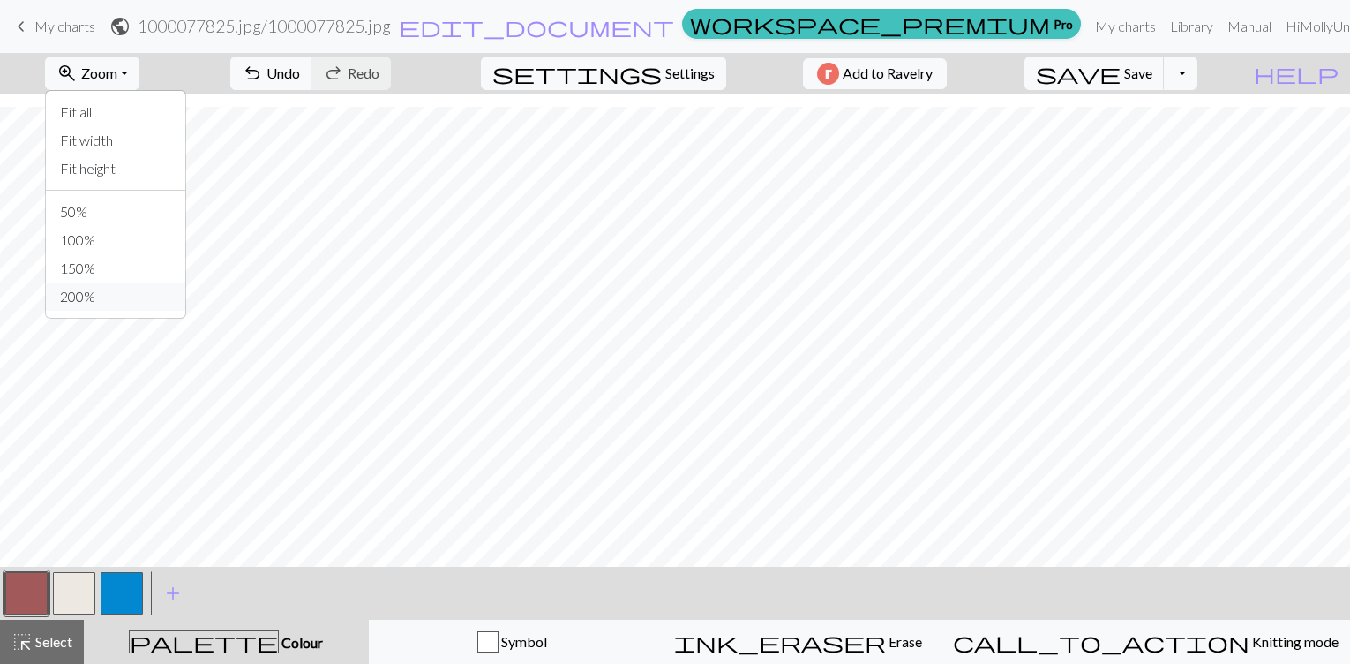
click at [97, 298] on button "200%" at bounding box center [115, 296] width 139 height 28
click at [117, 73] on span "Zoom" at bounding box center [99, 72] width 36 height 17
click at [87, 161] on button "Fit height" at bounding box center [115, 168] width 139 height 28
click at [117, 74] on span "Zoom" at bounding box center [99, 72] width 36 height 17
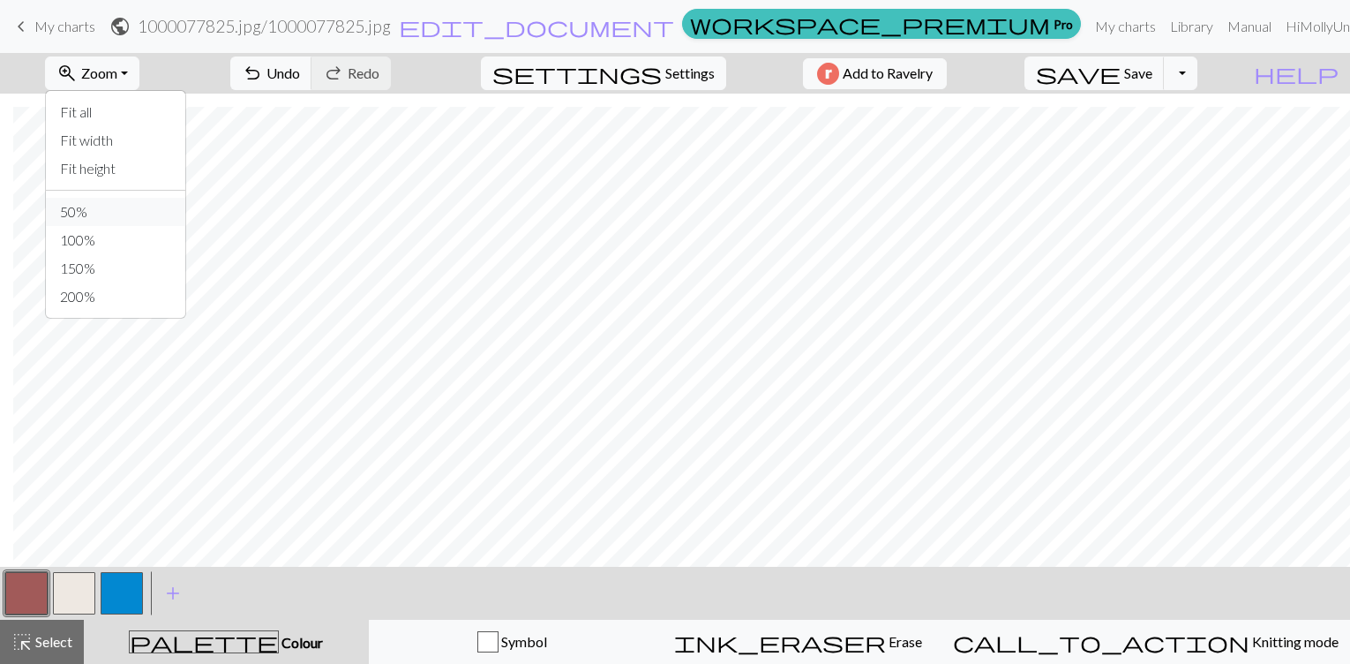
click at [91, 214] on button "50%" at bounding box center [115, 212] width 139 height 28
click at [134, 83] on button "zoom_in Zoom Zoom" at bounding box center [92, 73] width 94 height 34
click at [99, 268] on button "150%" at bounding box center [115, 268] width 139 height 28
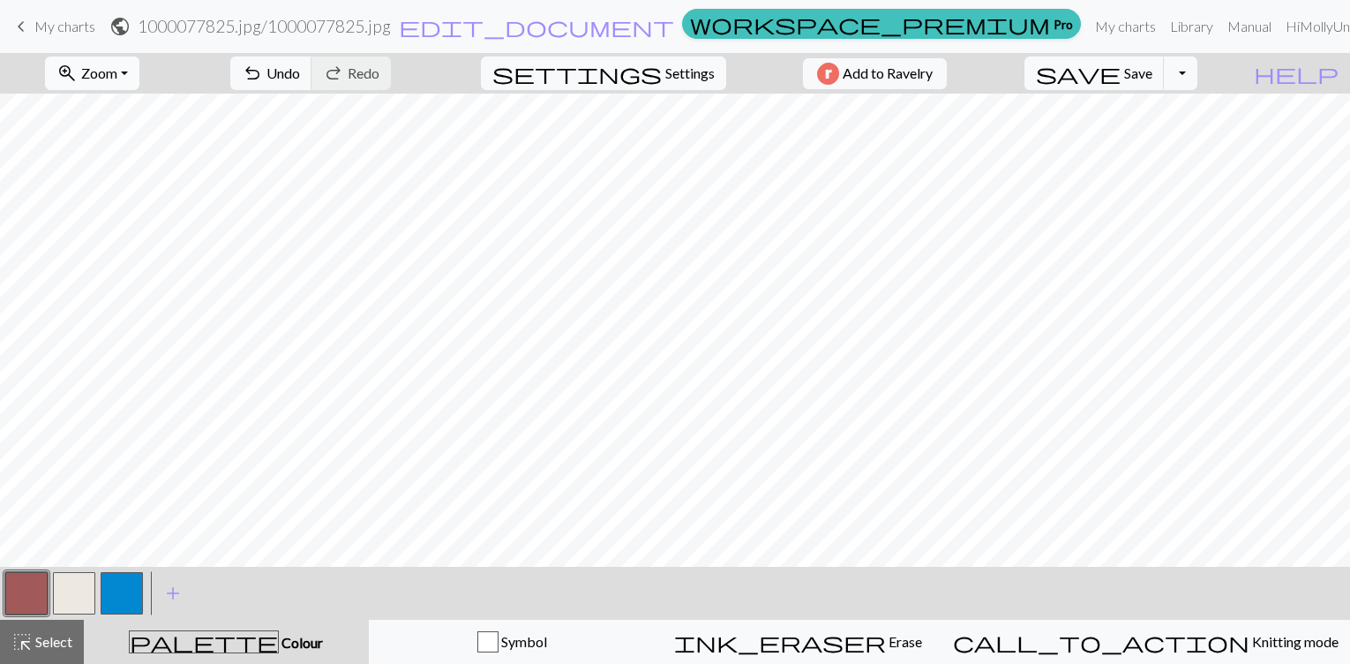
click at [120, 82] on button "zoom_in Zoom Zoom" at bounding box center [92, 73] width 94 height 34
click at [95, 242] on button "100%" at bounding box center [115, 240] width 139 height 28
click at [26, 597] on button "button" at bounding box center [26, 593] width 42 height 42
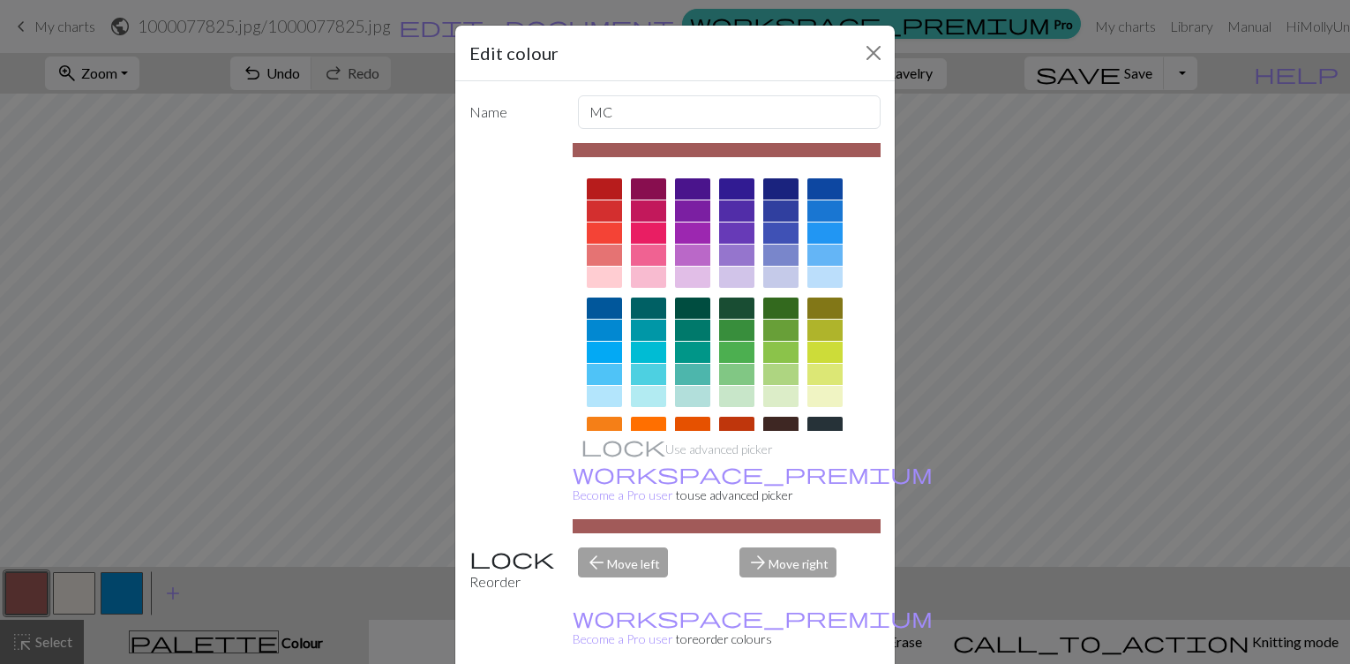
click at [717, 605] on div "Name MC Use advanced picker workspace_premium Become a Pro user to use advanced…" at bounding box center [674, 379] width 439 height 596
click at [861, 44] on button "Close" at bounding box center [874, 53] width 28 height 28
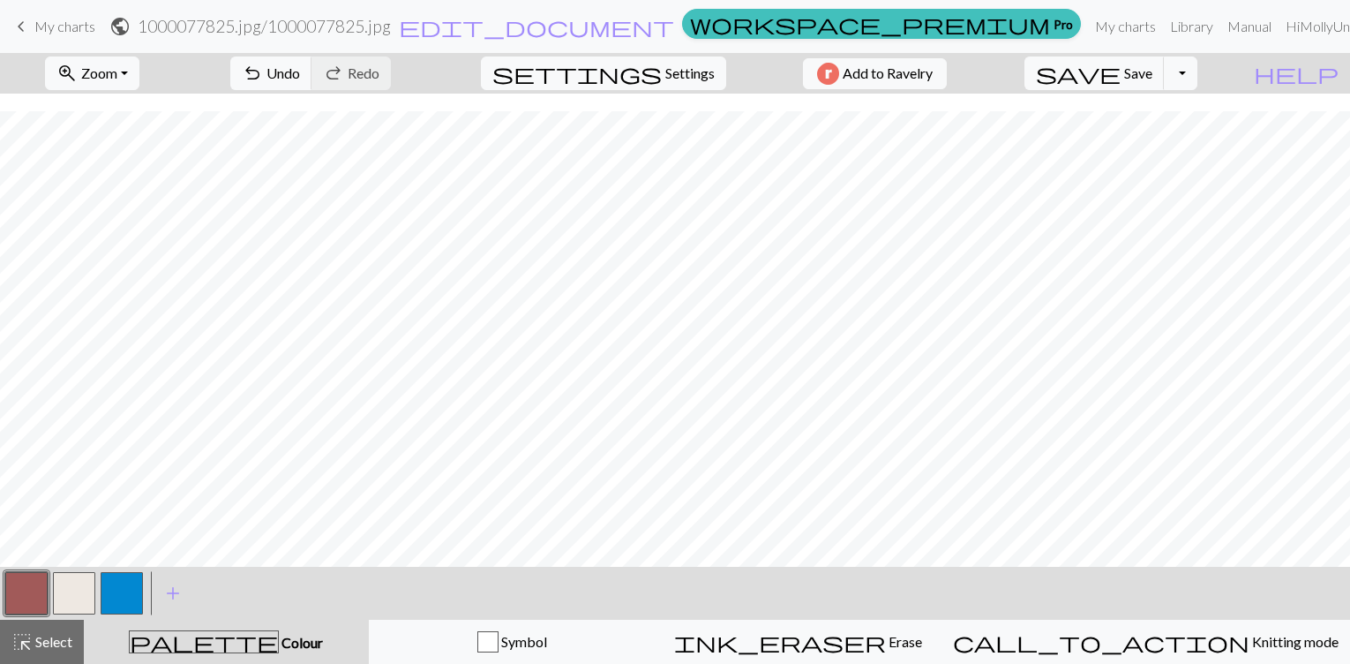
scroll to position [174, 0]
click at [71, 592] on button "button" at bounding box center [74, 593] width 42 height 42
click at [312, 88] on button "undo Undo Undo" at bounding box center [271, 73] width 82 height 34
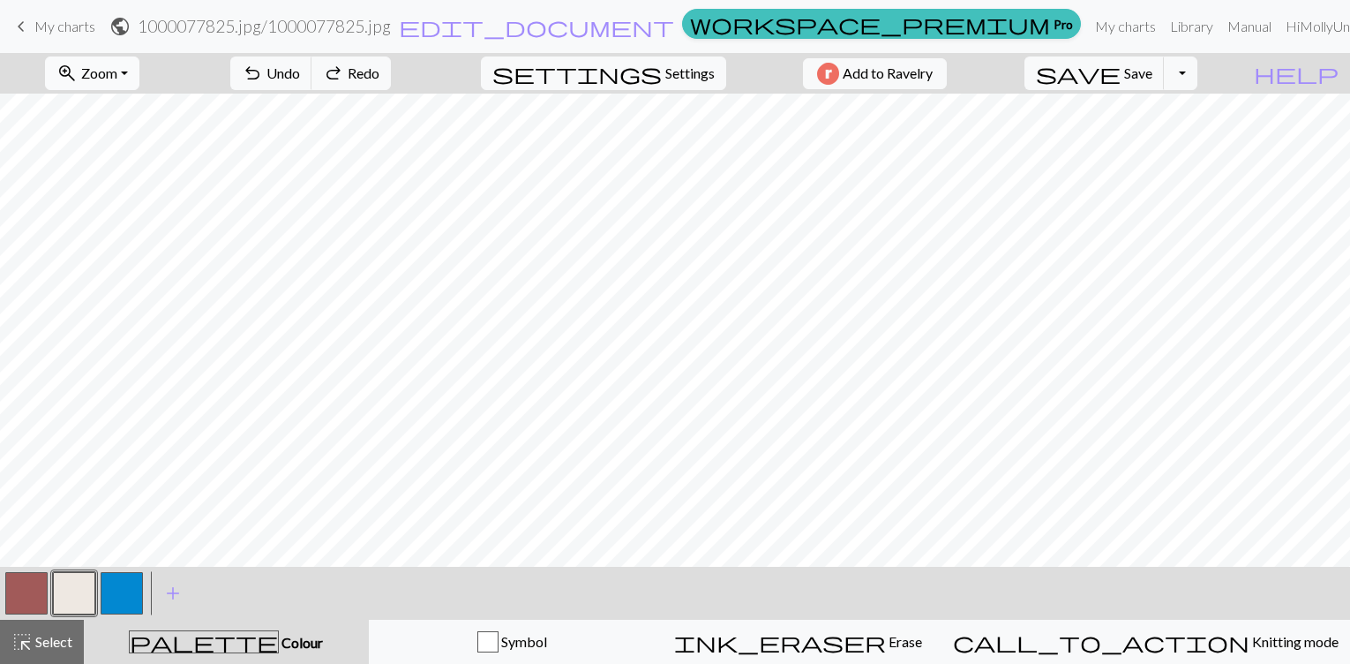
click at [78, 81] on span "zoom_in" at bounding box center [66, 73] width 21 height 25
click at [98, 146] on button "Fit width" at bounding box center [115, 140] width 139 height 28
click at [109, 72] on span "Zoom" at bounding box center [99, 72] width 36 height 17
click at [224, 42] on form "public 1000077825.jpg / 1000077825.jpg edit_document Edit settings" at bounding box center [392, 26] width 566 height 34
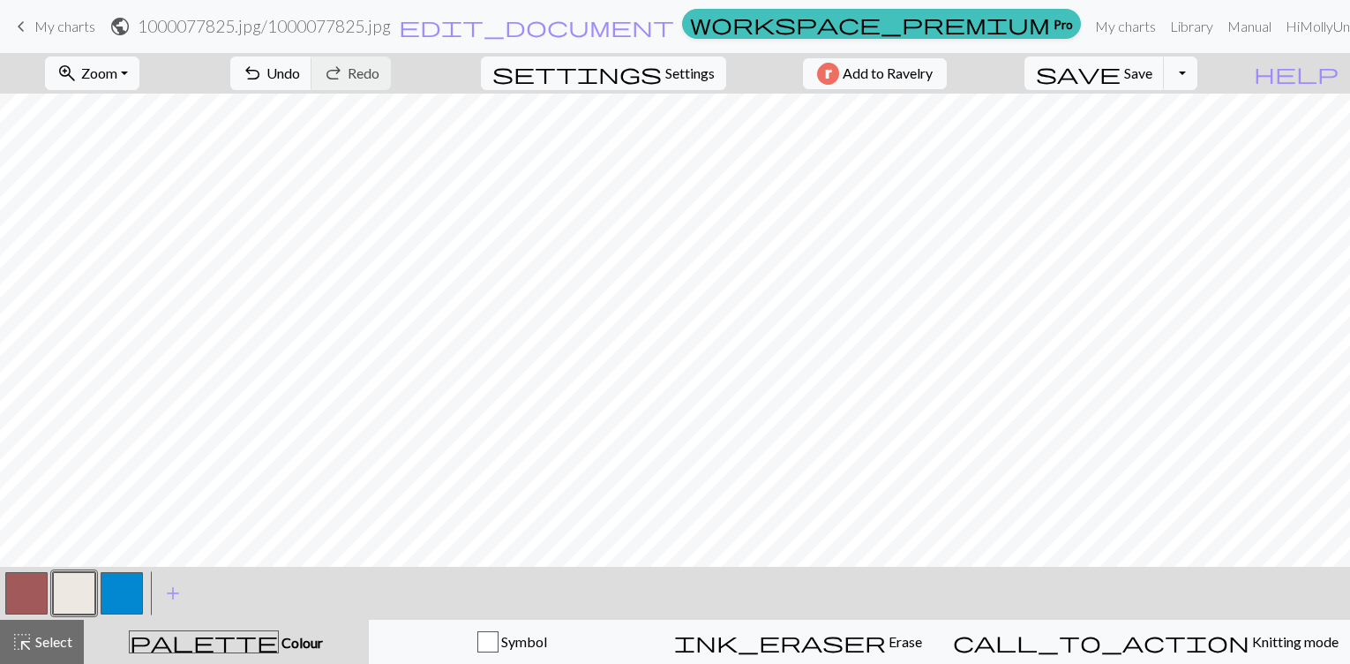
click at [20, 587] on button "button" at bounding box center [26, 593] width 42 height 42
click at [68, 587] on button "button" at bounding box center [74, 593] width 42 height 42
click at [15, 590] on button "button" at bounding box center [26, 593] width 42 height 42
click at [78, 73] on span "zoom_in" at bounding box center [66, 73] width 21 height 25
click at [101, 243] on button "100%" at bounding box center [115, 240] width 139 height 28
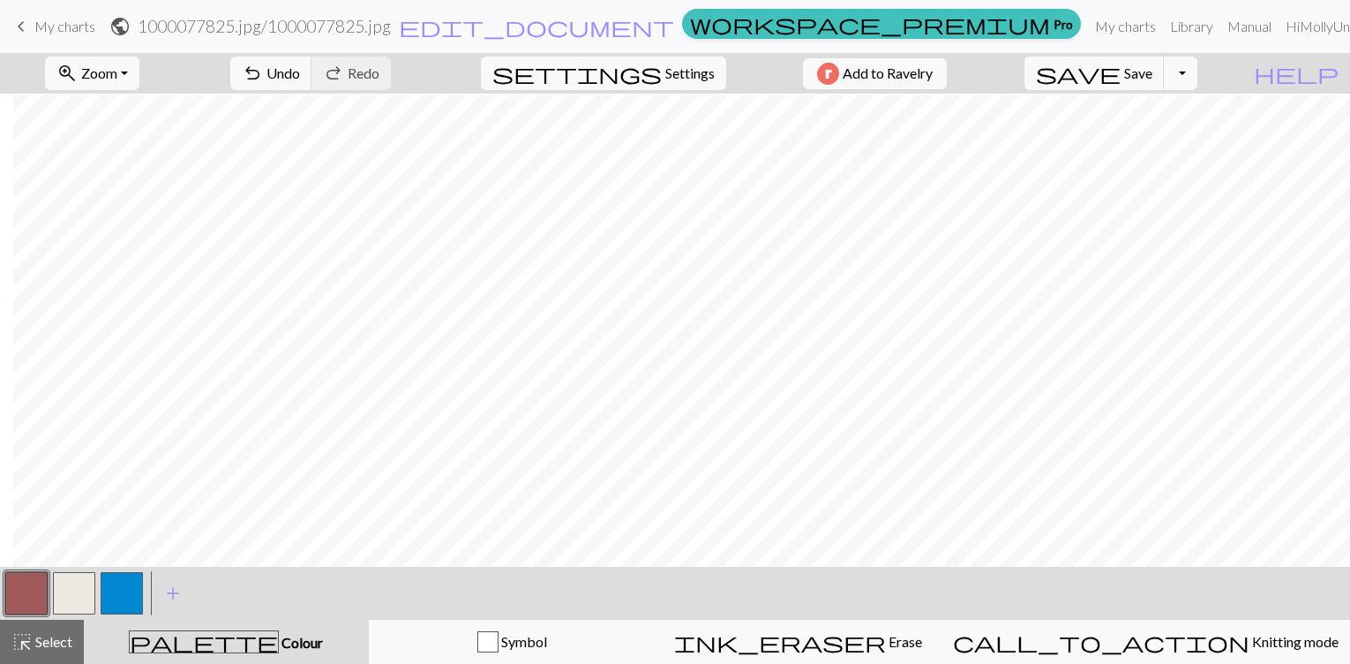
scroll to position [137, 1302]
click at [66, 599] on button "button" at bounding box center [74, 593] width 42 height 42
click at [117, 65] on span "Zoom" at bounding box center [99, 72] width 36 height 17
click at [87, 169] on button "Fit height" at bounding box center [115, 168] width 139 height 28
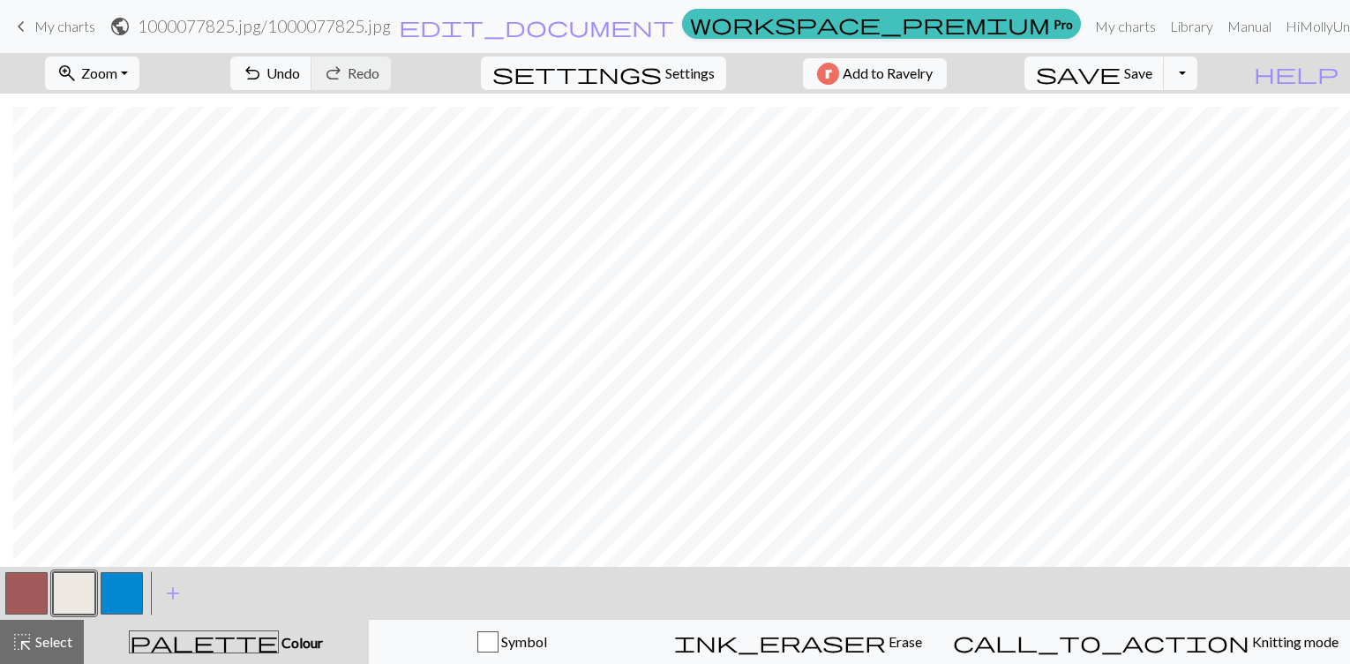
click at [28, 605] on button "button" at bounding box center [26, 593] width 42 height 42
click at [79, 71] on button "zoom_in Zoom Zoom" at bounding box center [92, 73] width 94 height 34
click at [101, 248] on button "100%" at bounding box center [115, 240] width 139 height 28
click at [65, 590] on button "button" at bounding box center [74, 593] width 42 height 42
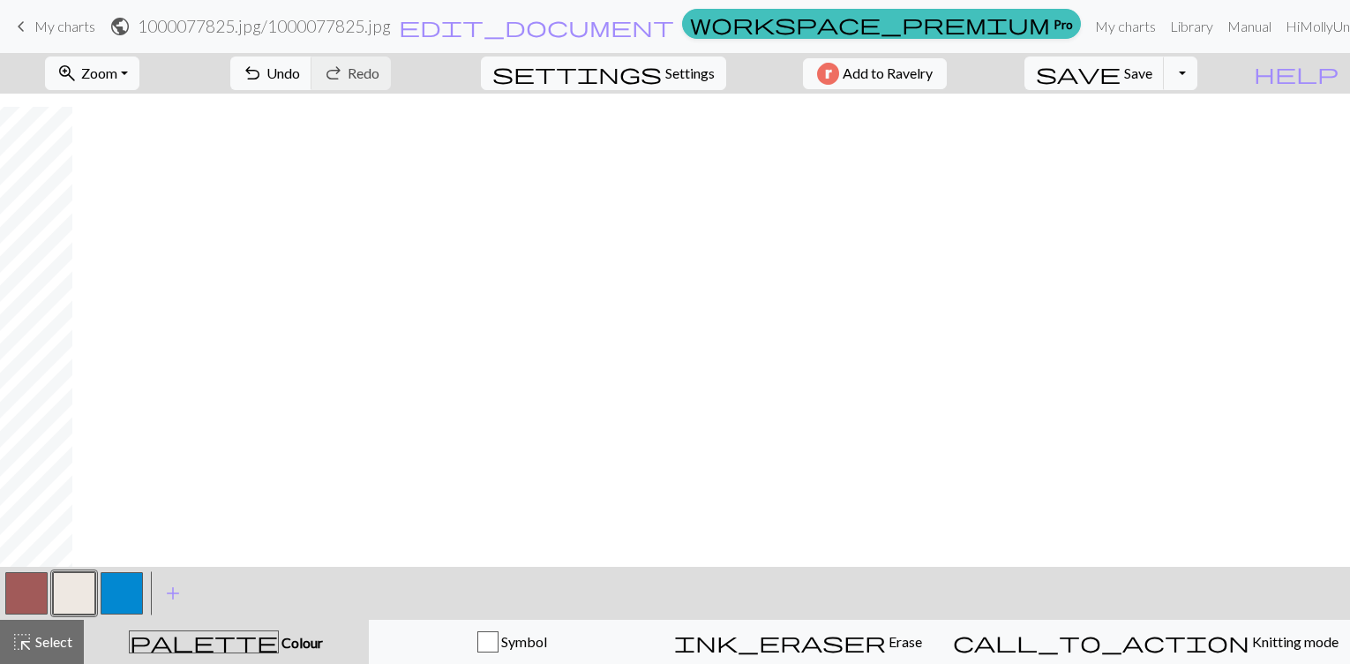
scroll to position [379, 0]
click at [300, 75] on span "Undo" at bounding box center [284, 72] width 34 height 17
click at [391, 81] on button "redo Redo Redo" at bounding box center [351, 73] width 79 height 34
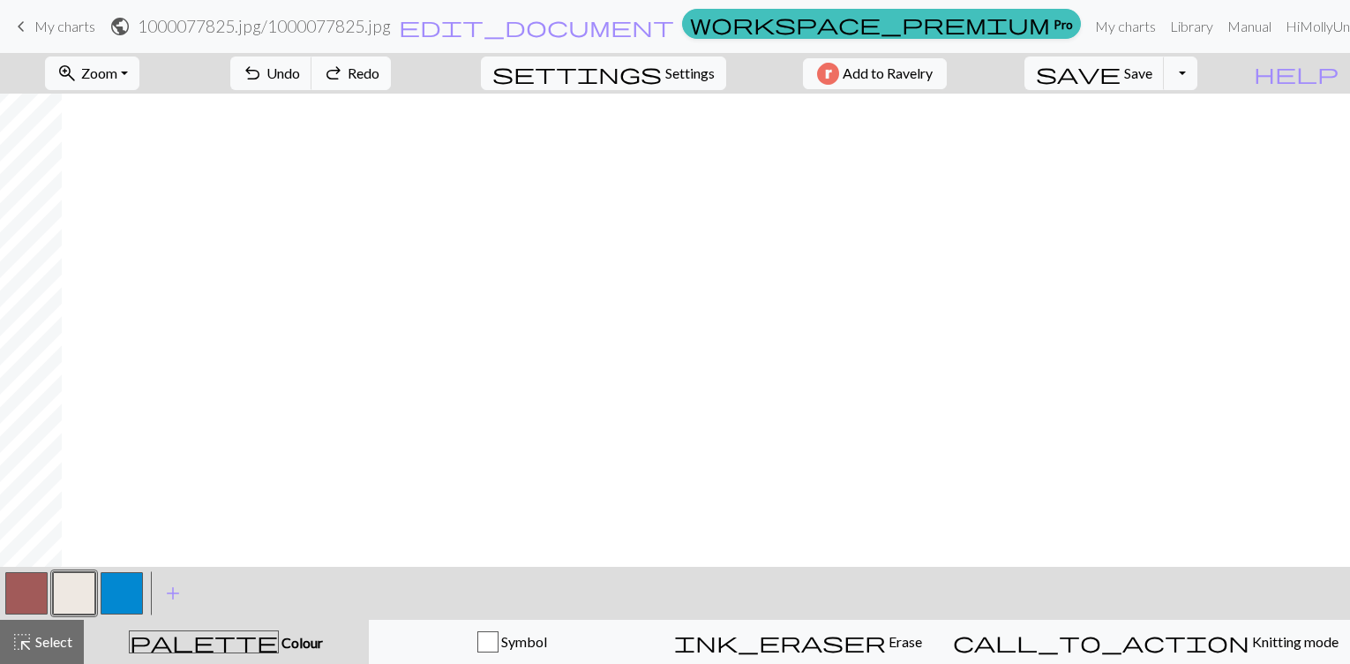
scroll to position [37, 0]
click at [117, 70] on span "Zoom" at bounding box center [99, 72] width 36 height 17
click at [112, 165] on button "Fit height" at bounding box center [115, 168] width 139 height 28
click at [312, 81] on button "undo Undo Undo" at bounding box center [271, 73] width 82 height 34
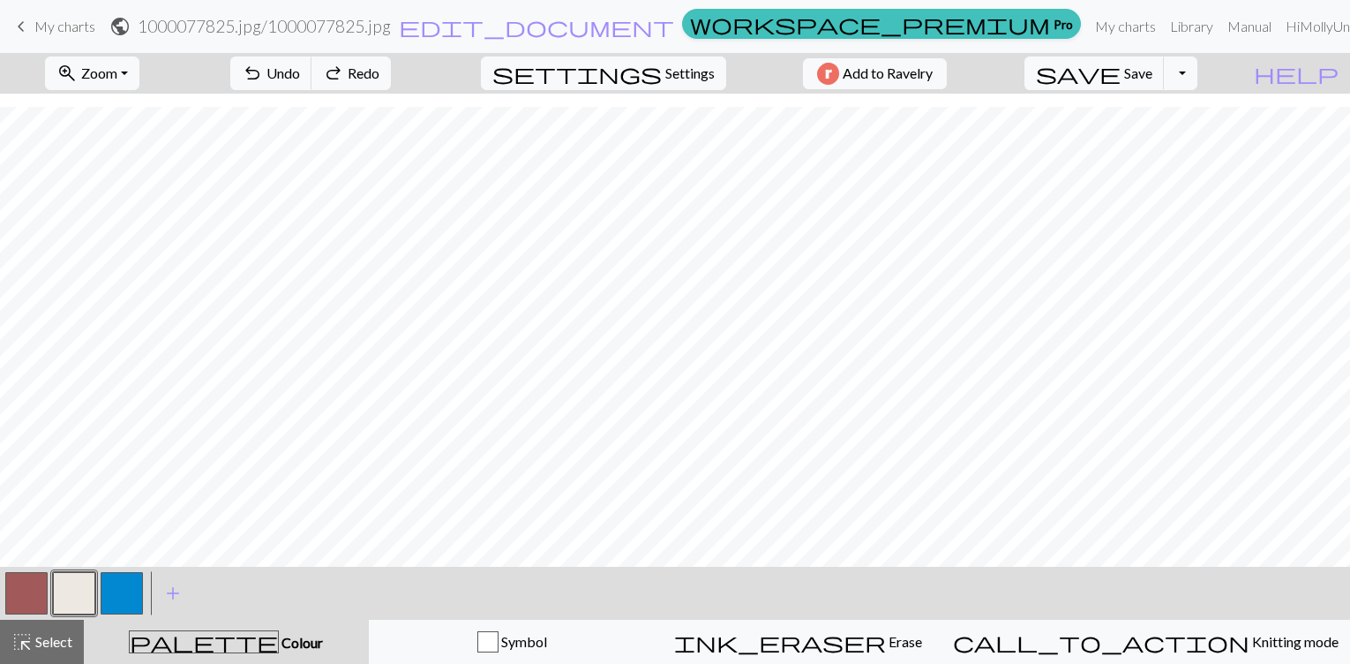
click at [26, 599] on button "button" at bounding box center [26, 593] width 42 height 42
click at [64, 591] on button "button" at bounding box center [74, 593] width 42 height 42
click at [300, 74] on span "Undo" at bounding box center [284, 72] width 34 height 17
click at [27, 605] on button "button" at bounding box center [26, 593] width 42 height 42
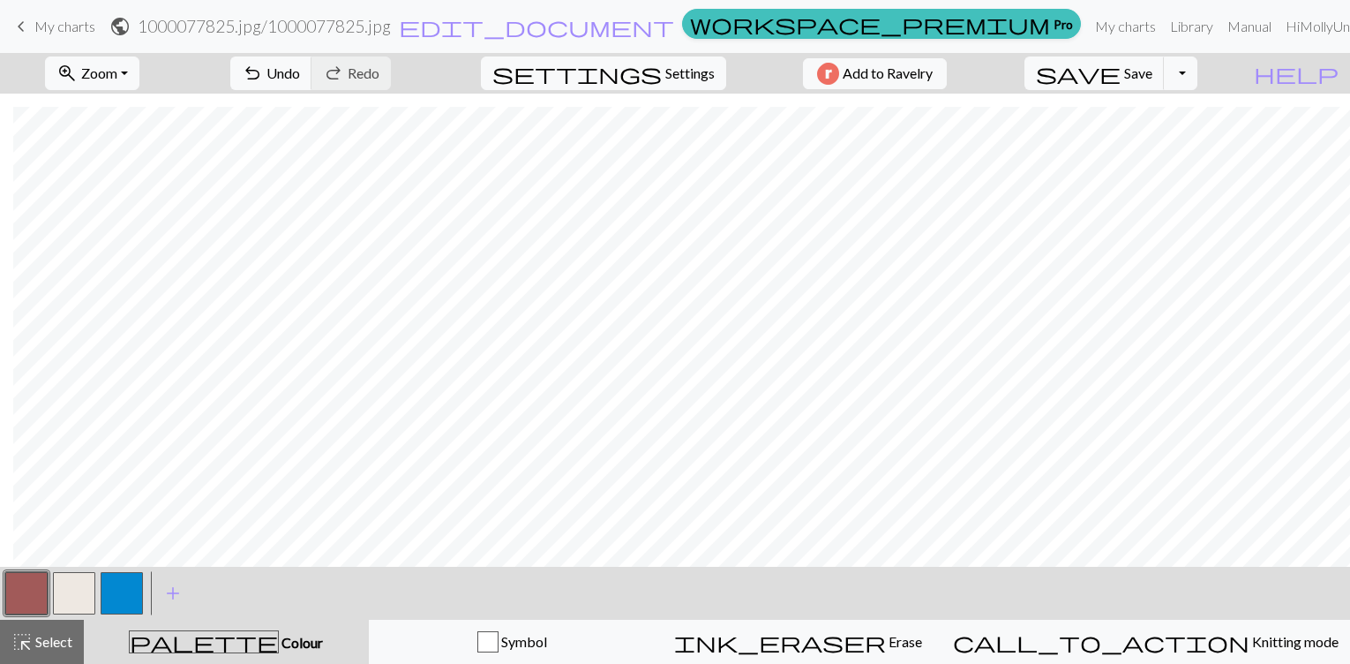
scroll to position [13, 68]
click at [79, 591] on button "button" at bounding box center [74, 593] width 42 height 42
click at [263, 77] on span "undo" at bounding box center [252, 73] width 21 height 25
click at [139, 80] on button "zoom_in Zoom Zoom" at bounding box center [92, 73] width 94 height 34
click at [124, 240] on button "100%" at bounding box center [115, 240] width 139 height 28
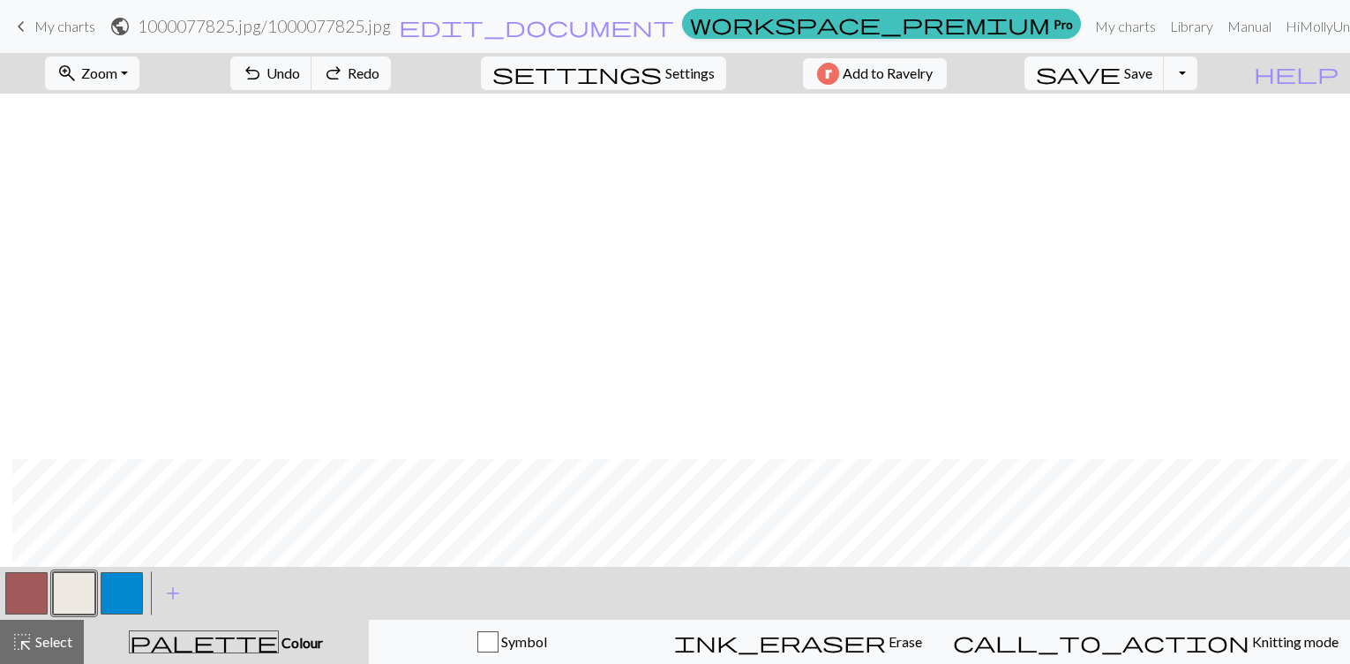
scroll to position [379, 1302]
click at [300, 80] on span "Undo" at bounding box center [284, 72] width 34 height 17
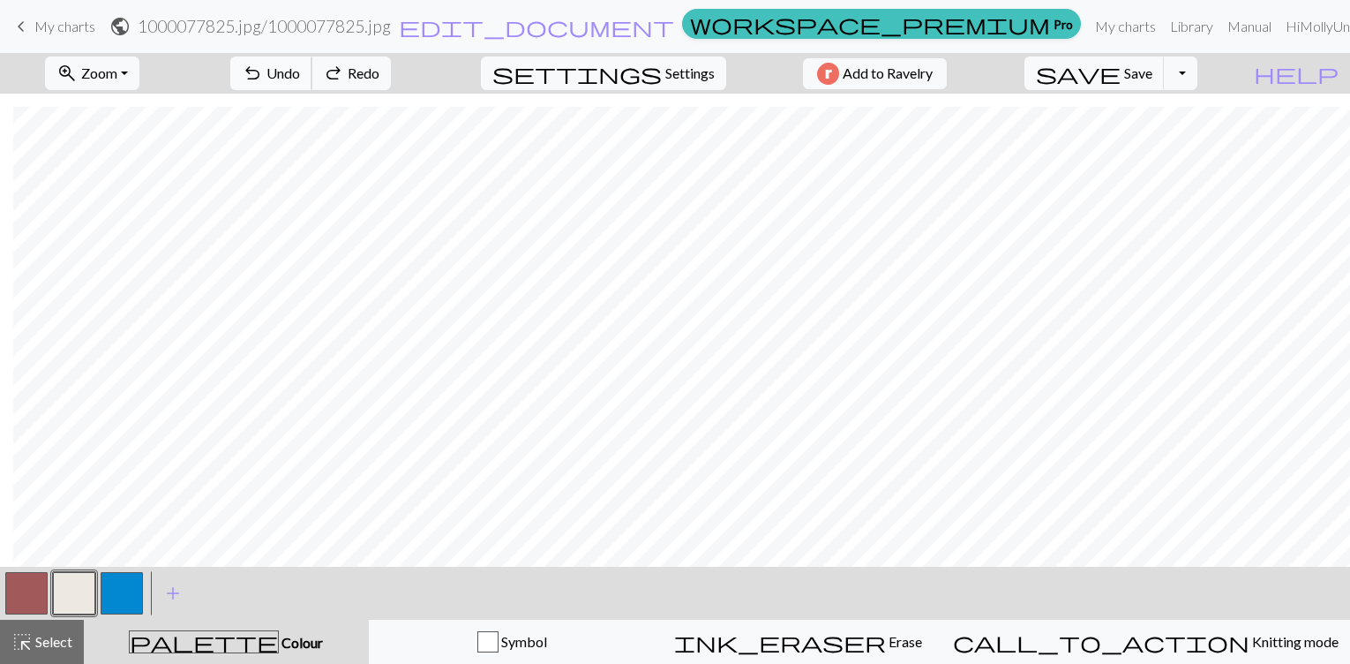
click at [300, 80] on span "Undo" at bounding box center [284, 72] width 34 height 17
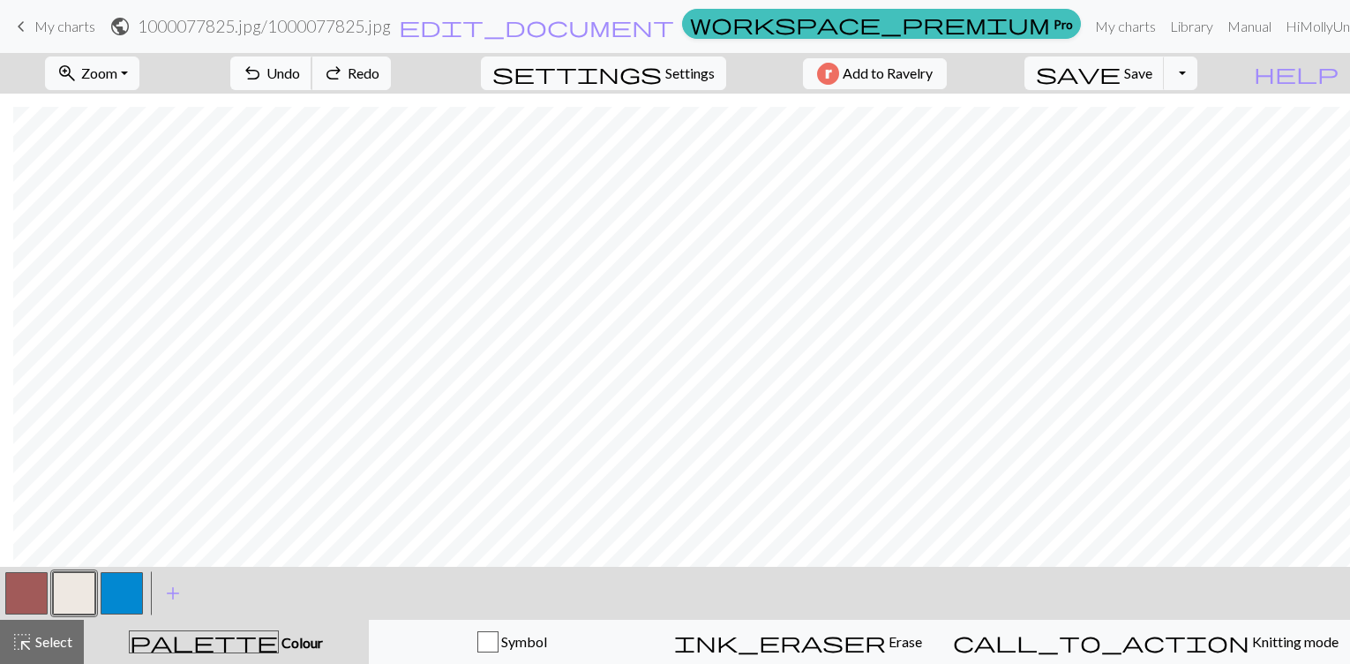
click at [300, 80] on span "Undo" at bounding box center [284, 72] width 34 height 17
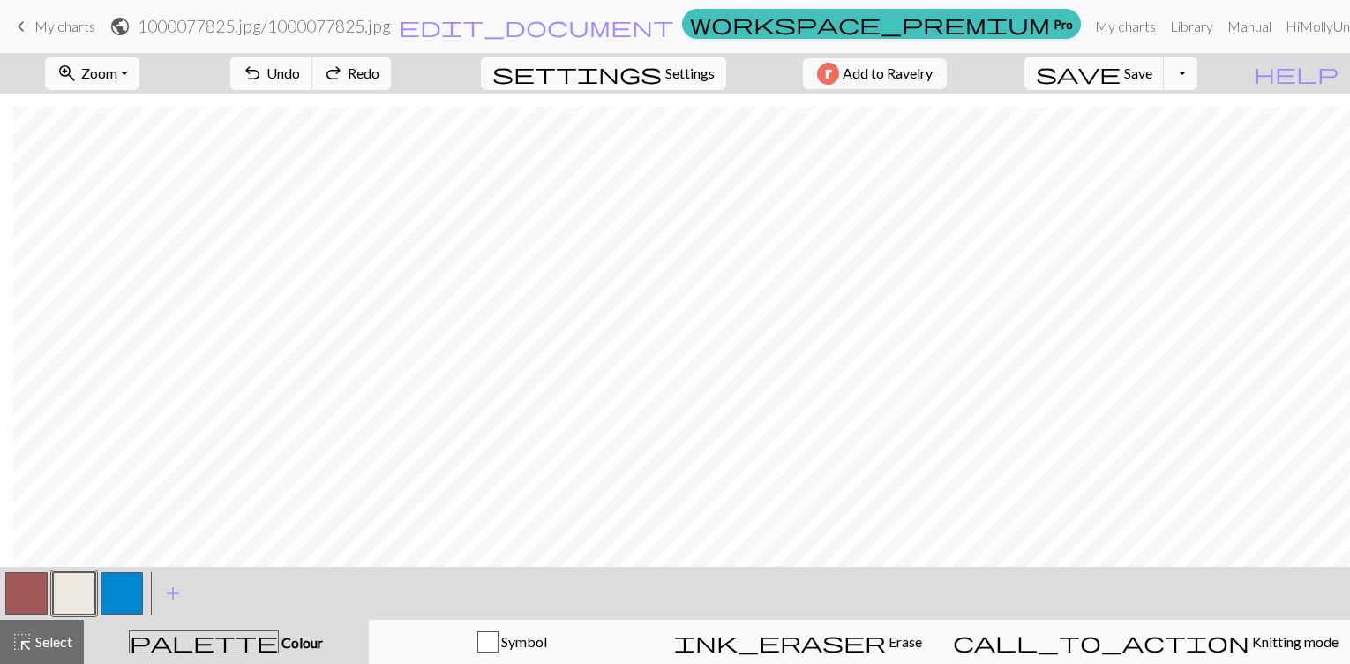
click at [300, 80] on span "Undo" at bounding box center [284, 72] width 34 height 17
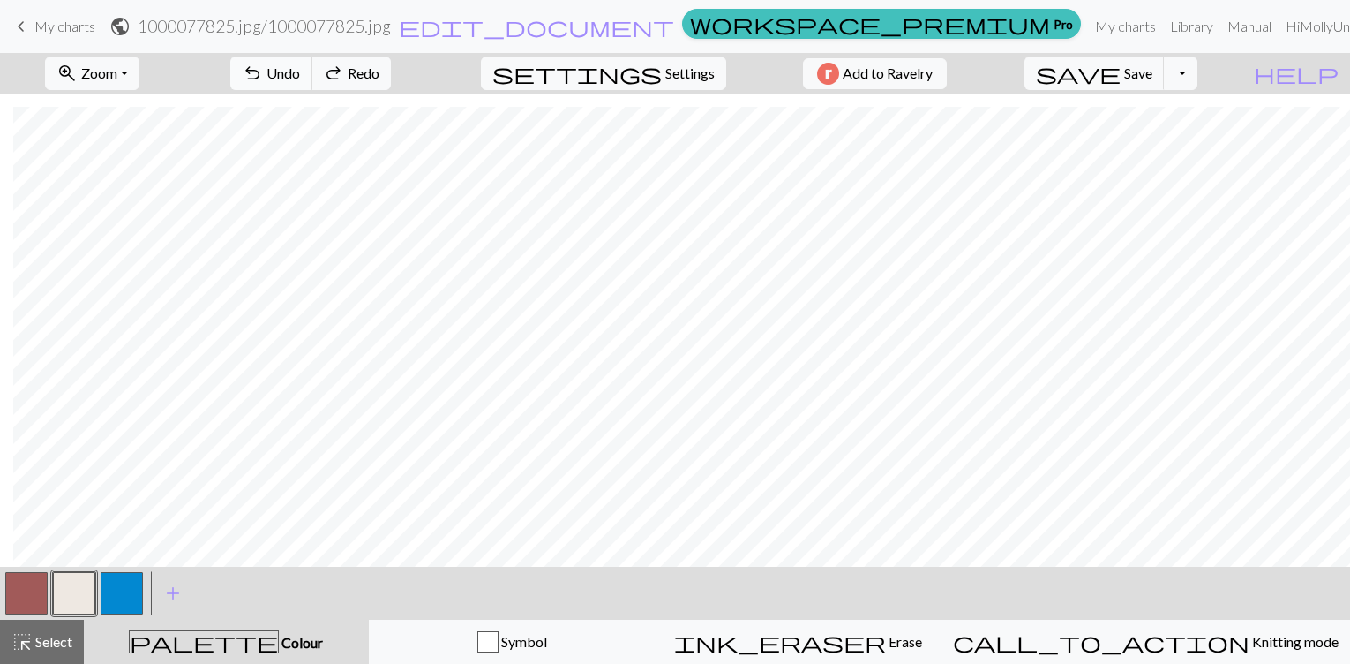
click at [300, 80] on span "Undo" at bounding box center [284, 72] width 34 height 17
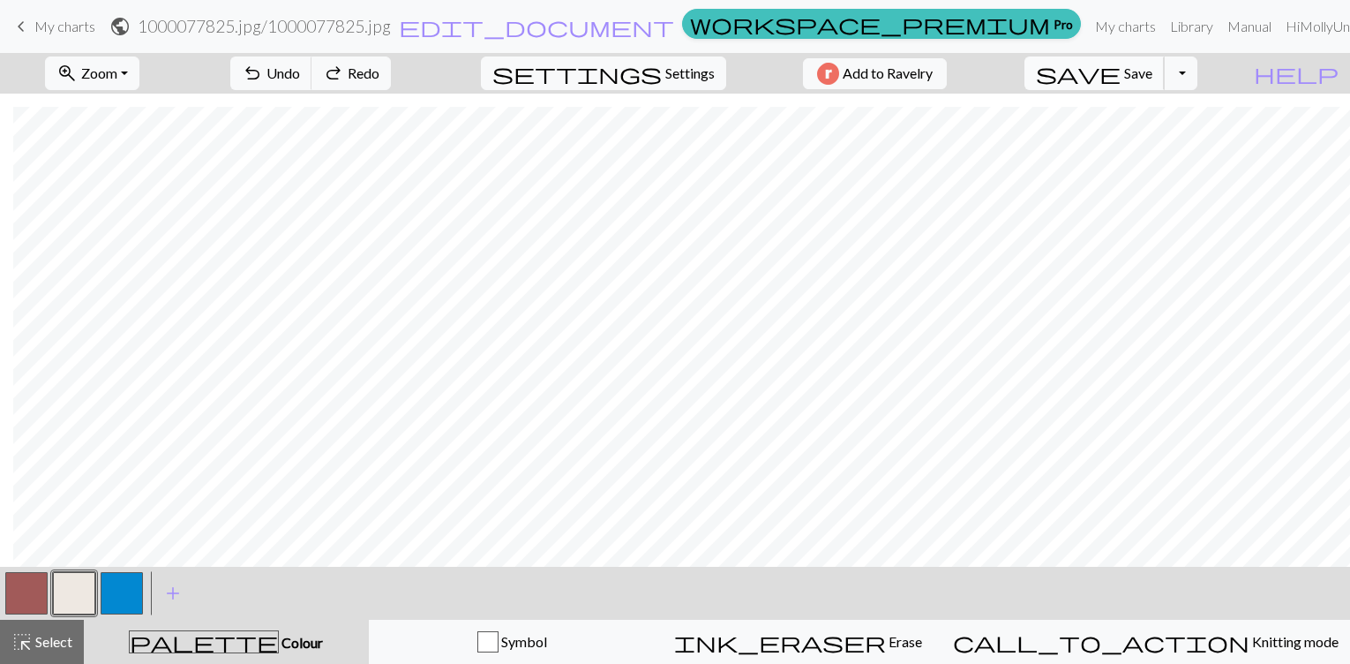
click at [1121, 79] on span "save" at bounding box center [1078, 73] width 85 height 25
click at [88, 602] on button "button" at bounding box center [74, 593] width 42 height 42
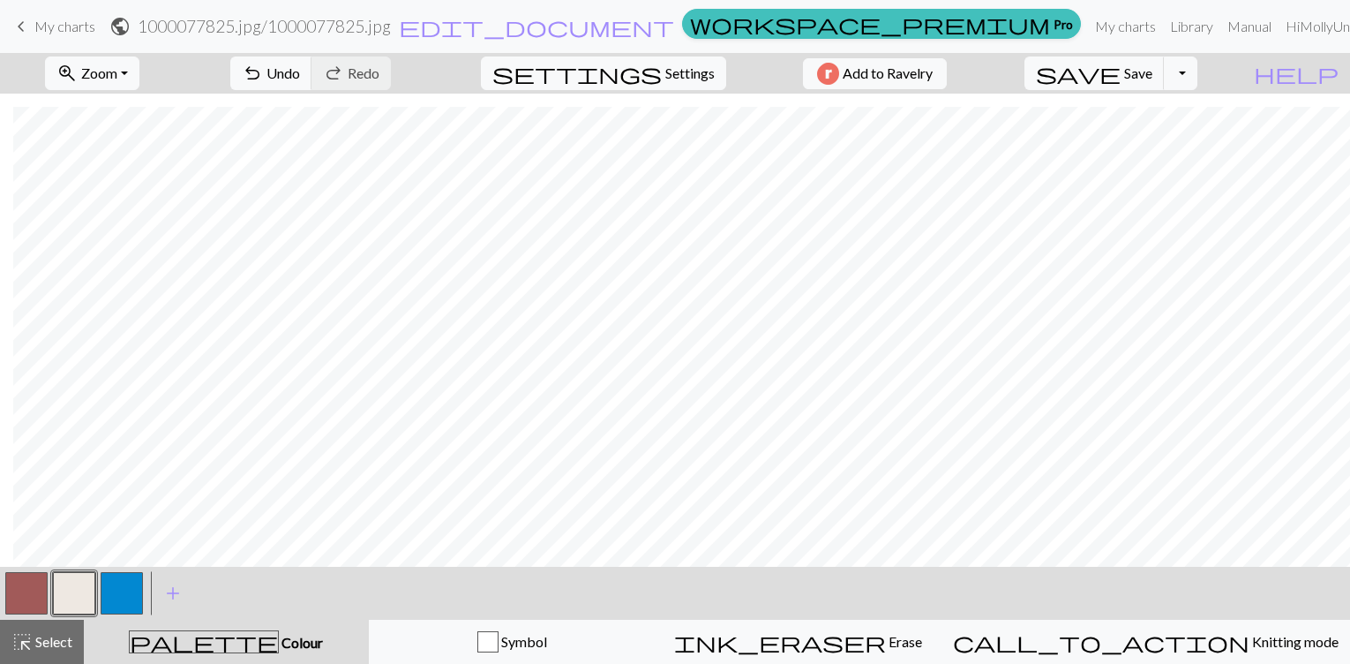
click at [25, 587] on button "button" at bounding box center [26, 593] width 42 height 42
click at [76, 585] on button "button" at bounding box center [74, 593] width 42 height 42
click at [312, 85] on button "undo Undo Undo" at bounding box center [271, 73] width 82 height 34
click at [300, 76] on span "Undo" at bounding box center [284, 72] width 34 height 17
click at [263, 69] on span "undo" at bounding box center [252, 73] width 21 height 25
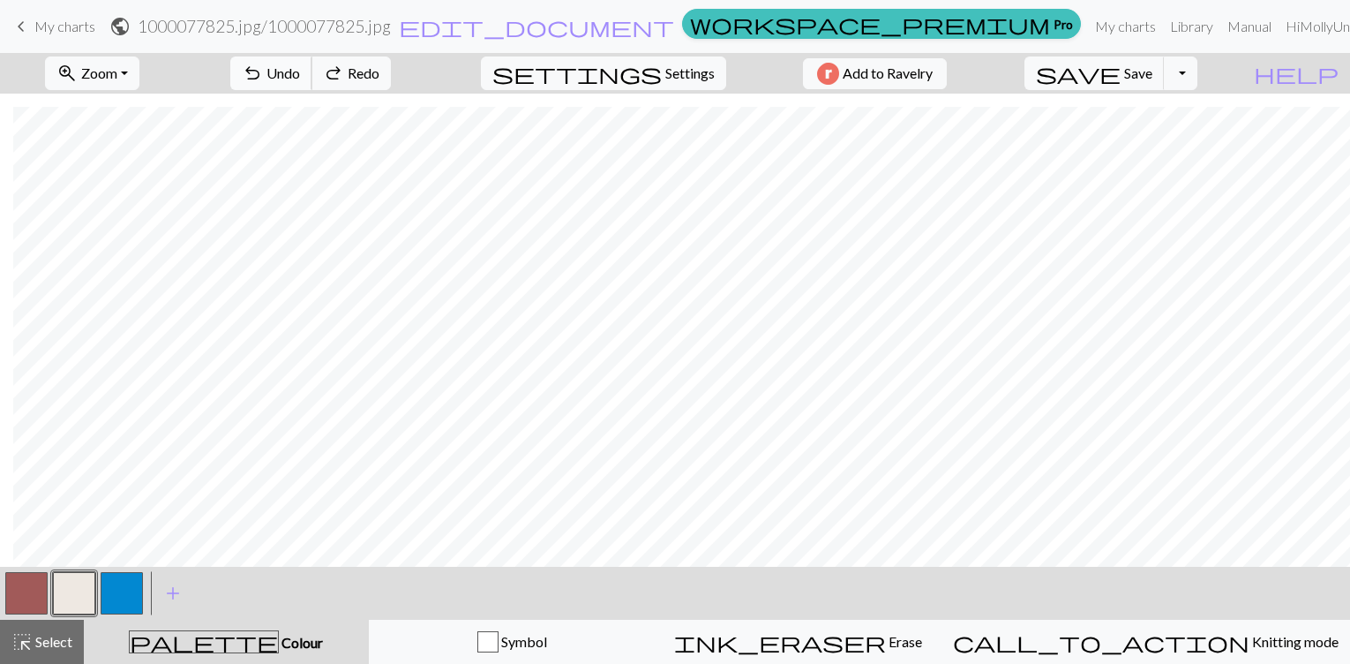
click at [263, 69] on span "undo" at bounding box center [252, 73] width 21 height 25
click at [300, 75] on span "Undo" at bounding box center [284, 72] width 34 height 17
click at [29, 598] on button "button" at bounding box center [26, 593] width 42 height 42
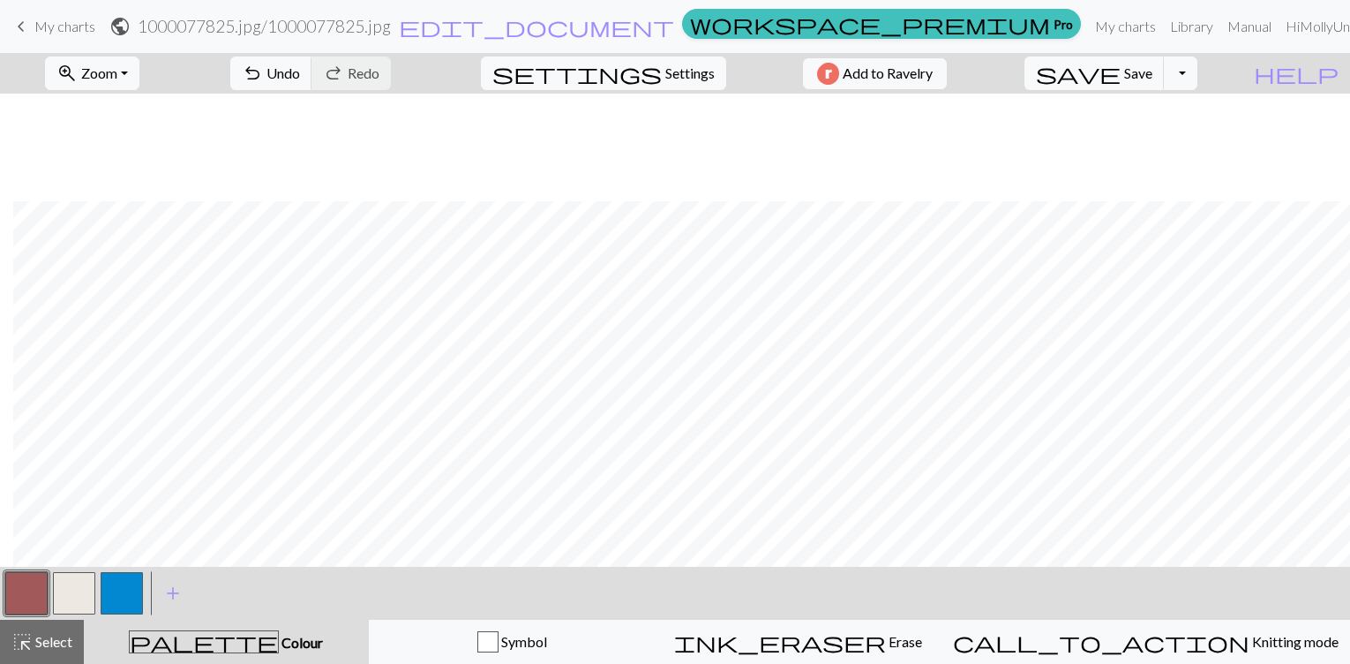
scroll to position [336, 1302]
click at [78, 585] on button "button" at bounding box center [74, 593] width 42 height 42
click at [312, 81] on button "undo Undo Undo" at bounding box center [271, 73] width 82 height 34
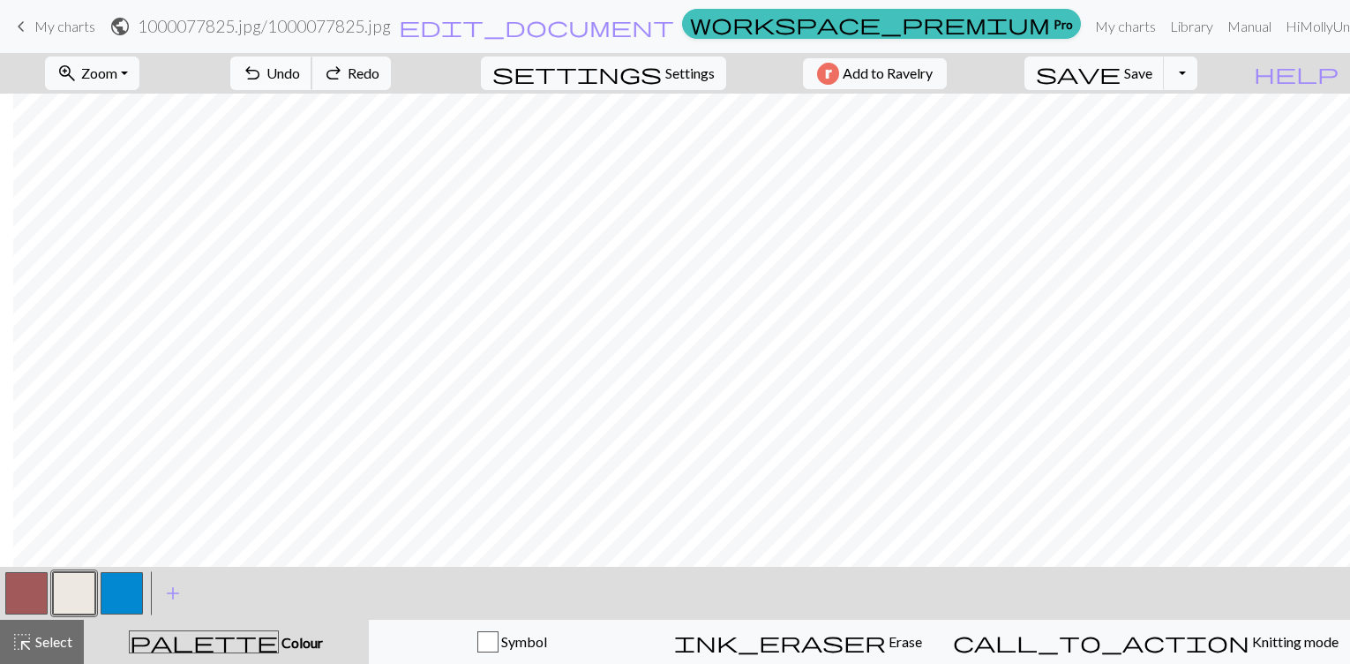
click at [312, 81] on button "undo Undo Undo" at bounding box center [271, 73] width 82 height 34
click at [24, 590] on button "button" at bounding box center [26, 593] width 42 height 42
click at [117, 73] on span "Zoom" at bounding box center [99, 72] width 36 height 17
click at [109, 179] on button "Fit height" at bounding box center [115, 168] width 139 height 28
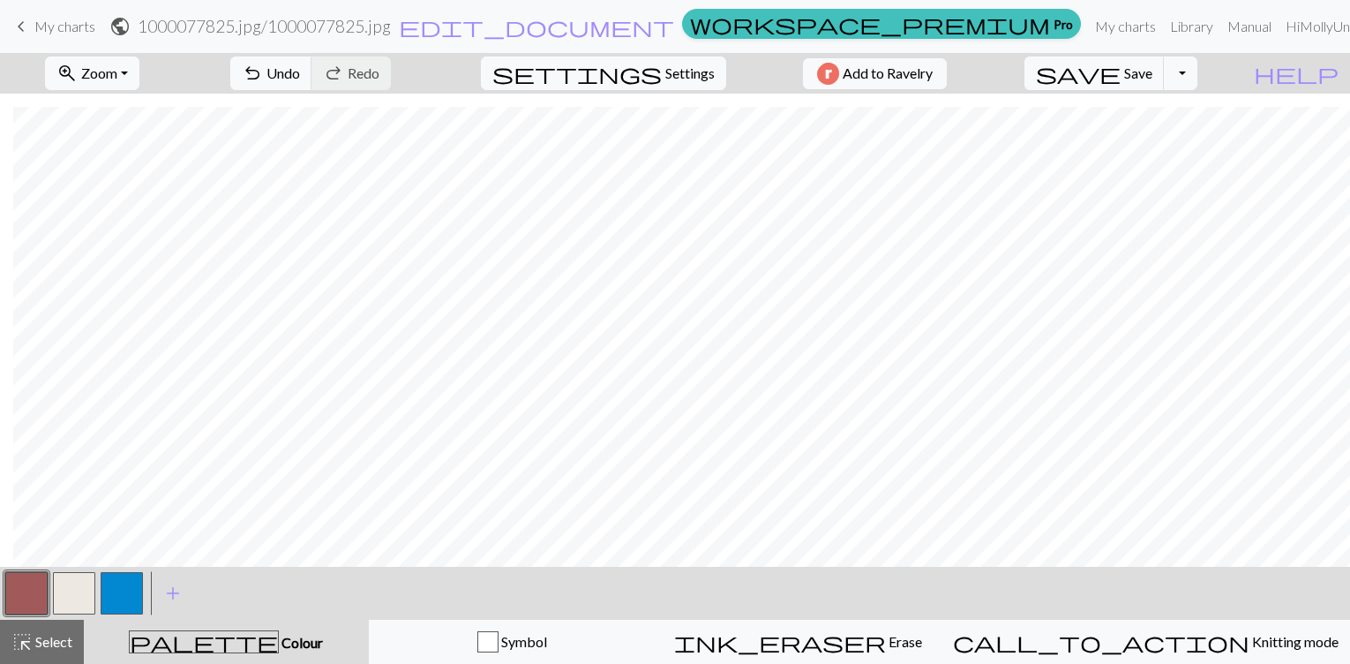
scroll to position [13, 68]
click at [78, 67] on span "zoom_in" at bounding box center [66, 73] width 21 height 25
click at [116, 250] on button "100%" at bounding box center [115, 240] width 139 height 28
click at [16, 591] on button "button" at bounding box center [26, 593] width 42 height 42
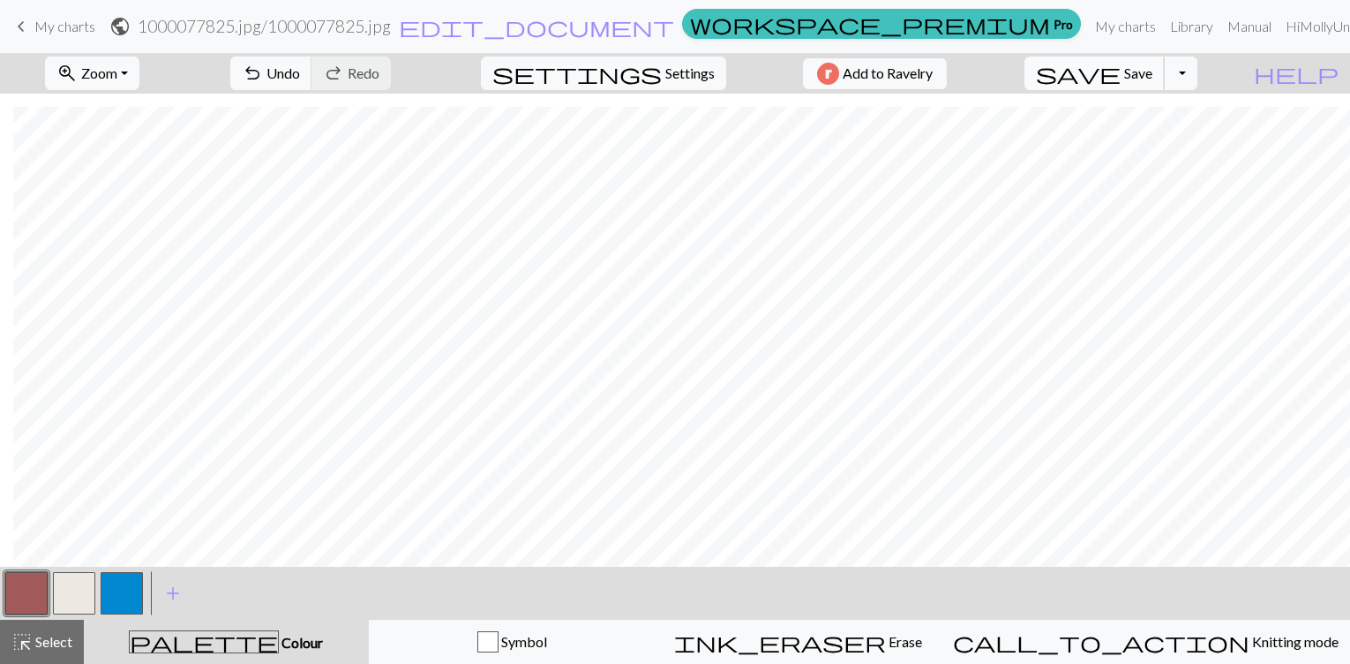
click at [1153, 73] on span "Save" at bounding box center [1138, 72] width 28 height 17
click at [66, 607] on button "button" at bounding box center [74, 593] width 42 height 42
click at [78, 80] on span "zoom_in" at bounding box center [66, 73] width 21 height 25
click at [90, 169] on button "Fit height" at bounding box center [115, 168] width 139 height 28
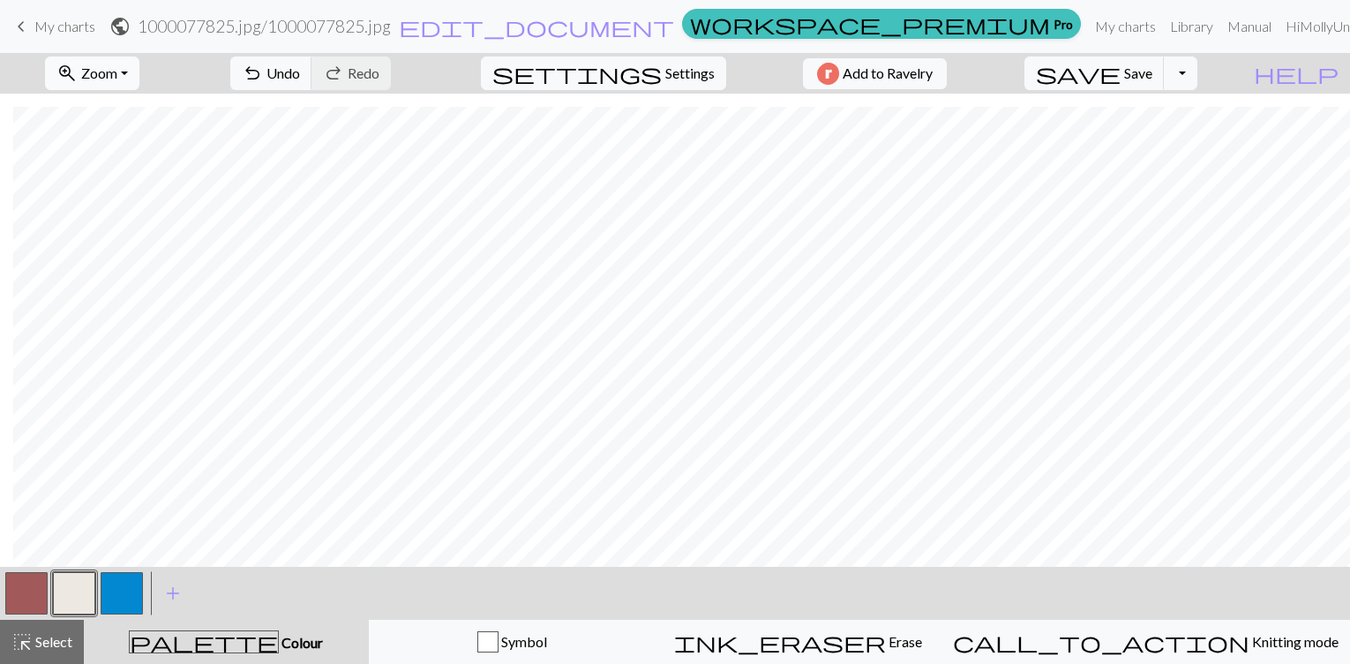
click at [110, 79] on span "Zoom" at bounding box center [99, 72] width 36 height 17
click at [94, 245] on button "100%" at bounding box center [115, 240] width 139 height 28
click at [263, 75] on span "undo" at bounding box center [252, 73] width 21 height 25
click at [263, 77] on span "undo" at bounding box center [252, 73] width 21 height 25
click at [300, 64] on span "Undo" at bounding box center [284, 72] width 34 height 17
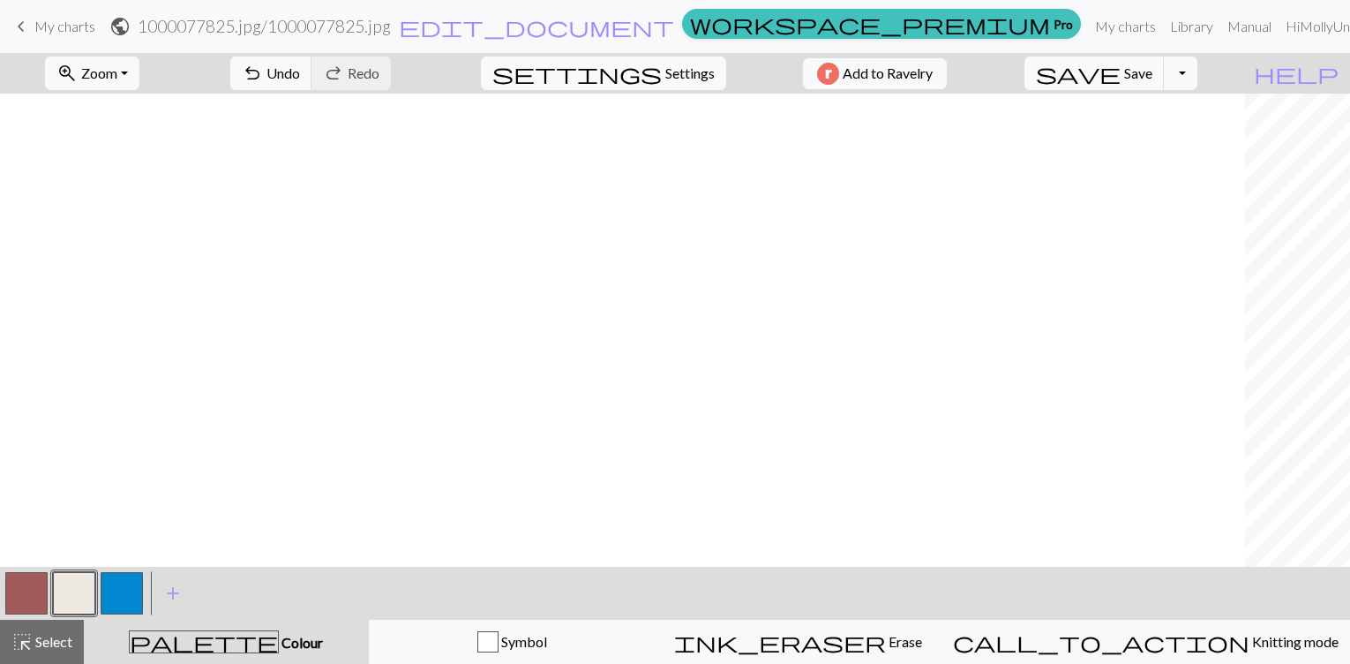
scroll to position [13, 1302]
click at [263, 78] on span "undo" at bounding box center [252, 73] width 21 height 25
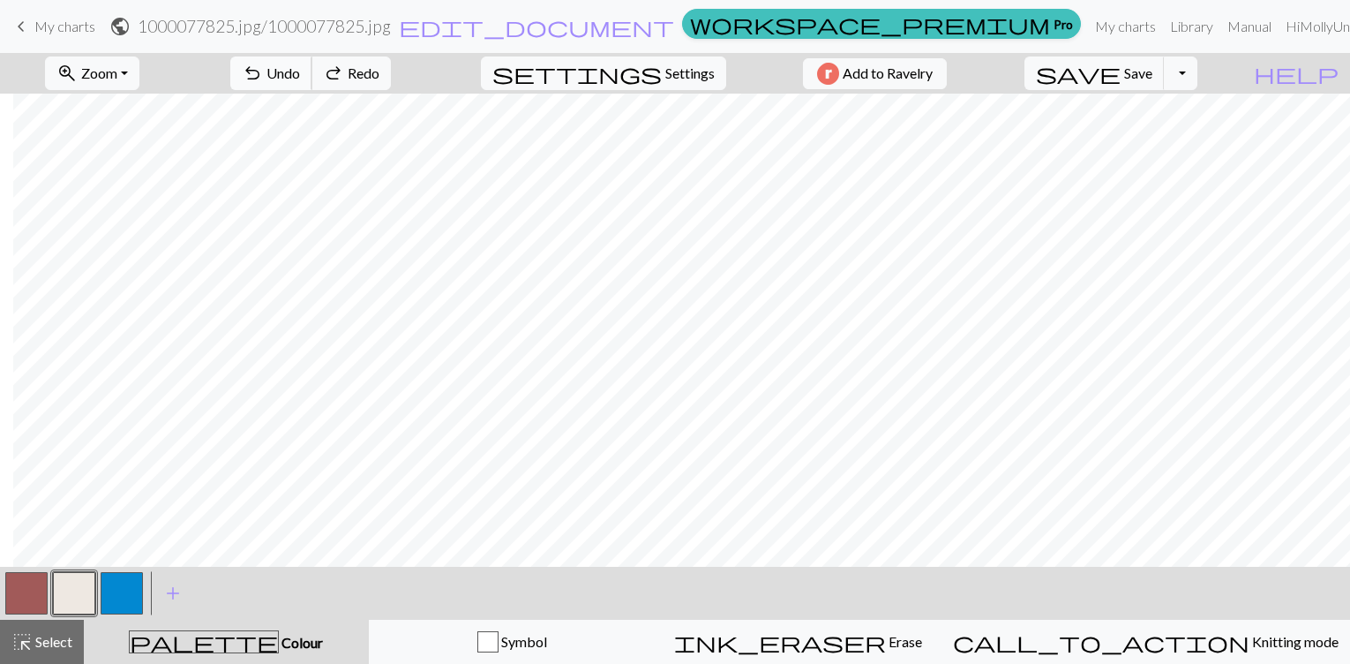
click at [263, 78] on span "undo" at bounding box center [252, 73] width 21 height 25
click at [23, 600] on button "button" at bounding box center [26, 593] width 42 height 42
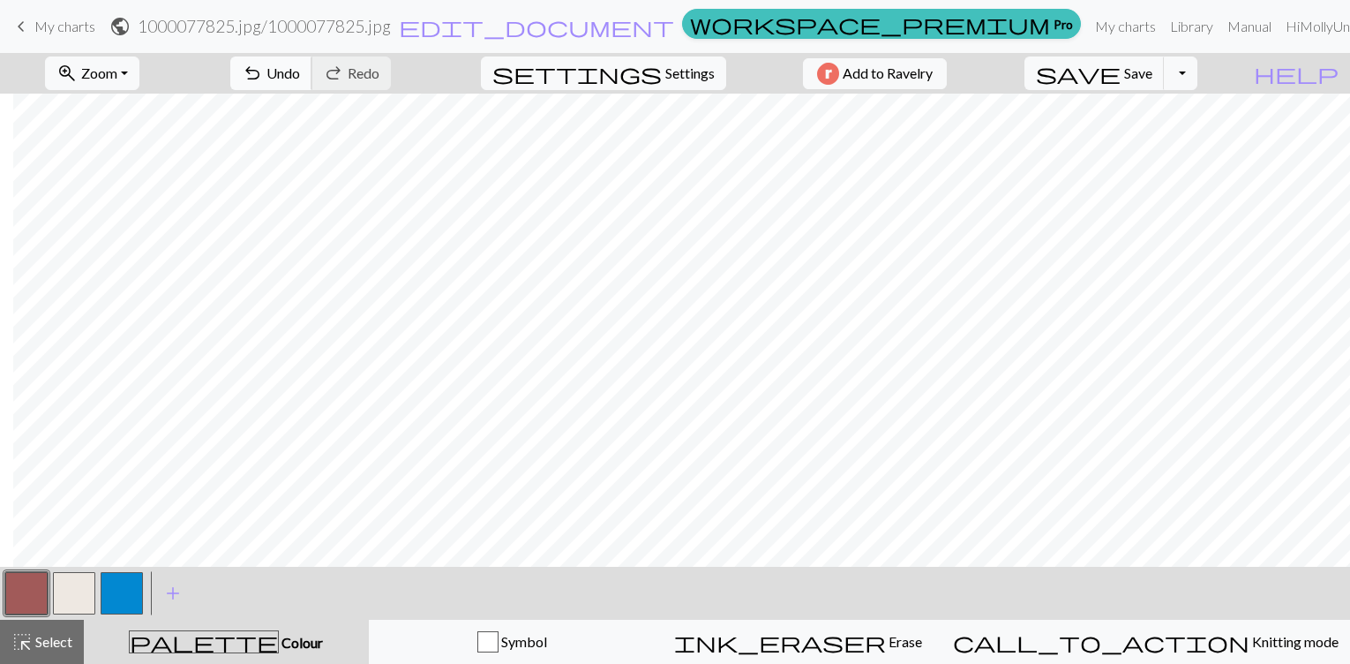
click at [263, 76] on span "undo" at bounding box center [252, 73] width 21 height 25
click at [263, 78] on span "undo" at bounding box center [252, 73] width 21 height 25
click at [344, 84] on span "redo" at bounding box center [333, 73] width 21 height 25
click at [117, 74] on span "Zoom" at bounding box center [99, 72] width 36 height 17
click at [102, 172] on button "Fit height" at bounding box center [115, 168] width 139 height 28
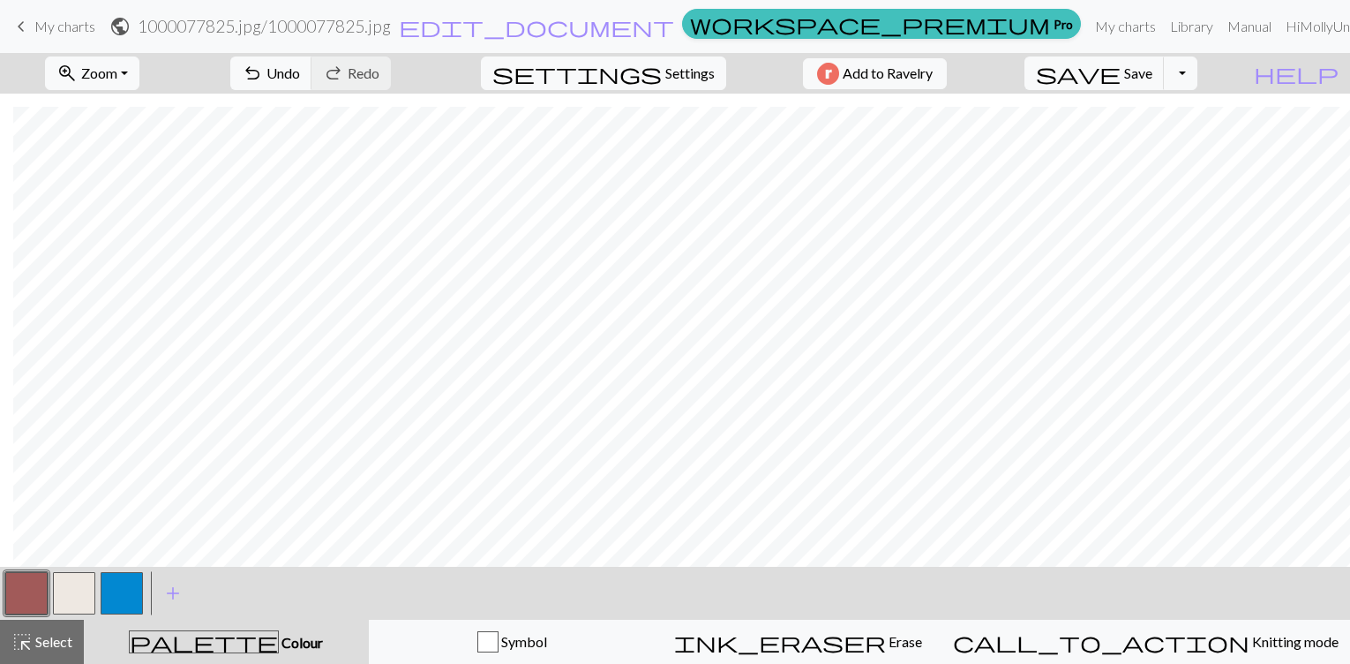
scroll to position [13, 68]
click at [133, 598] on button "button" at bounding box center [122, 593] width 42 height 42
click at [79, 588] on button "button" at bounding box center [74, 593] width 42 height 42
click at [263, 71] on span "undo" at bounding box center [252, 73] width 21 height 25
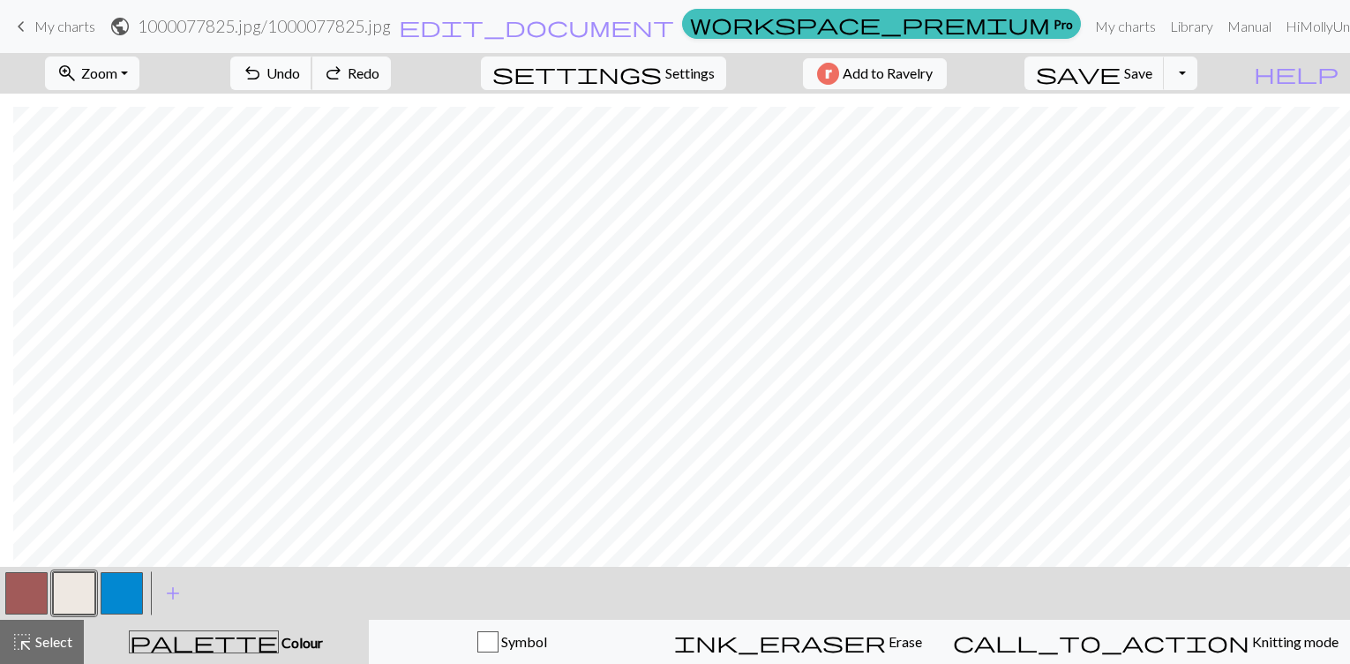
click at [263, 61] on span "undo" at bounding box center [252, 73] width 21 height 25
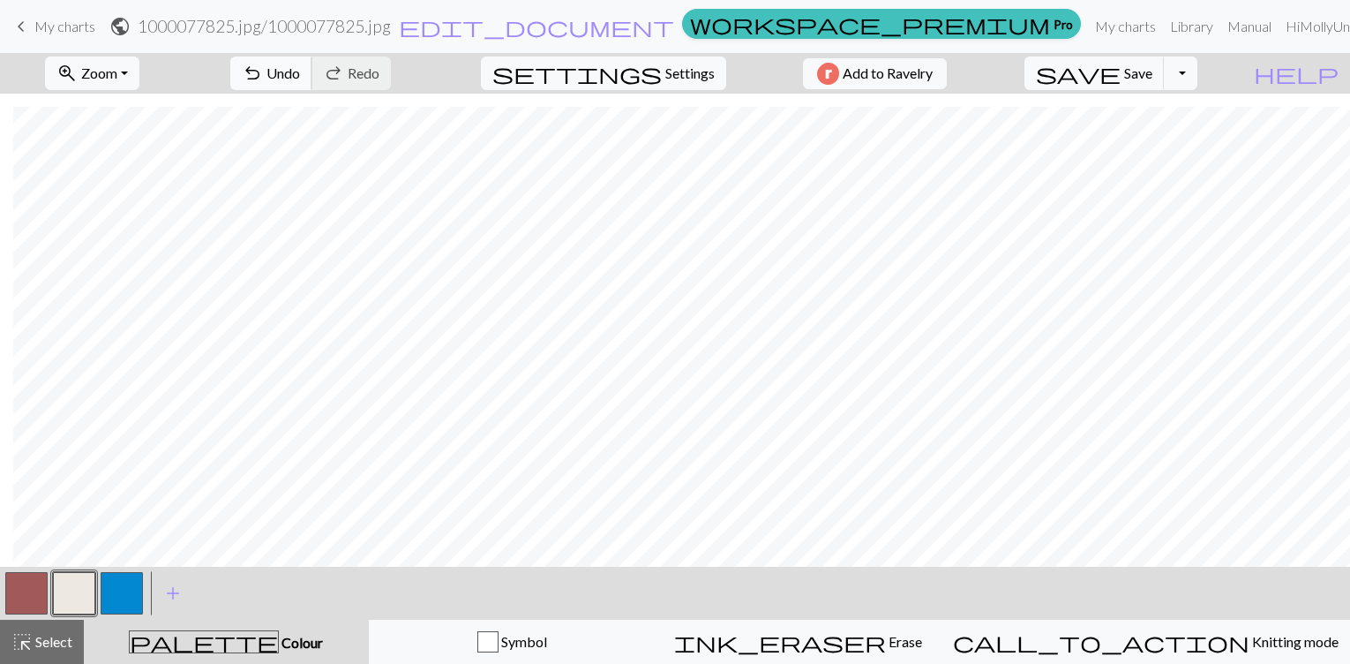
click at [300, 79] on span "Undo" at bounding box center [284, 72] width 34 height 17
click at [22, 584] on button "button" at bounding box center [26, 593] width 42 height 42
click at [87, 600] on button "button" at bounding box center [74, 593] width 42 height 42
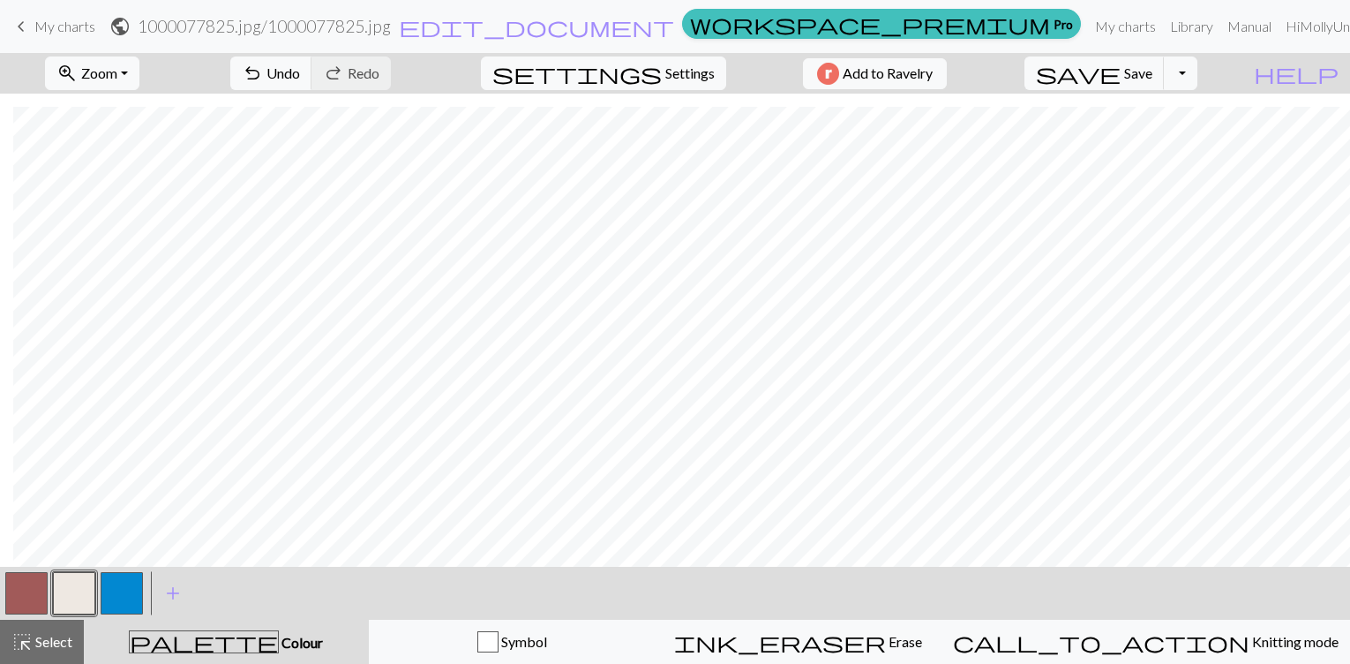
click at [28, 588] on button "button" at bounding box center [26, 593] width 42 height 42
click at [80, 592] on button "button" at bounding box center [74, 593] width 42 height 42
click at [300, 76] on span "Undo" at bounding box center [284, 72] width 34 height 17
click at [300, 71] on span "Undo" at bounding box center [284, 72] width 34 height 17
click at [263, 69] on span "undo" at bounding box center [252, 73] width 21 height 25
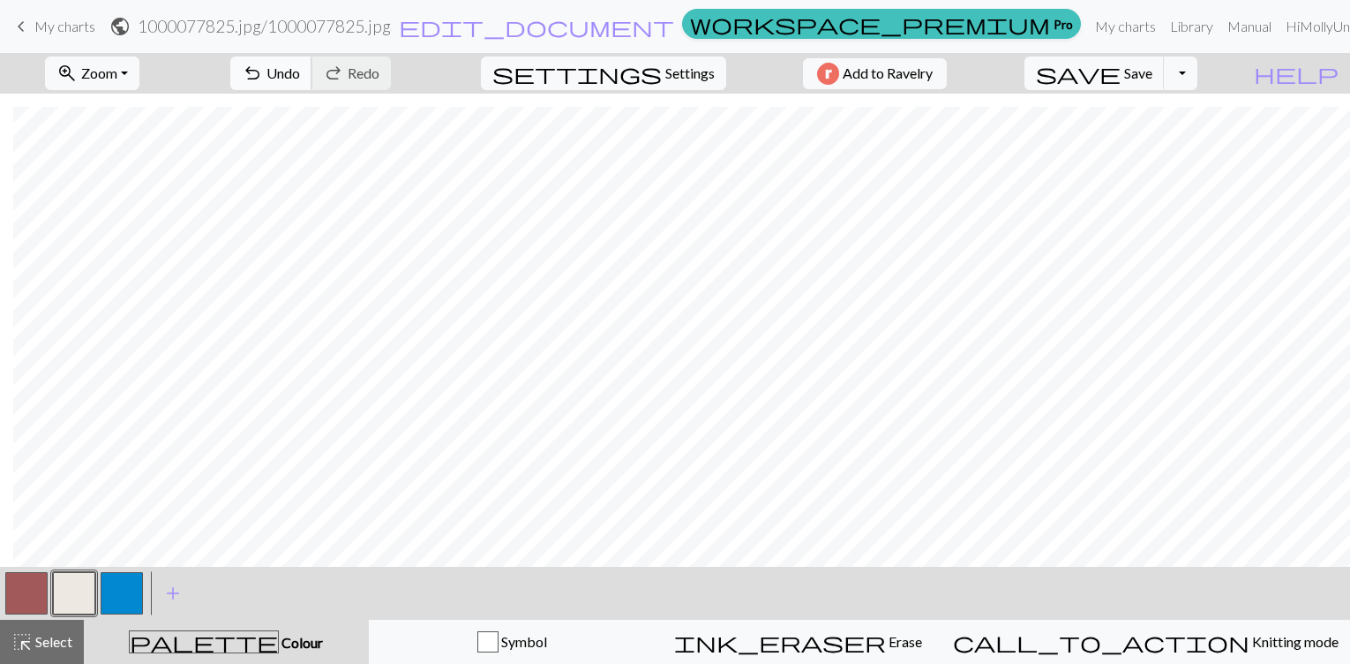
click at [300, 76] on span "Undo" at bounding box center [284, 72] width 34 height 17
click at [19, 596] on button "button" at bounding box center [26, 593] width 42 height 42
click at [312, 86] on button "undo Undo Undo" at bounding box center [271, 73] width 82 height 34
click at [63, 607] on button "button" at bounding box center [74, 593] width 42 height 42
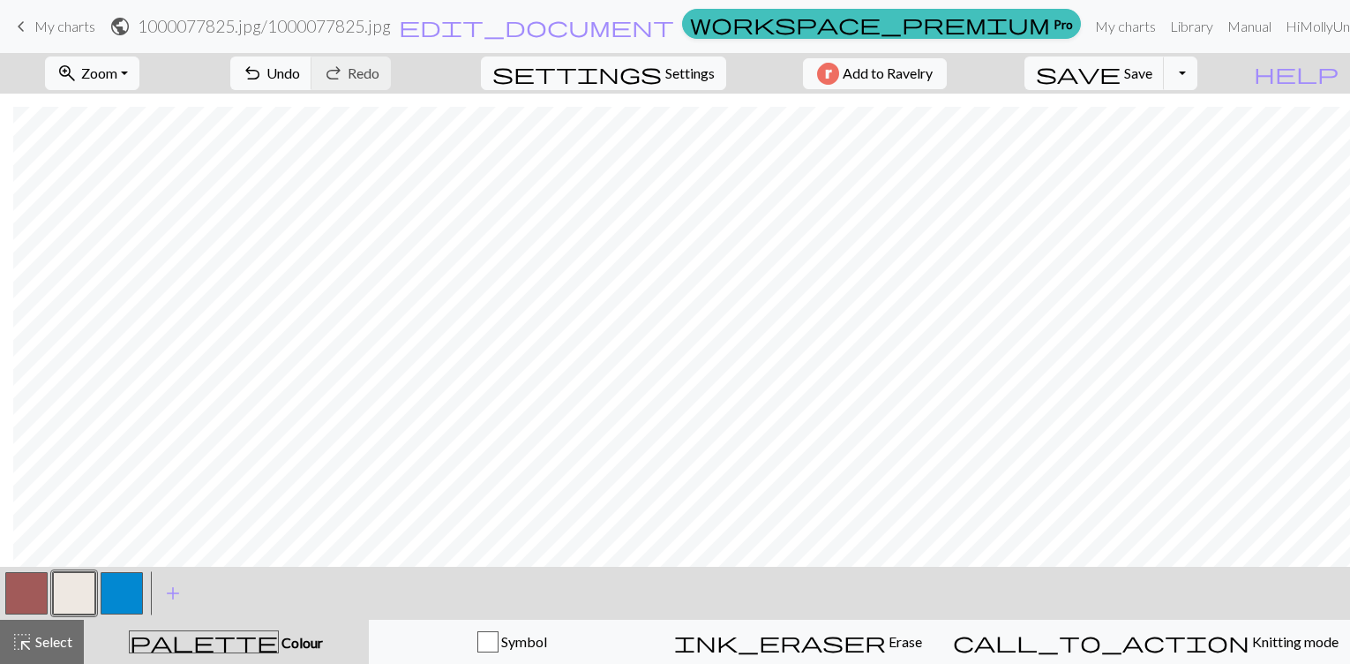
click at [25, 610] on button "button" at bounding box center [26, 593] width 42 height 42
click at [71, 592] on button "button" at bounding box center [74, 593] width 42 height 42
click at [28, 610] on button "button" at bounding box center [26, 593] width 42 height 42
click at [85, 587] on button "button" at bounding box center [74, 593] width 42 height 42
click at [21, 592] on button "button" at bounding box center [26, 593] width 42 height 42
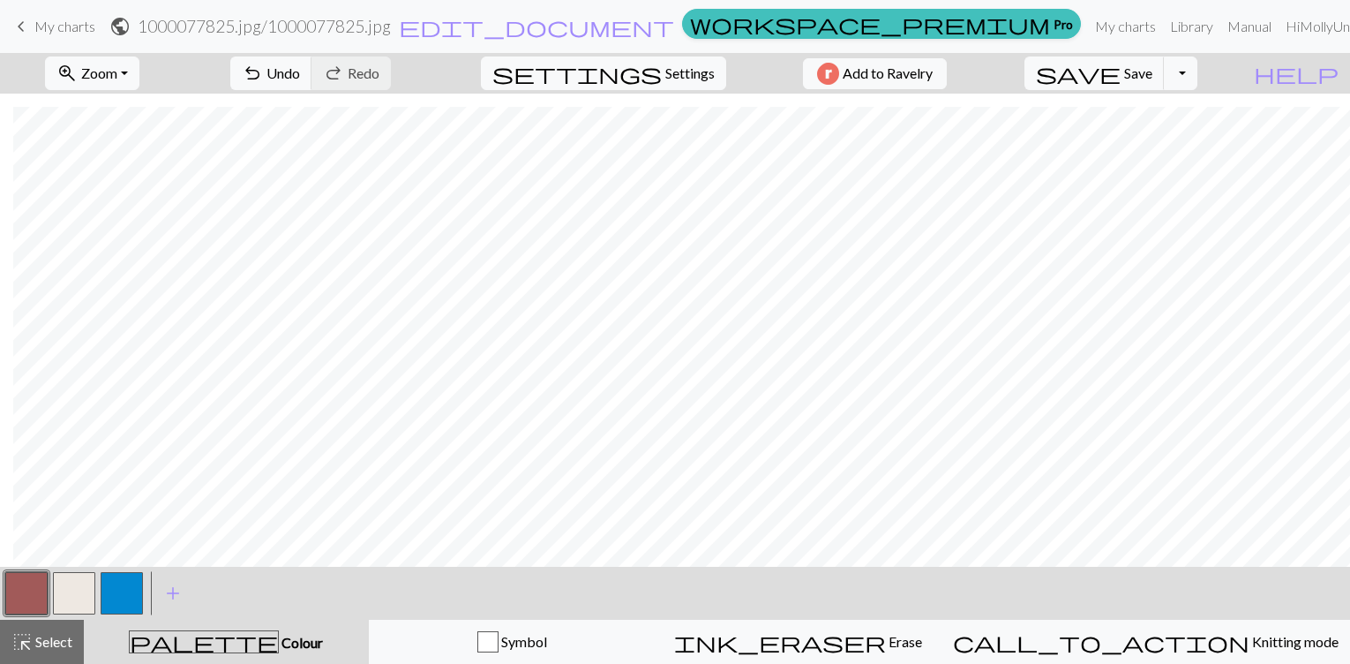
click at [83, 592] on button "button" at bounding box center [74, 593] width 42 height 42
click at [20, 591] on button "button" at bounding box center [26, 593] width 42 height 42
click at [64, 603] on button "button" at bounding box center [74, 593] width 42 height 42
click at [39, 595] on button "button" at bounding box center [26, 593] width 42 height 42
click at [1153, 76] on span "Save" at bounding box center [1138, 72] width 28 height 17
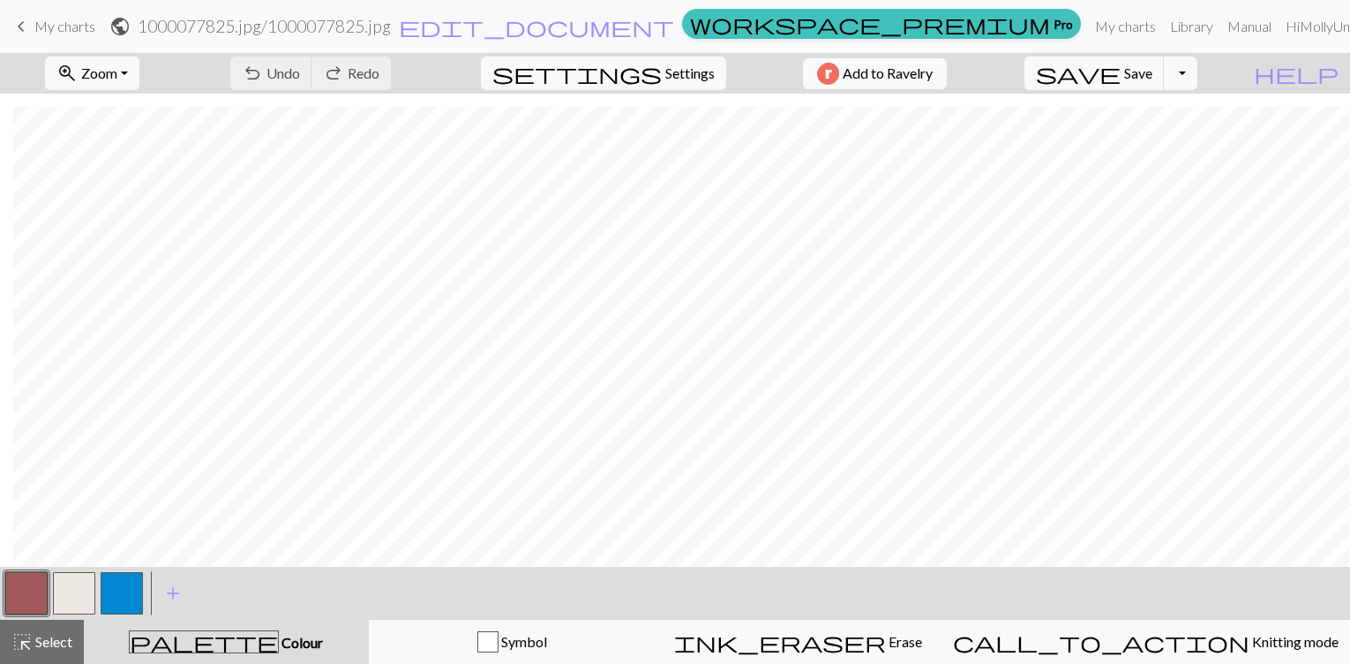
click at [68, 604] on button "button" at bounding box center [74, 593] width 42 height 42
click at [312, 87] on button "undo Undo Undo" at bounding box center [271, 73] width 82 height 34
click at [26, 583] on button "button" at bounding box center [26, 593] width 42 height 42
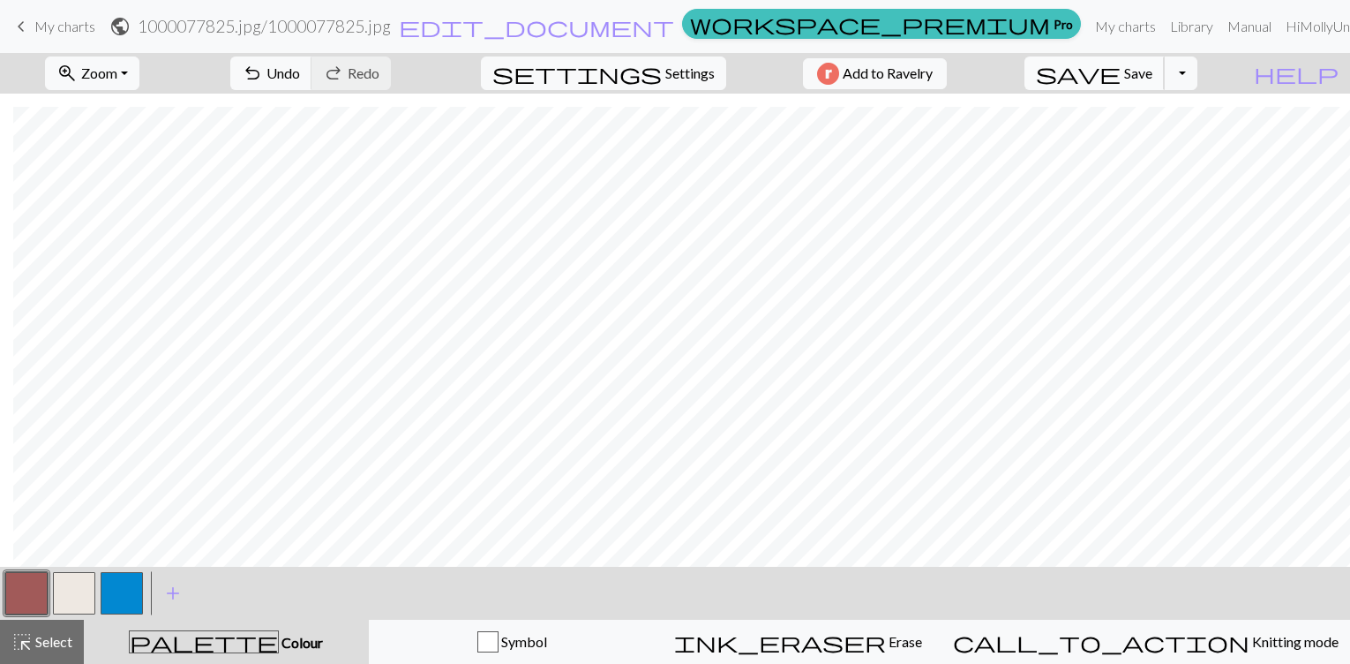
click at [1121, 75] on span "save" at bounding box center [1078, 73] width 85 height 25
click at [86, 600] on button "button" at bounding box center [74, 593] width 42 height 42
click at [23, 618] on div "< >" at bounding box center [74, 593] width 143 height 53
click at [22, 577] on button "button" at bounding box center [26, 593] width 42 height 42
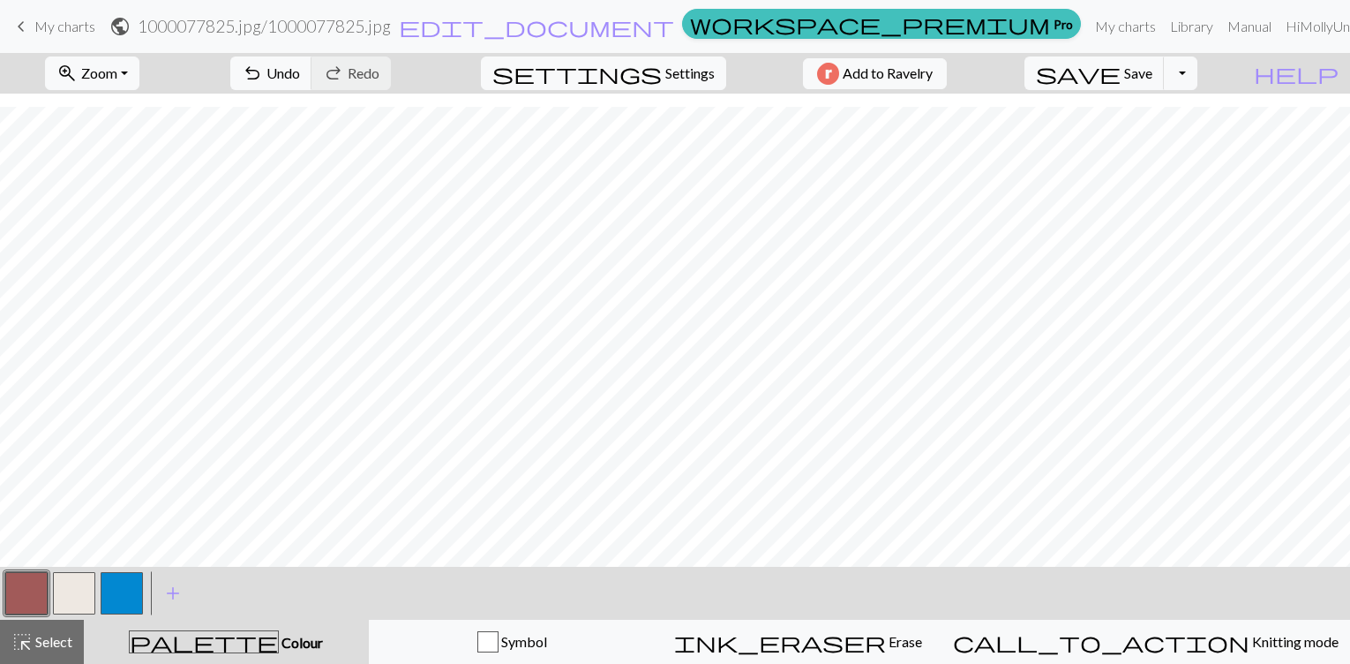
click at [72, 597] on button "button" at bounding box center [74, 593] width 42 height 42
click at [30, 597] on button "button" at bounding box center [26, 593] width 42 height 42
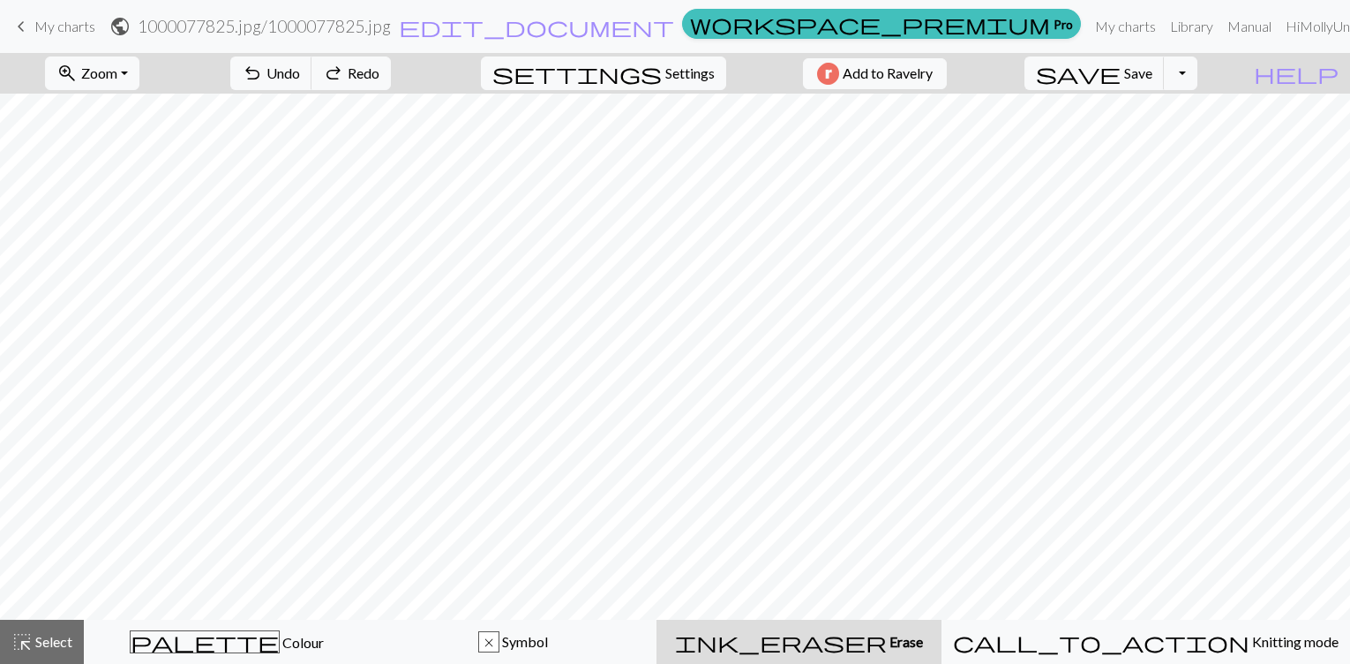
scroll to position [13, 55]
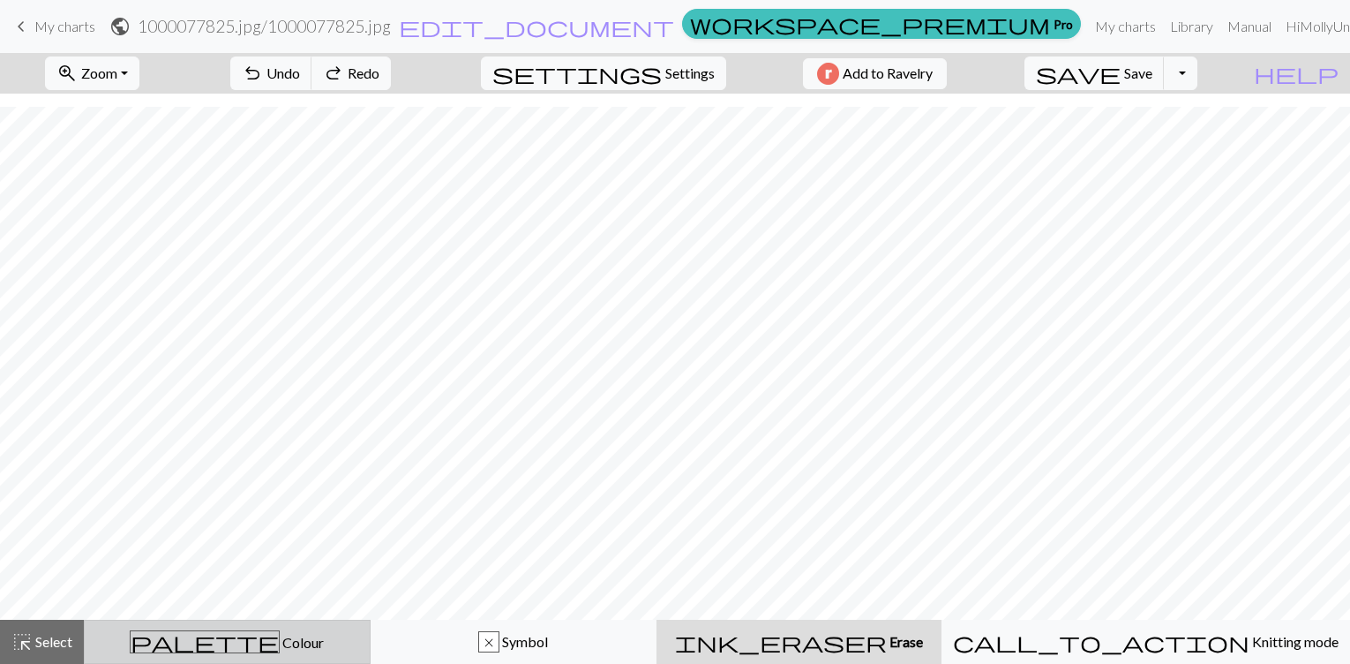
click at [250, 653] on button "palette Colour Colour" at bounding box center [227, 642] width 287 height 44
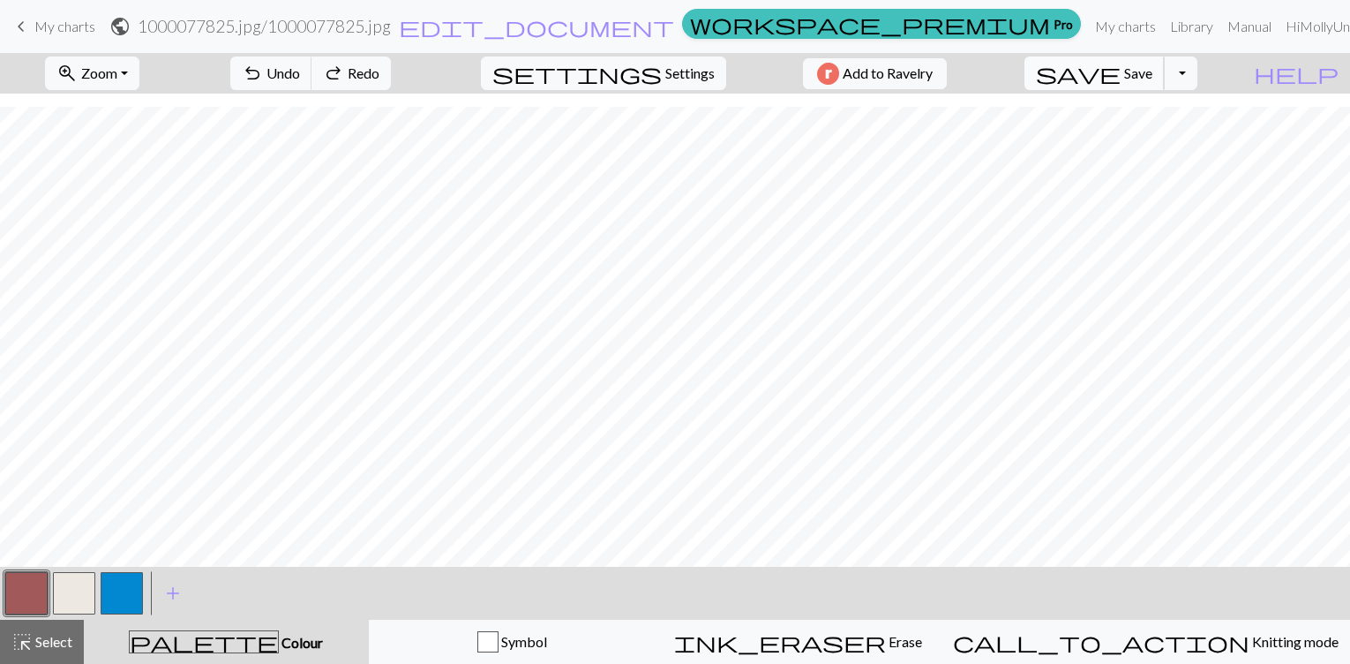
click at [1153, 71] on span "Save" at bounding box center [1138, 72] width 28 height 17
click at [117, 69] on span "Zoom" at bounding box center [99, 72] width 36 height 17
click at [117, 176] on button "Fit height" at bounding box center [115, 168] width 139 height 28
click at [117, 64] on span "Zoom" at bounding box center [99, 72] width 36 height 17
click at [137, 147] on button "Fit width" at bounding box center [115, 140] width 139 height 28
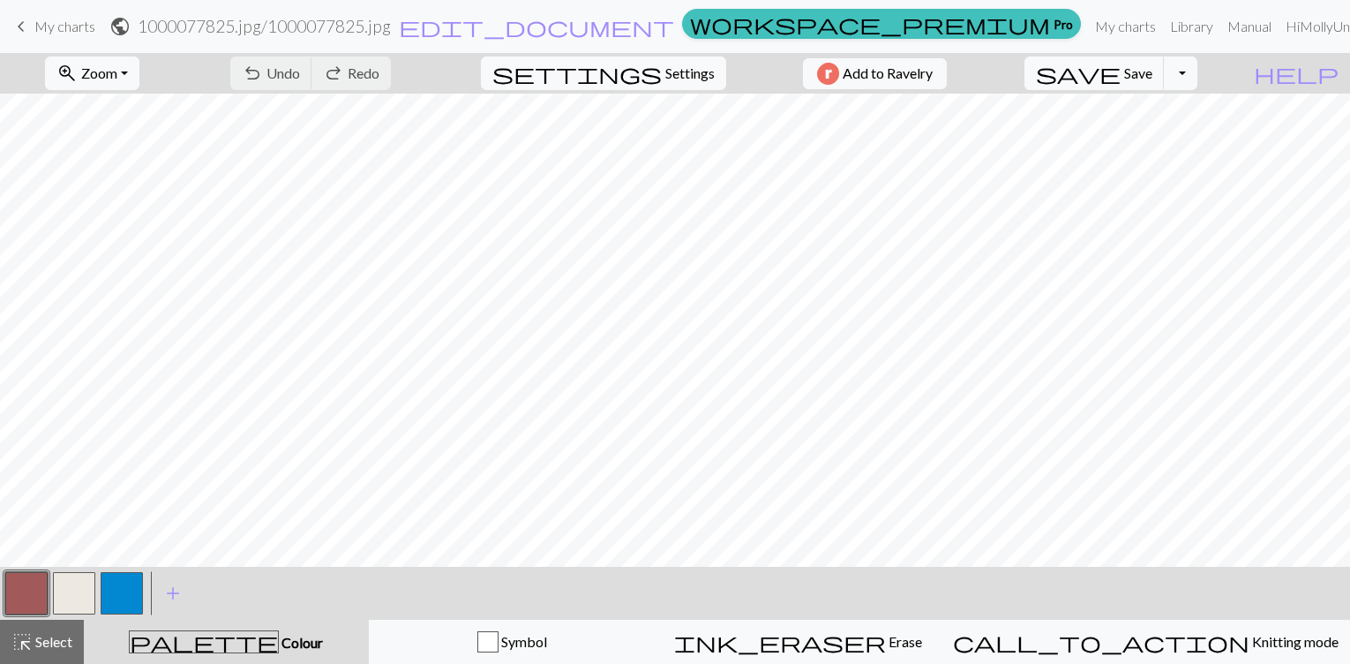
scroll to position [0, 0]
click at [65, 599] on button "button" at bounding box center [74, 593] width 42 height 42
click at [34, 600] on button "button" at bounding box center [26, 593] width 42 height 42
click at [121, 589] on button "button" at bounding box center [122, 593] width 42 height 42
click at [70, 600] on button "button" at bounding box center [74, 593] width 42 height 42
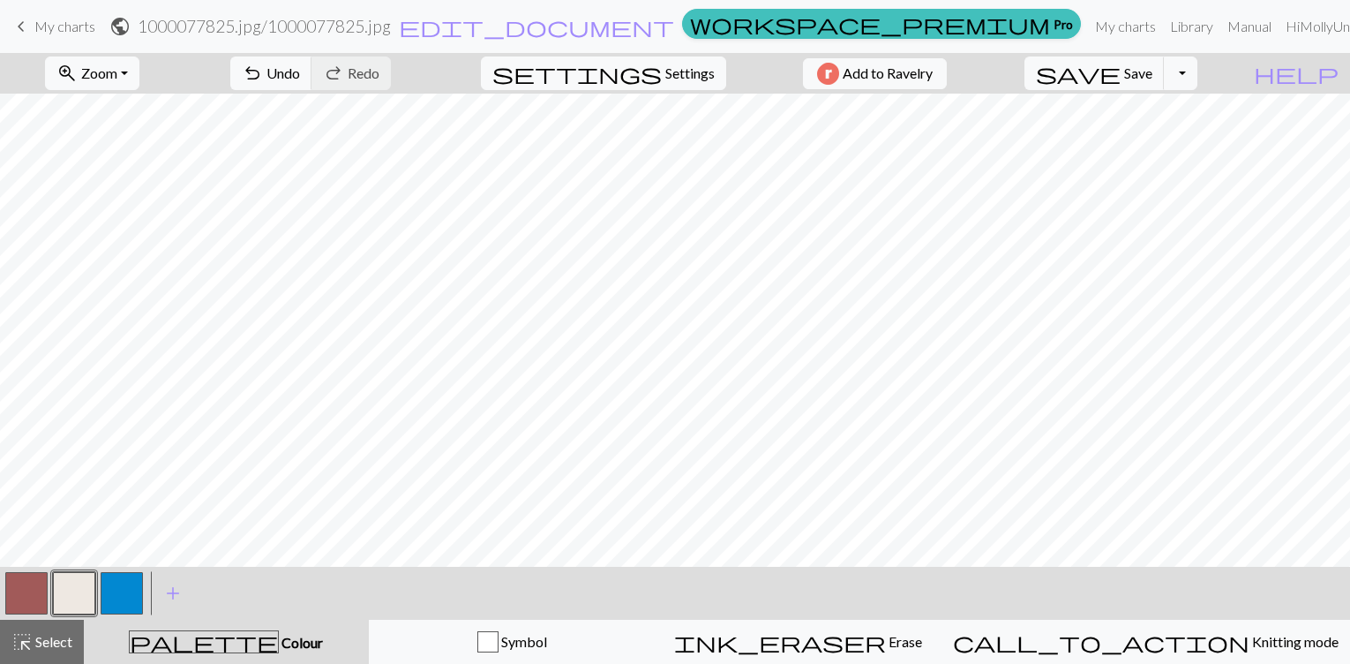
click at [42, 604] on button "button" at bounding box center [26, 593] width 42 height 42
click at [43, 639] on span "Select" at bounding box center [53, 641] width 40 height 17
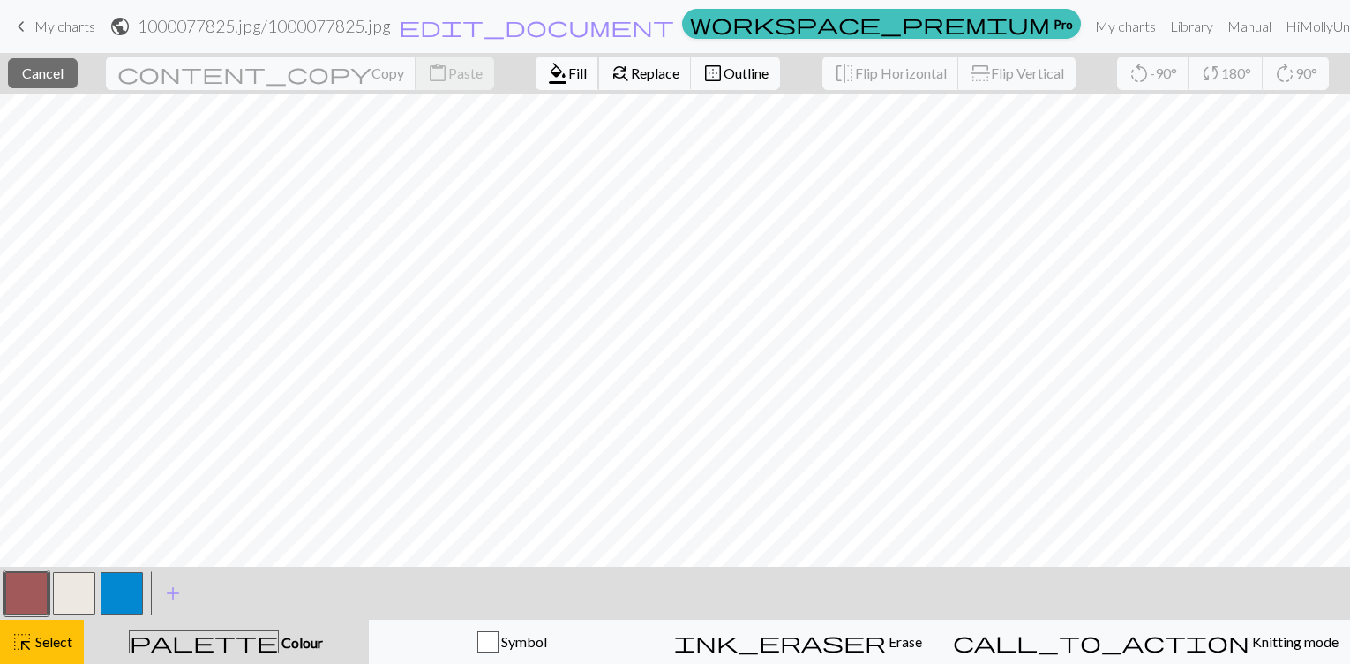
click at [536, 86] on button "format_color_fill Fill" at bounding box center [568, 73] width 64 height 34
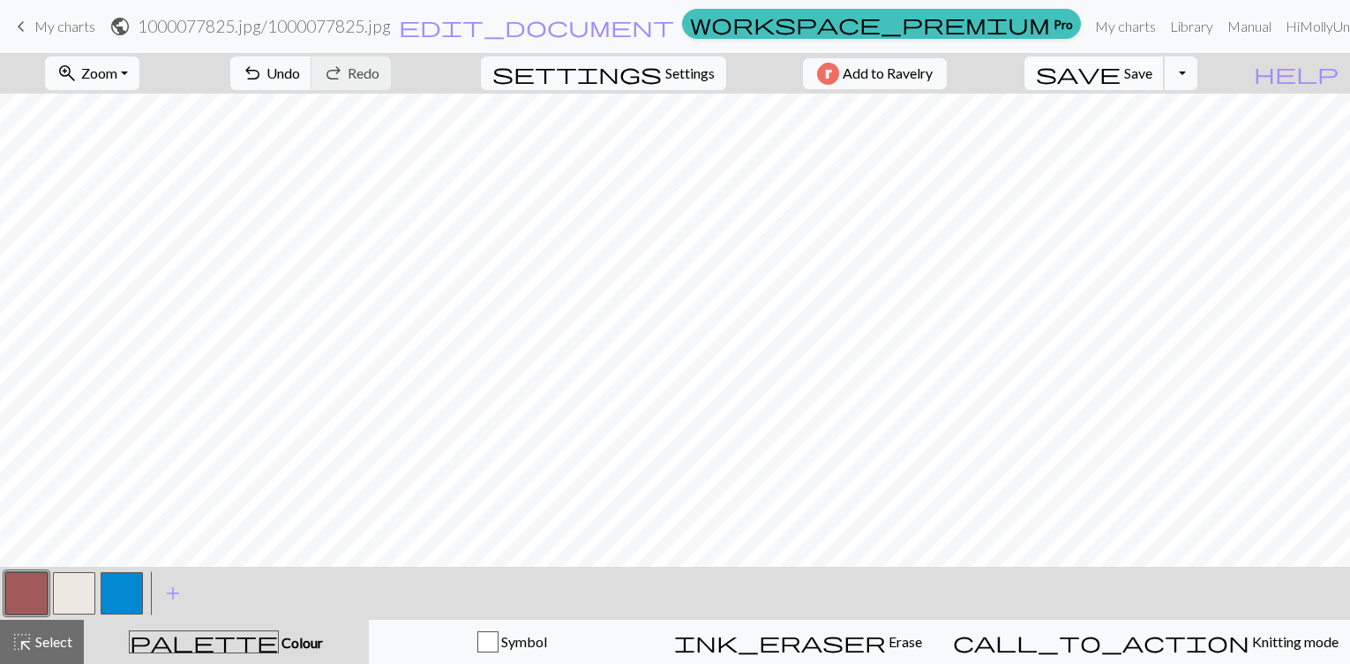
click at [1153, 75] on span "Save" at bounding box center [1138, 72] width 28 height 17
click at [34, 640] on span "Select" at bounding box center [53, 641] width 40 height 17
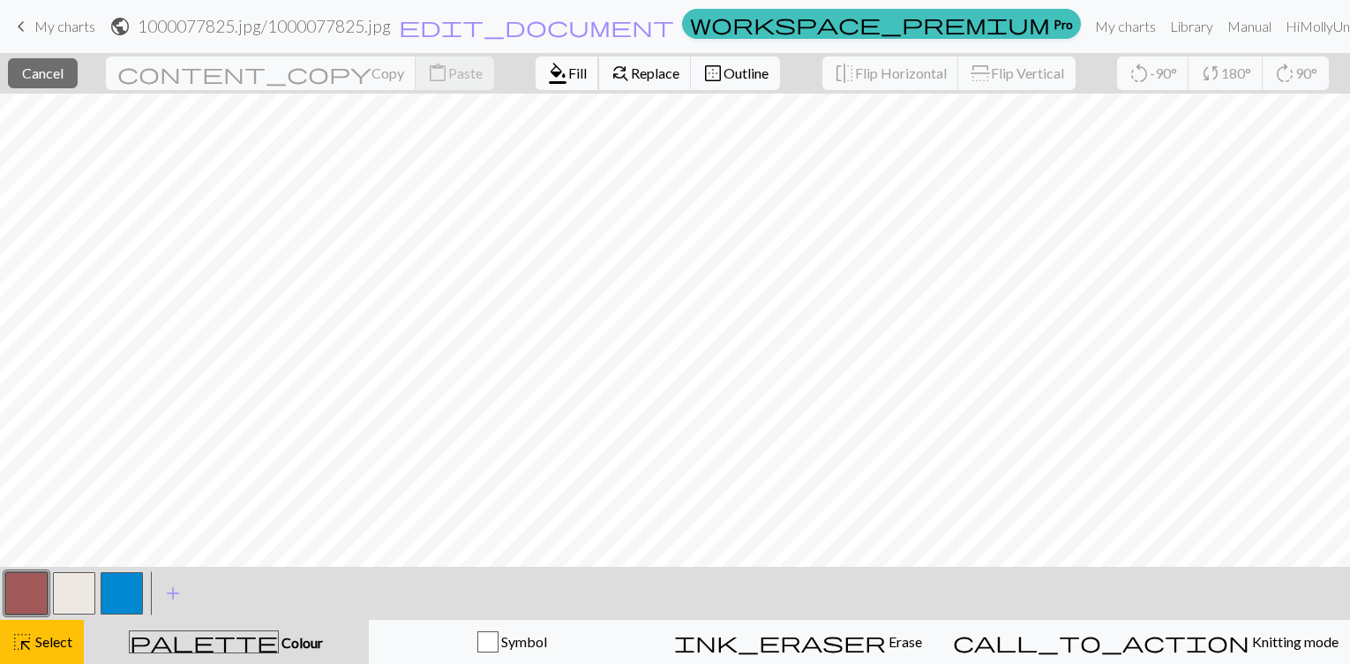
click at [547, 73] on span "format_color_fill" at bounding box center [557, 73] width 21 height 25
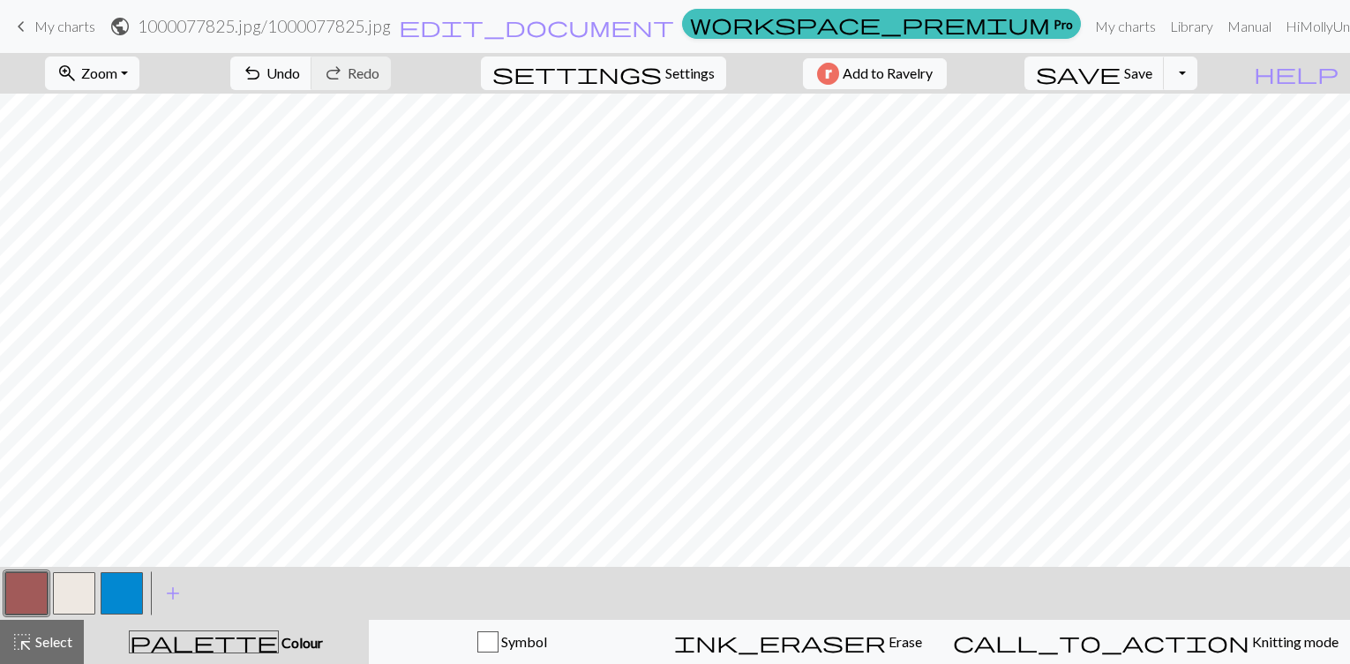
click at [404, 73] on div "undo Undo Undo redo Redo Redo" at bounding box center [310, 73] width 187 height 41
click at [82, 592] on button "button" at bounding box center [74, 593] width 42 height 42
click at [30, 603] on button "button" at bounding box center [26, 593] width 42 height 42
click at [76, 593] on button "button" at bounding box center [74, 593] width 42 height 42
click at [19, 596] on button "button" at bounding box center [26, 593] width 42 height 42
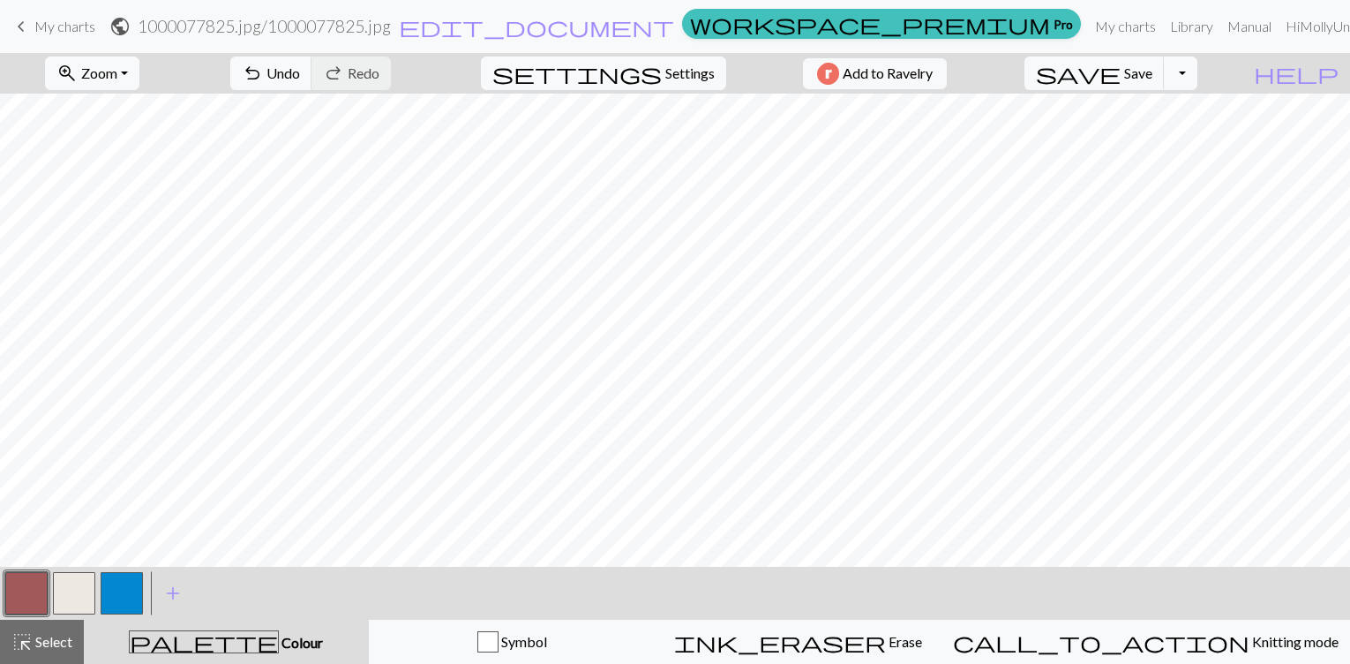
click at [68, 599] on button "button" at bounding box center [74, 593] width 42 height 42
click at [300, 73] on span "Undo" at bounding box center [284, 72] width 34 height 17
click at [312, 82] on button "undo Undo Undo" at bounding box center [271, 73] width 82 height 34
click at [1153, 68] on span "Save" at bounding box center [1138, 72] width 28 height 17
click at [40, 614] on div at bounding box center [27, 593] width 48 height 48
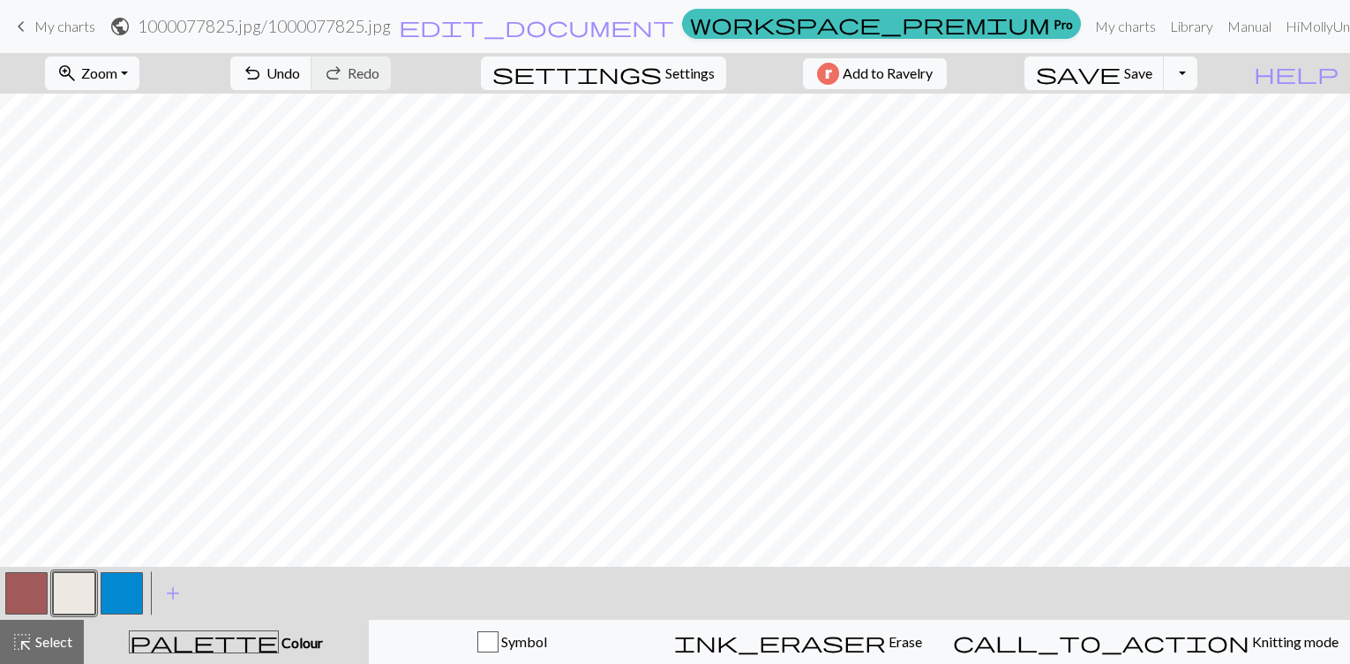
click at [35, 597] on button "button" at bounding box center [26, 593] width 42 height 42
click at [263, 85] on span "undo" at bounding box center [252, 73] width 21 height 25
click at [1121, 71] on span "save" at bounding box center [1078, 73] width 85 height 25
click at [77, 604] on button "button" at bounding box center [74, 593] width 42 height 42
click at [38, 582] on button "button" at bounding box center [26, 593] width 42 height 42
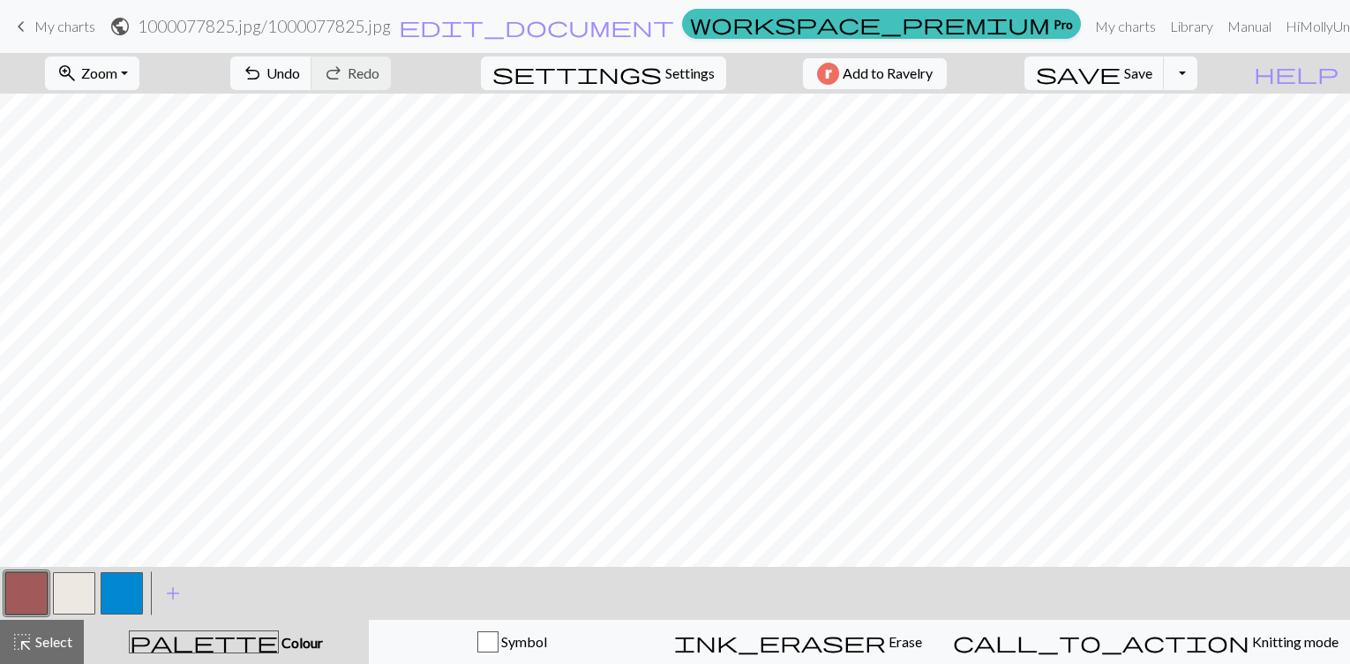
click at [59, 609] on button "button" at bounding box center [74, 593] width 42 height 42
click at [23, 595] on button "button" at bounding box center [26, 593] width 42 height 42
click at [1153, 70] on span "Save" at bounding box center [1138, 72] width 28 height 17
click at [93, 585] on button "button" at bounding box center [74, 593] width 42 height 42
click at [263, 80] on span "undo" at bounding box center [252, 73] width 21 height 25
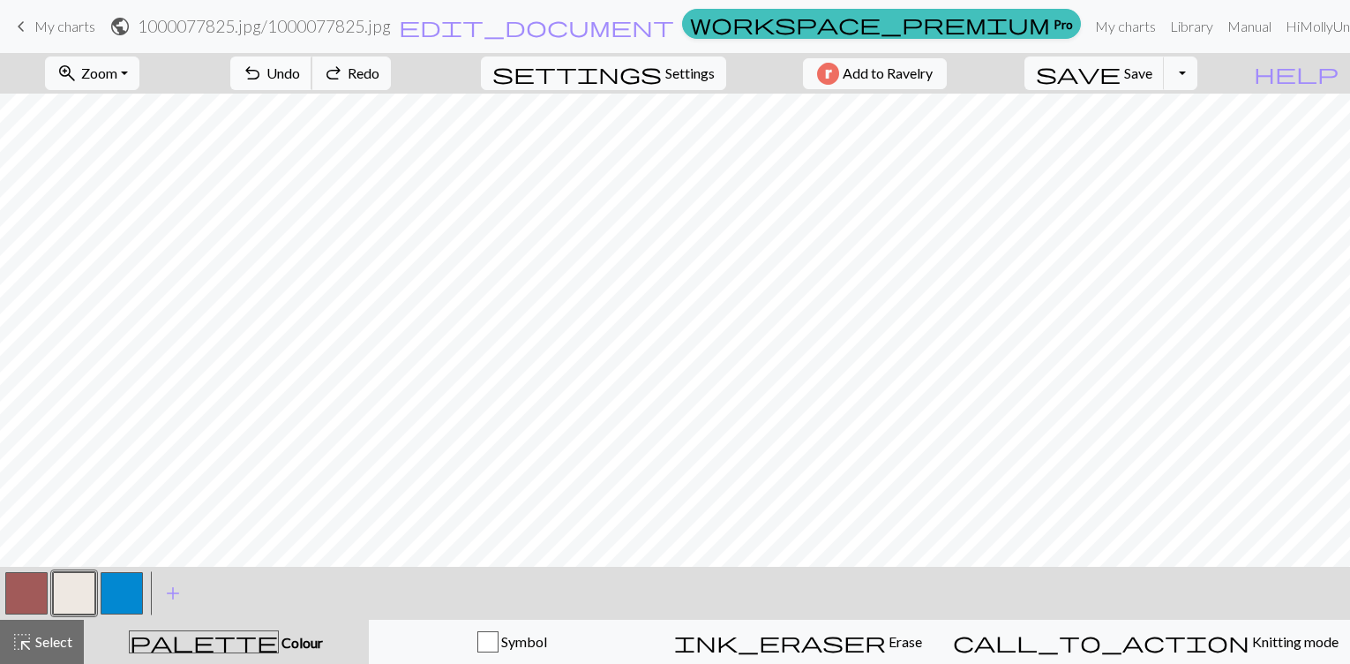
click at [263, 80] on span "undo" at bounding box center [252, 73] width 21 height 25
click at [114, 583] on button "button" at bounding box center [122, 593] width 42 height 42
click at [1121, 69] on span "save" at bounding box center [1078, 73] width 85 height 25
click at [109, 82] on button "zoom_in Zoom Zoom" at bounding box center [92, 73] width 94 height 34
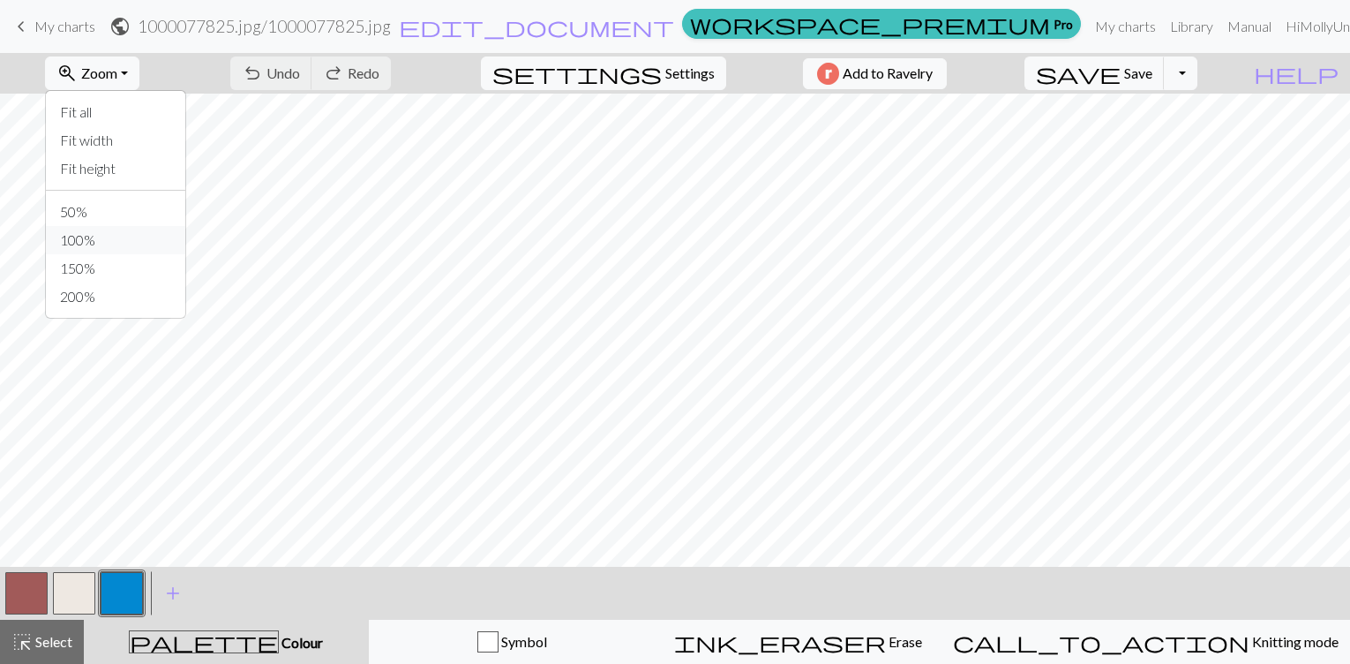
click at [103, 237] on button "100%" at bounding box center [115, 240] width 139 height 28
click at [1153, 73] on span "Save" at bounding box center [1138, 72] width 28 height 17
click at [1198, 87] on button "Toggle Dropdown" at bounding box center [1181, 73] width 34 height 34
click at [1158, 147] on button "save_alt Download" at bounding box center [1050, 140] width 291 height 28
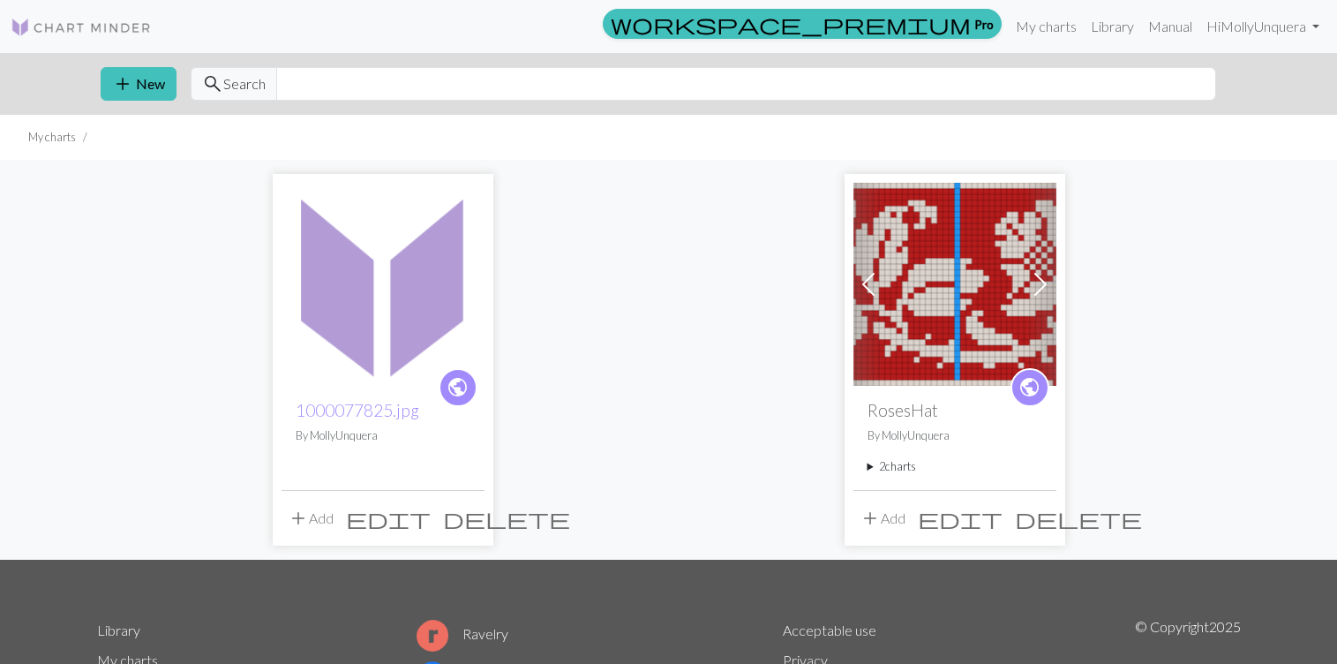
click at [431, 515] on span "edit" at bounding box center [388, 518] width 85 height 25
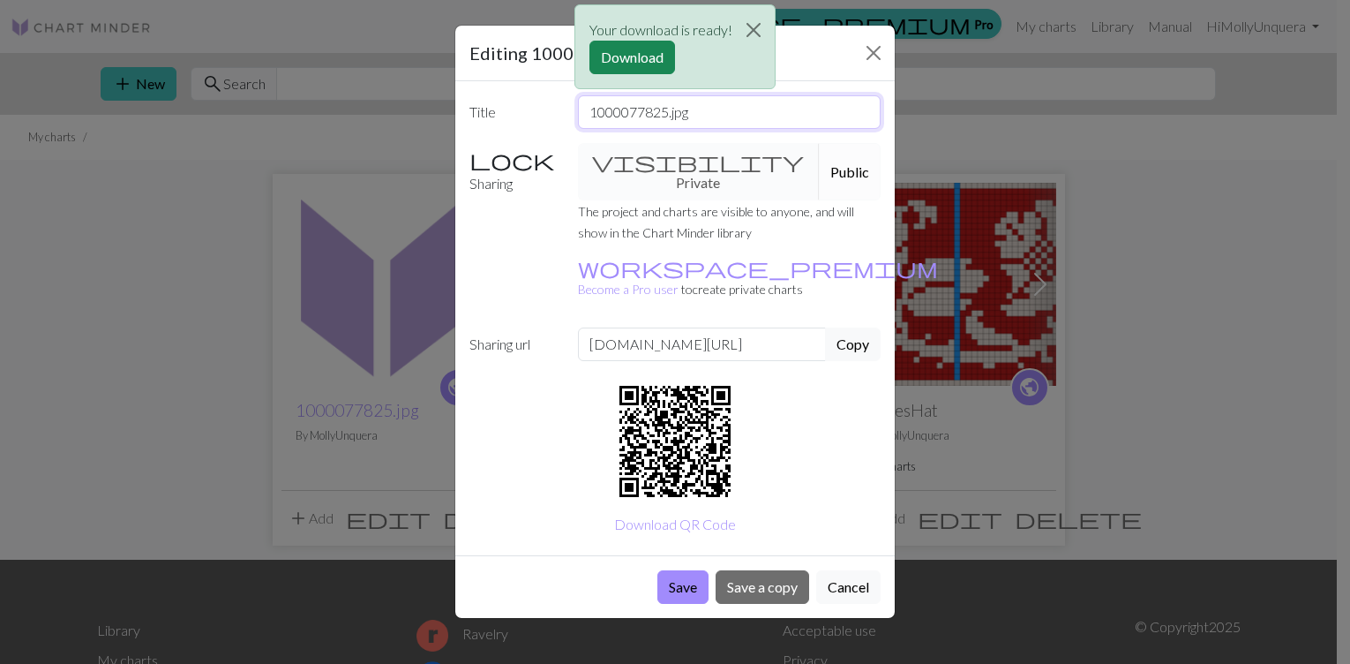
drag, startPoint x: 702, startPoint y: 122, endPoint x: 570, endPoint y: 123, distance: 132.4
click at [570, 123] on div "1000077825.jpg" at bounding box center [729, 112] width 325 height 34
click at [631, 64] on button "Download" at bounding box center [633, 58] width 86 height 34
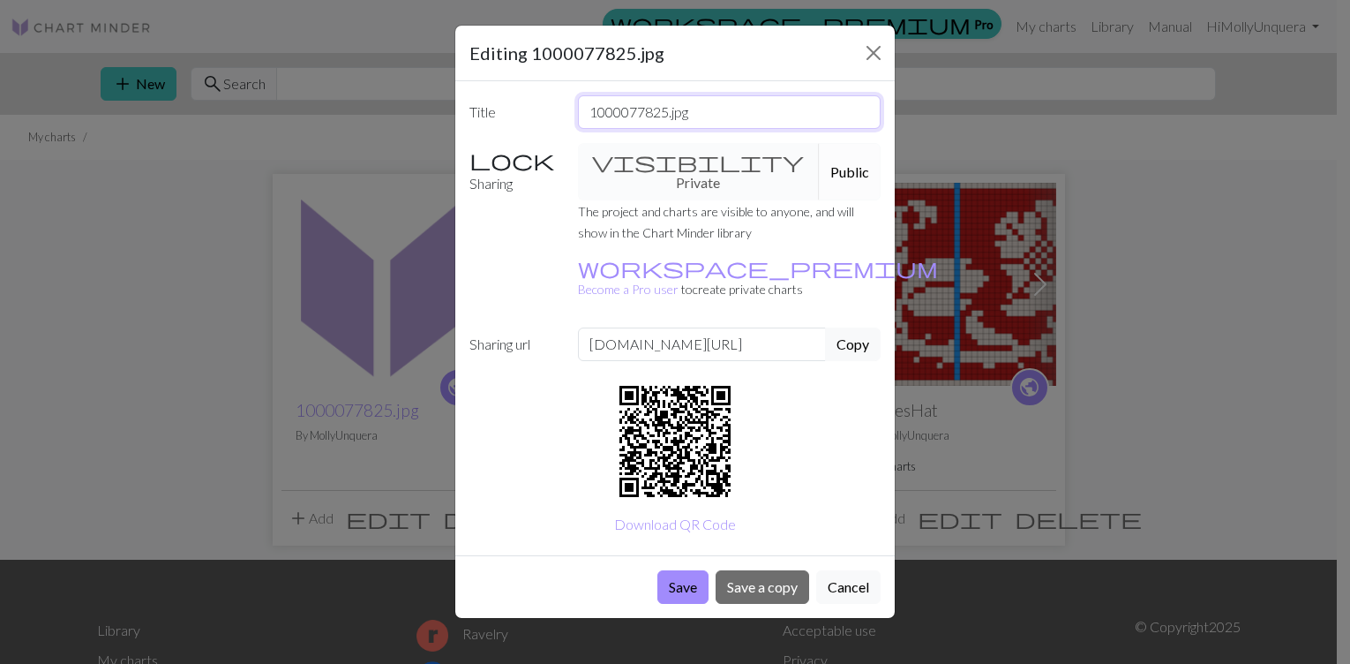
drag, startPoint x: 724, startPoint y: 114, endPoint x: 581, endPoint y: 107, distance: 143.1
click at [581, 107] on input "1000077825.jpg" at bounding box center [730, 112] width 304 height 34
drag, startPoint x: 727, startPoint y: 115, endPoint x: 697, endPoint y: 111, distance: 30.2
click at [697, 111] on input "ChrysantheMum Hat" at bounding box center [730, 112] width 304 height 34
type input "ChrysantheMum Worsted Hat"
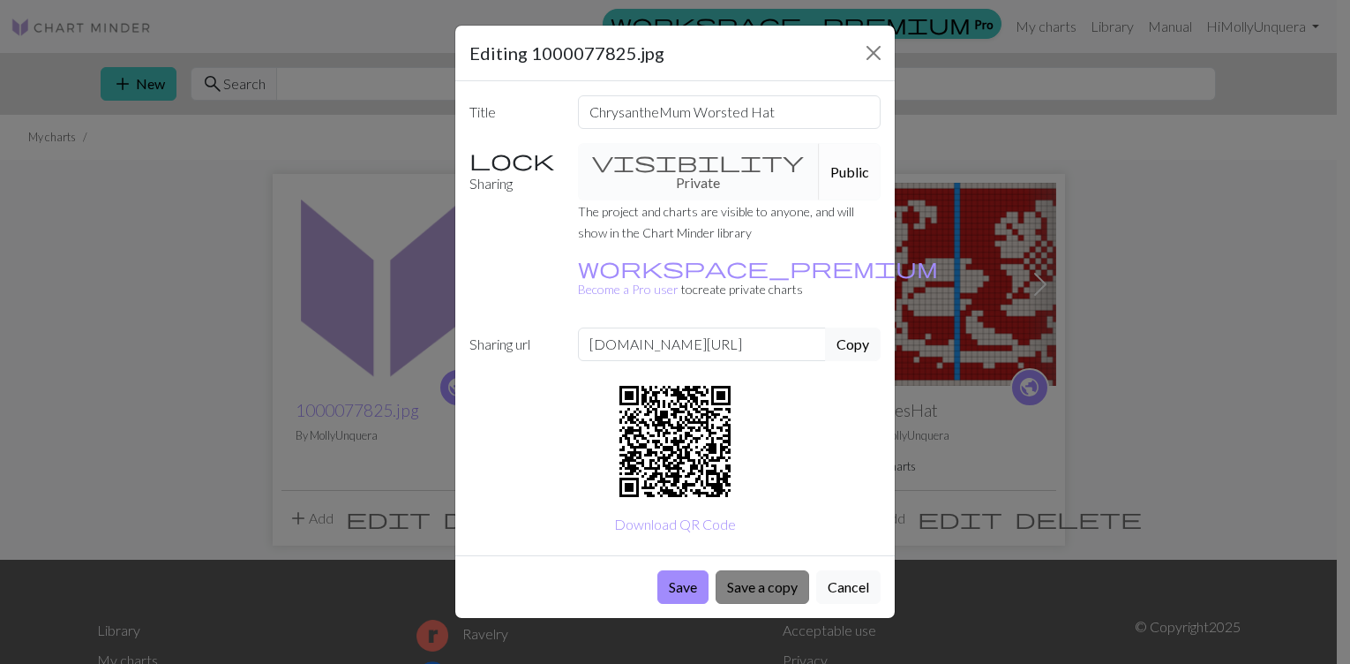
click at [742, 570] on button "Save a copy" at bounding box center [763, 587] width 94 height 34
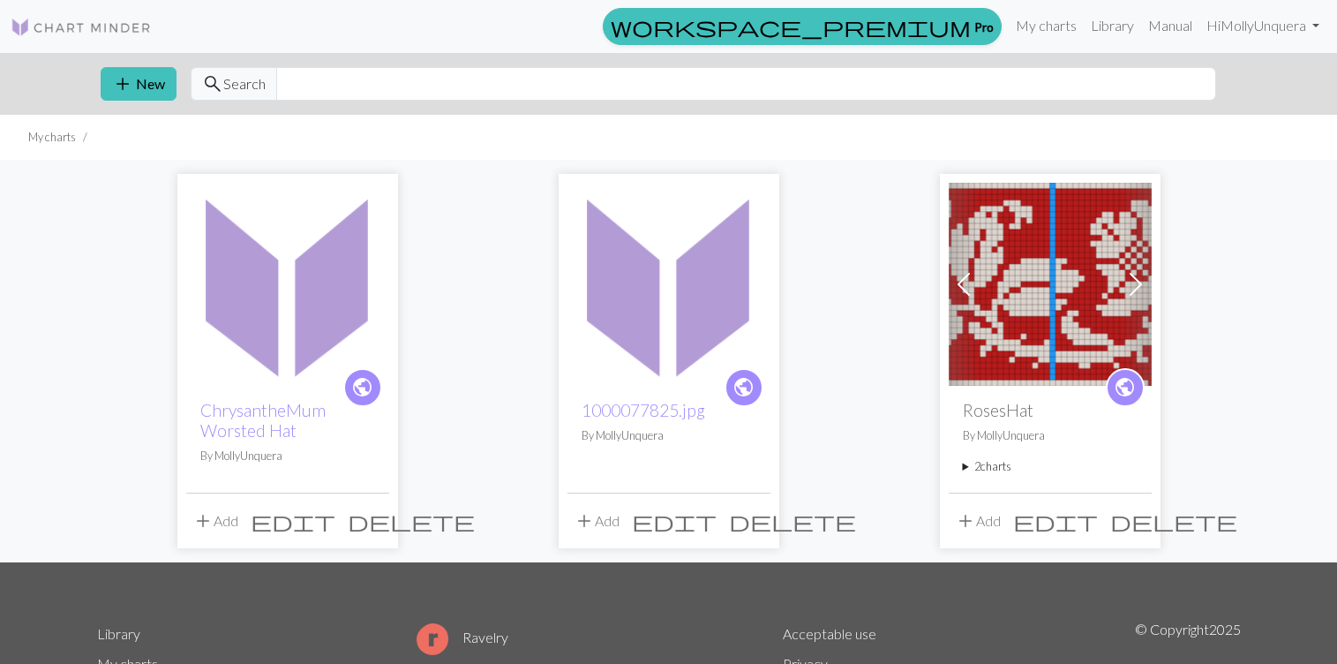
click at [591, 342] on img at bounding box center [668, 284] width 203 height 203
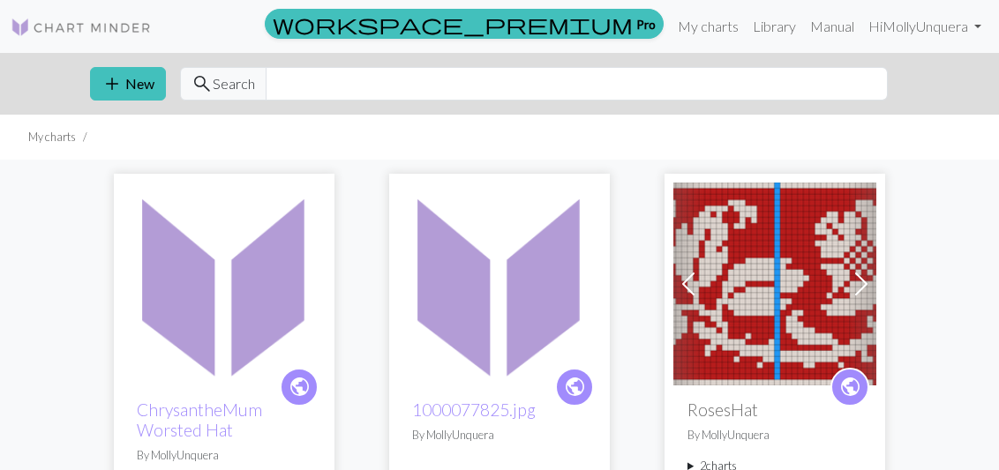
click at [195, 389] on div "public ChrysantheMum Worsted Hat By MollyUnquera" at bounding box center [224, 439] width 203 height 107
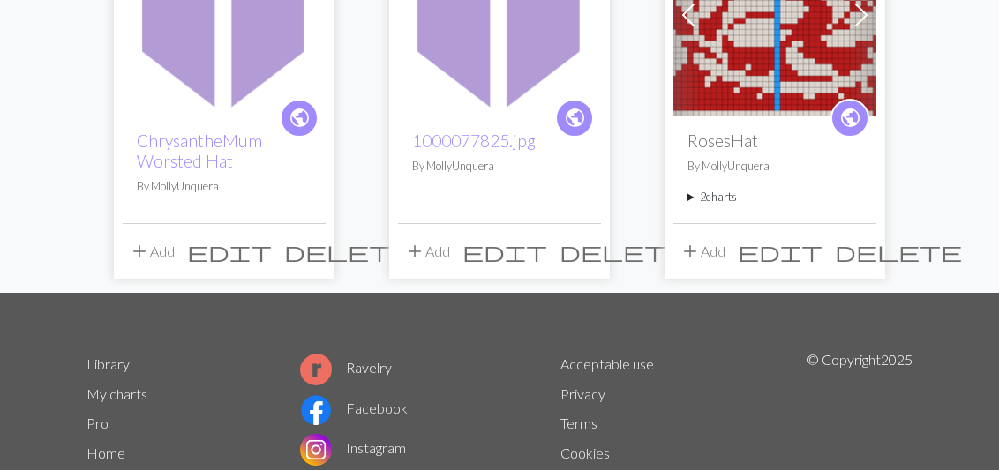
scroll to position [317, 0]
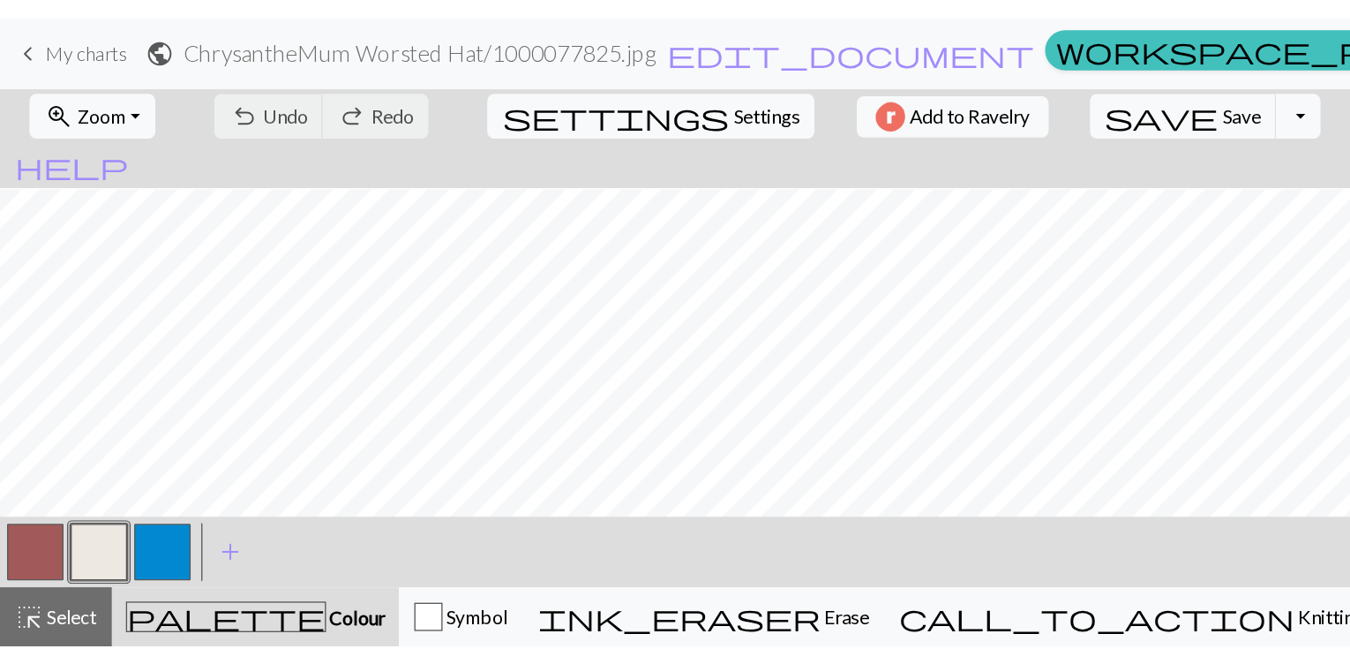
scroll to position [174, 0]
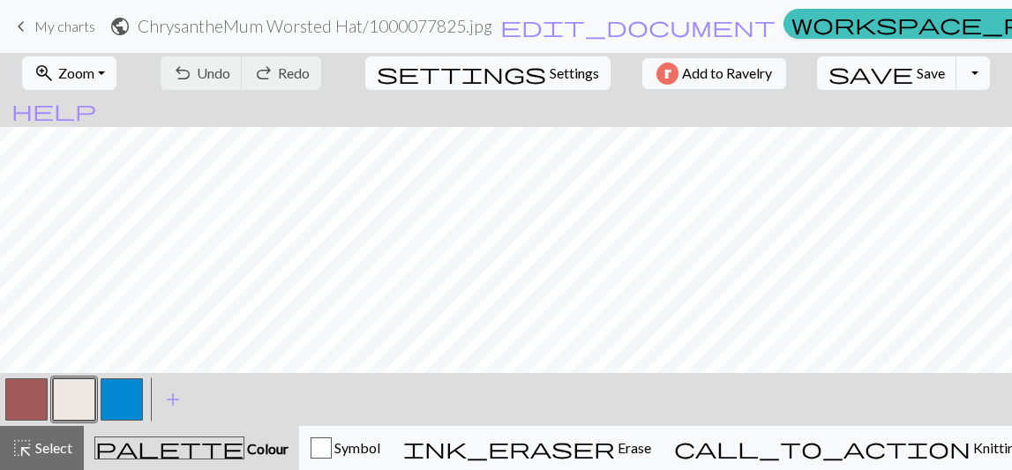
click at [20, 403] on button "button" at bounding box center [26, 400] width 42 height 42
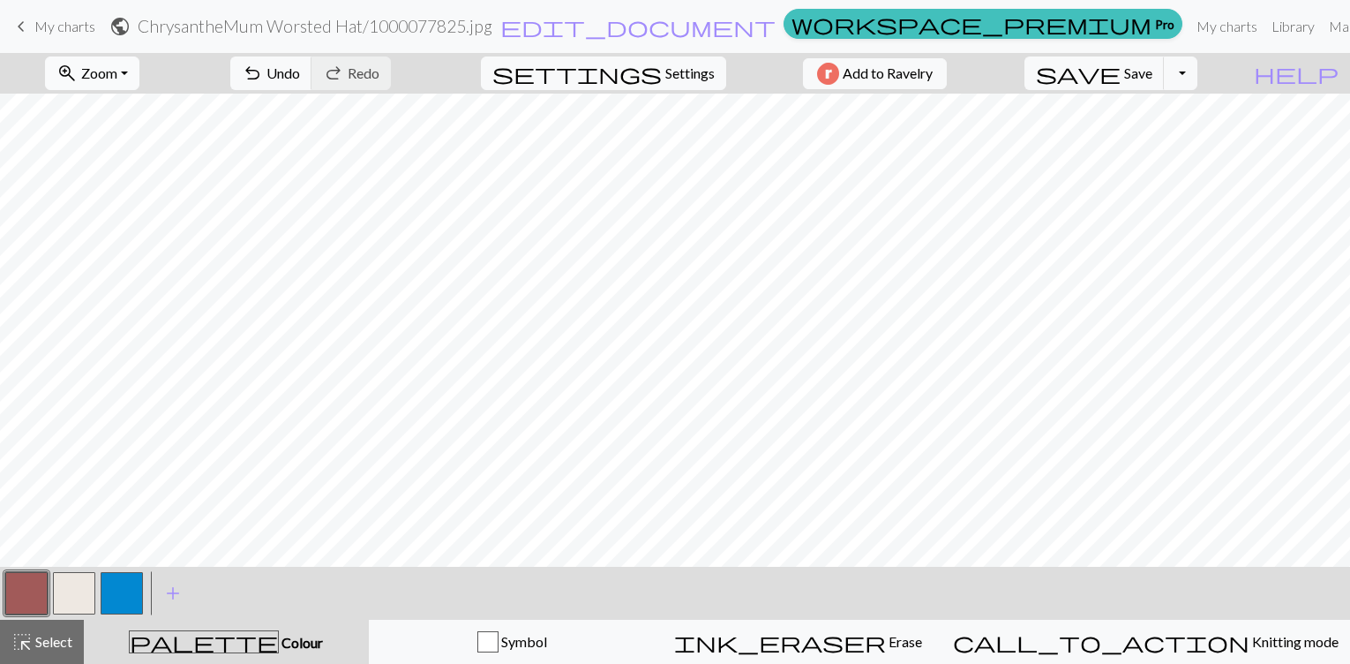
click at [117, 65] on span "Zoom" at bounding box center [99, 72] width 36 height 17
click at [97, 168] on button "Fit height" at bounding box center [115, 168] width 139 height 28
click at [59, 597] on button "button" at bounding box center [74, 593] width 42 height 42
click at [14, 588] on button "button" at bounding box center [26, 593] width 42 height 42
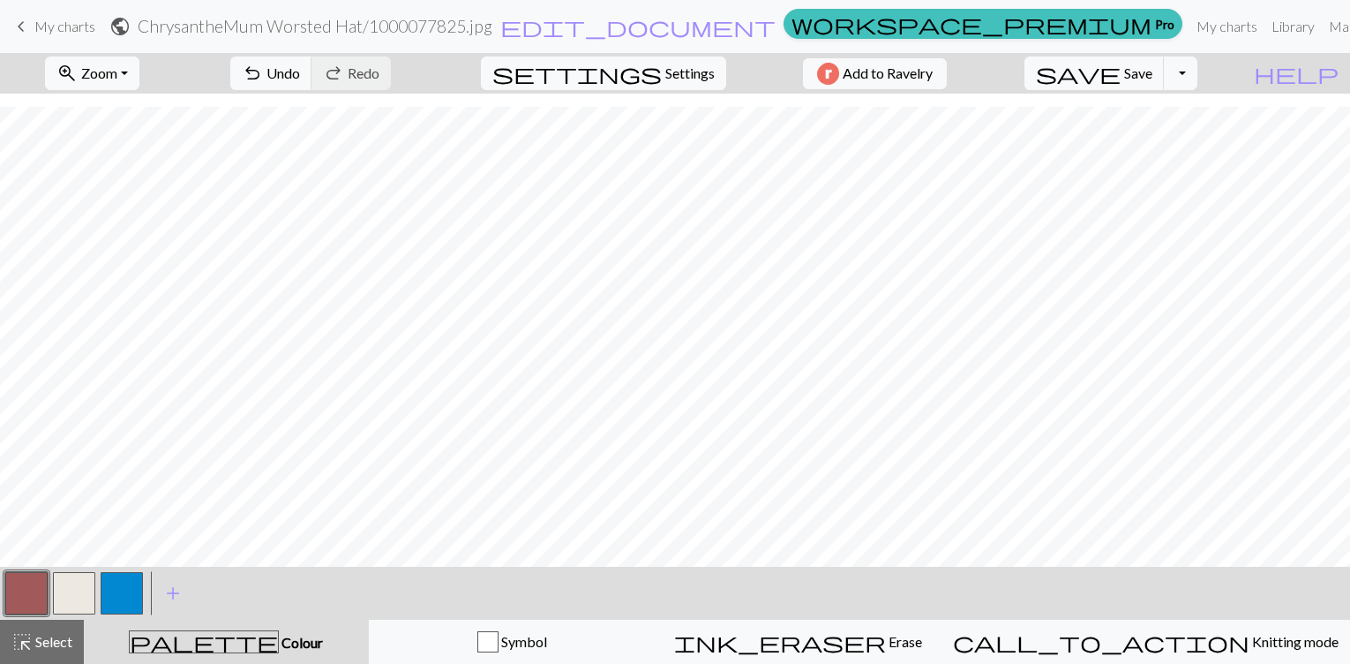
click at [76, 594] on button "button" at bounding box center [74, 593] width 42 height 42
click at [19, 595] on button "button" at bounding box center [26, 593] width 42 height 42
click at [1089, 55] on div "zoom_in Zoom Zoom Fit all Fit width Fit height 50% 100% 150% 200% undo Undo Und…" at bounding box center [621, 73] width 1243 height 41
click at [1157, 86] on button "save Save Save" at bounding box center [1095, 73] width 140 height 34
click at [41, 593] on button "button" at bounding box center [26, 593] width 42 height 42
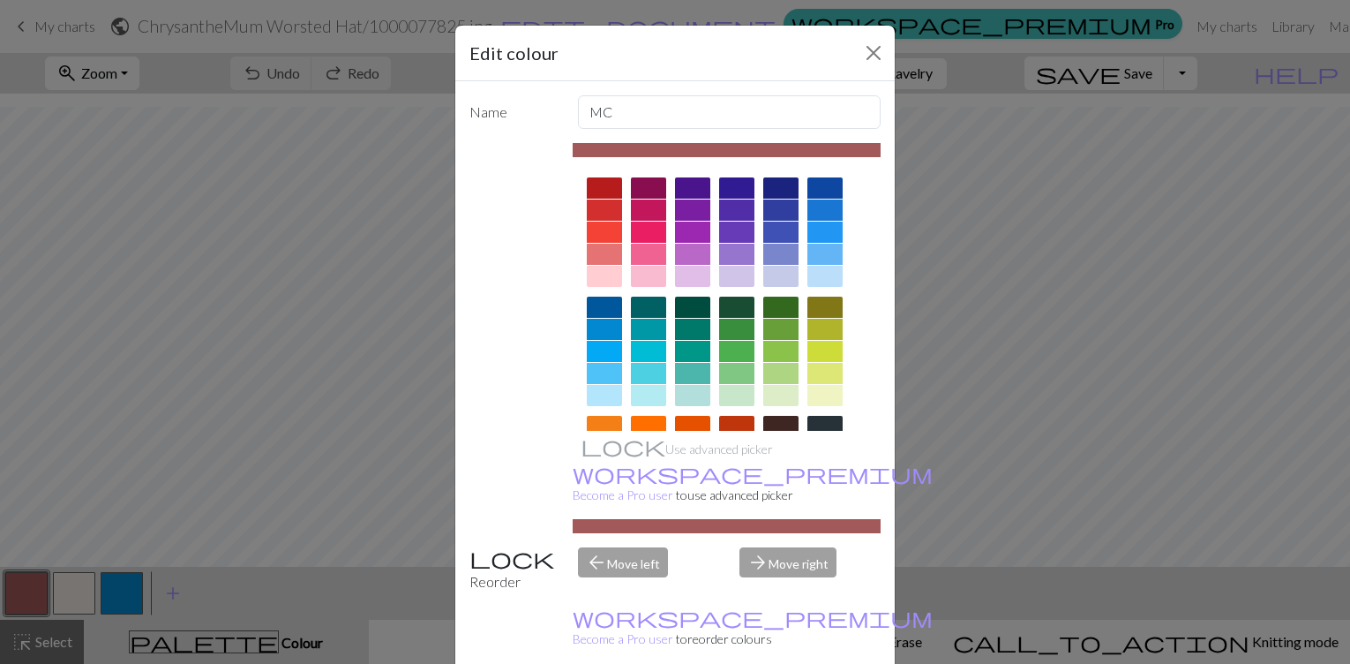
scroll to position [0, 0]
click at [590, 184] on div at bounding box center [604, 188] width 35 height 21
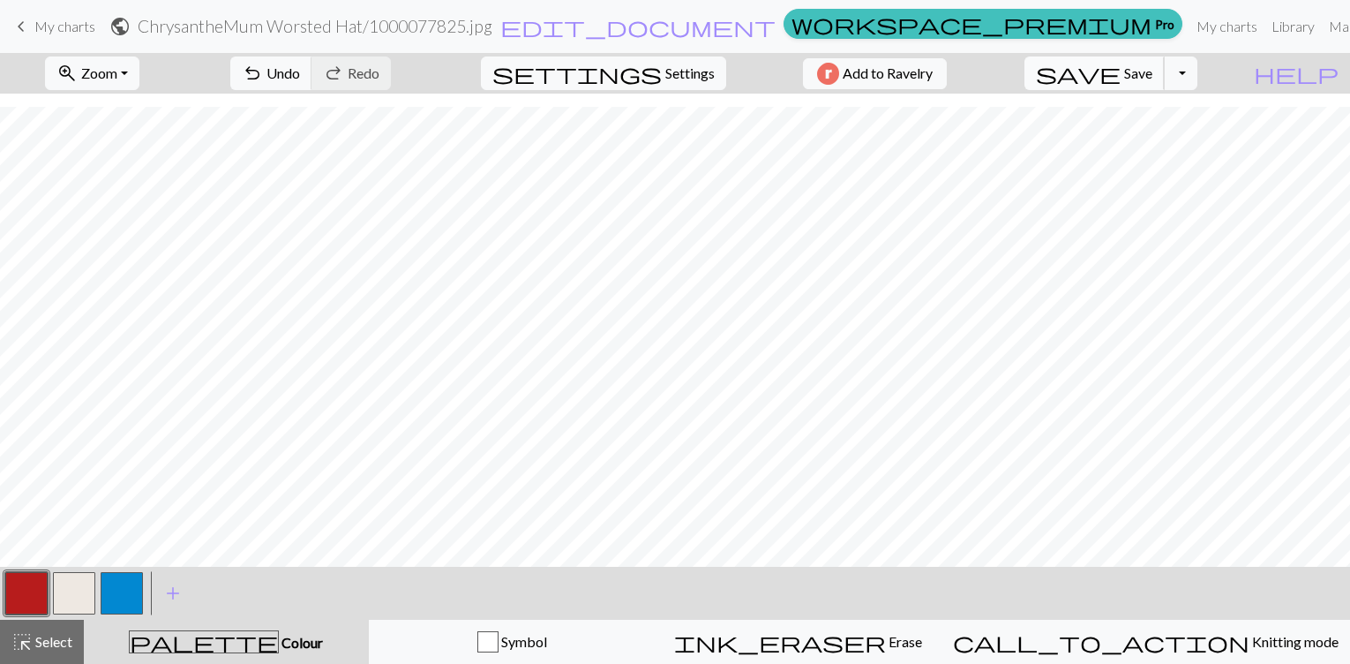
click at [1153, 70] on span "Save" at bounding box center [1138, 72] width 28 height 17
click at [1153, 75] on span "Save" at bounding box center [1138, 72] width 28 height 17
click at [1198, 84] on button "Toggle Dropdown" at bounding box center [1181, 73] width 34 height 34
click at [1183, 137] on button "save_alt Download" at bounding box center [1050, 140] width 291 height 28
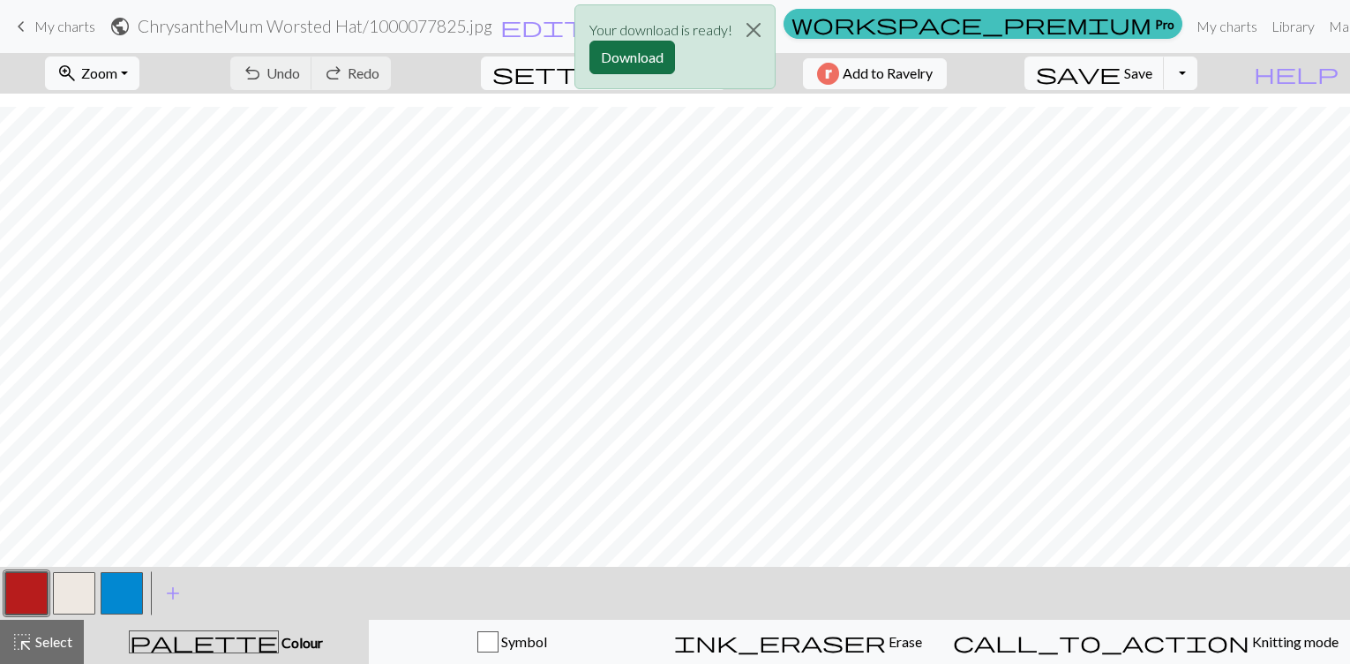
click at [618, 56] on button "Download" at bounding box center [633, 58] width 86 height 34
